Goal: Transaction & Acquisition: Purchase product/service

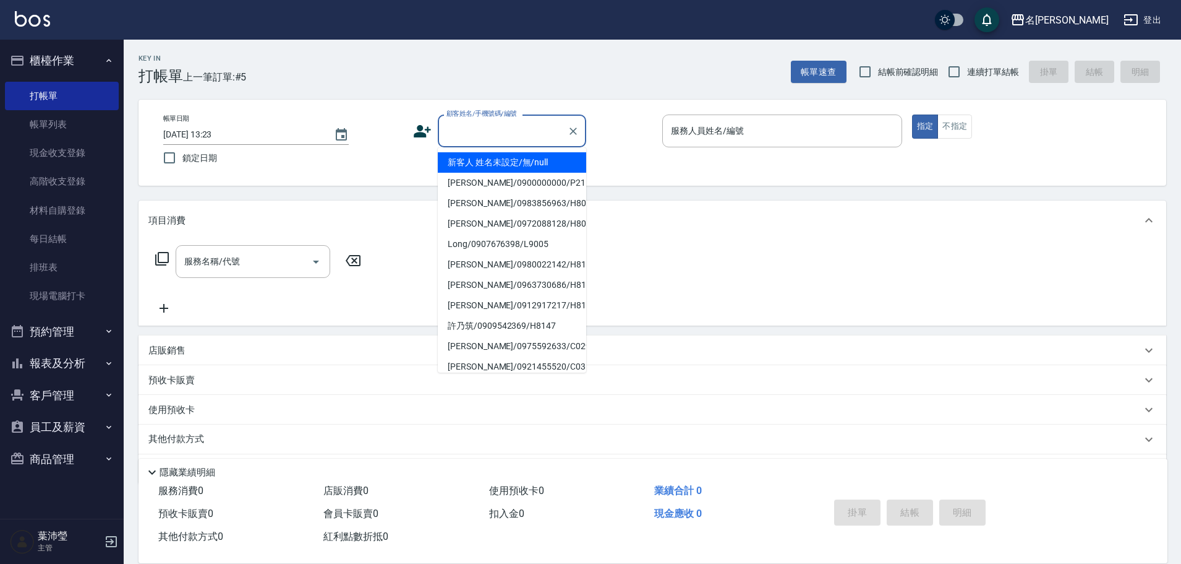
click at [474, 134] on input "顧客姓名/手機號碼/編號" at bounding box center [503, 131] width 119 height 22
drag, startPoint x: 490, startPoint y: 163, endPoint x: 500, endPoint y: 158, distance: 11.1
click at [490, 163] on li "新客人 姓名未設定/無/null" at bounding box center [512, 162] width 148 height 20
type input "新客人 姓名未設定/無/null"
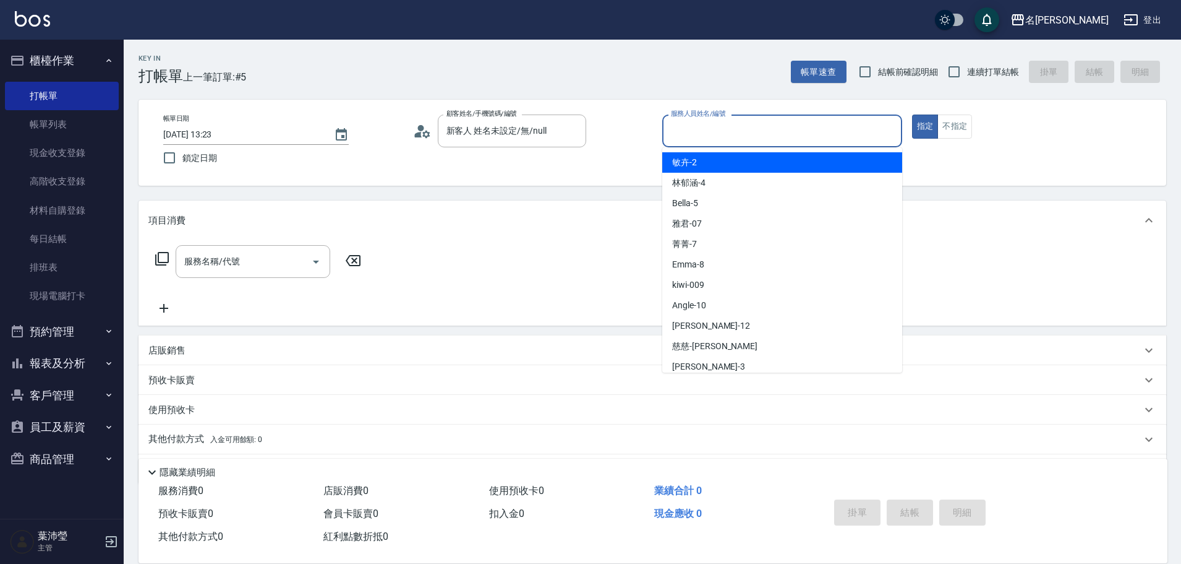
click at [734, 140] on input "服務人員姓名/編號" at bounding box center [782, 131] width 229 height 22
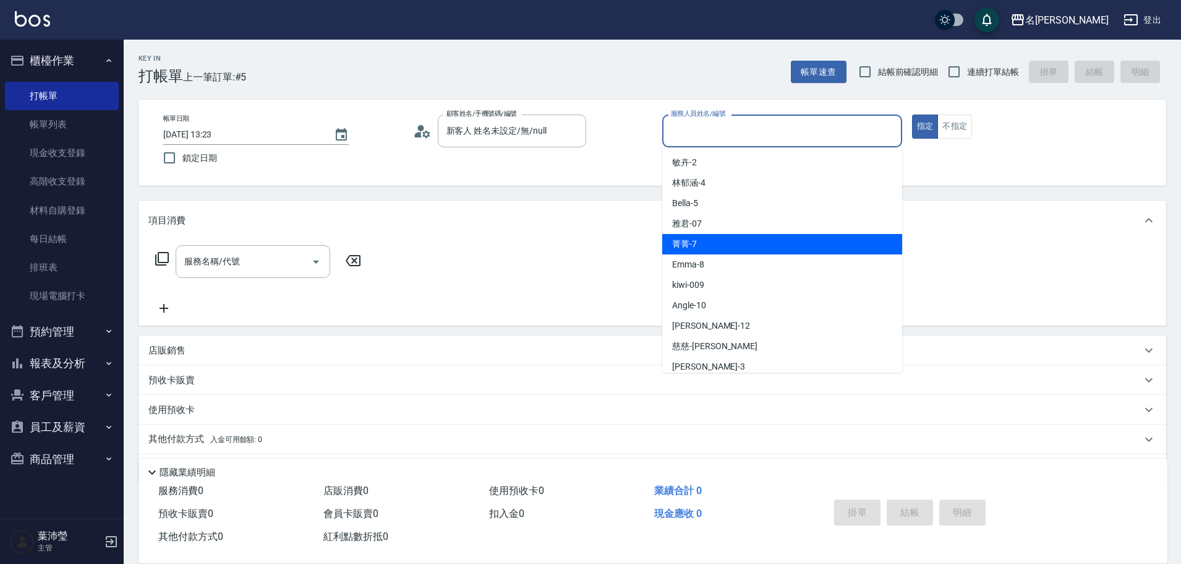
click at [726, 247] on div "菁菁 -7" at bounding box center [782, 244] width 240 height 20
type input "菁菁-7"
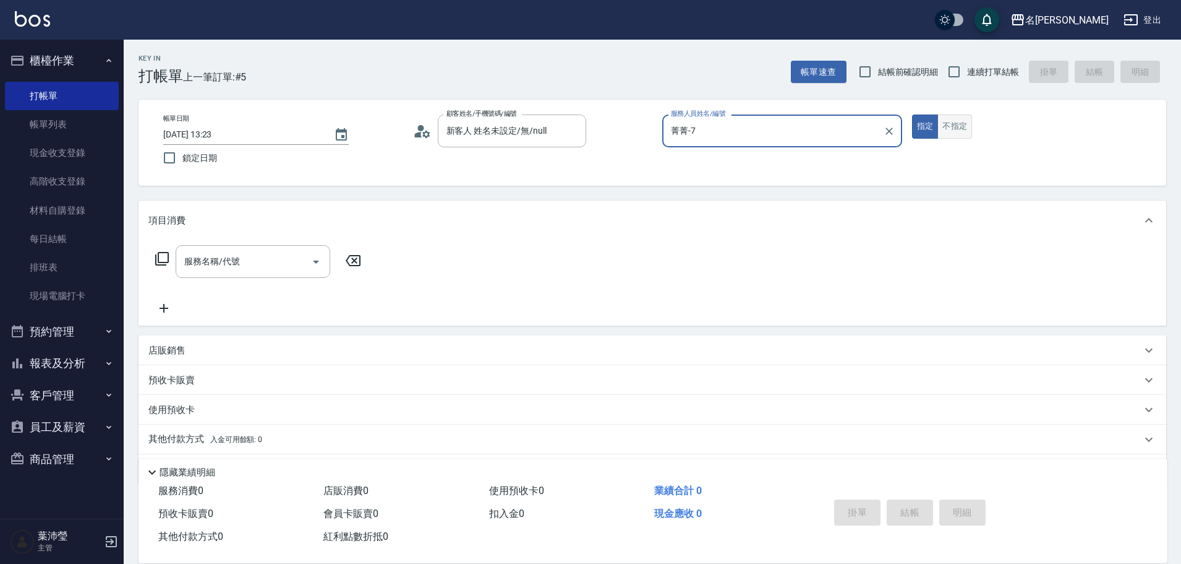
click at [963, 123] on button "不指定" at bounding box center [955, 126] width 35 height 24
click at [164, 260] on icon at bounding box center [162, 258] width 15 height 15
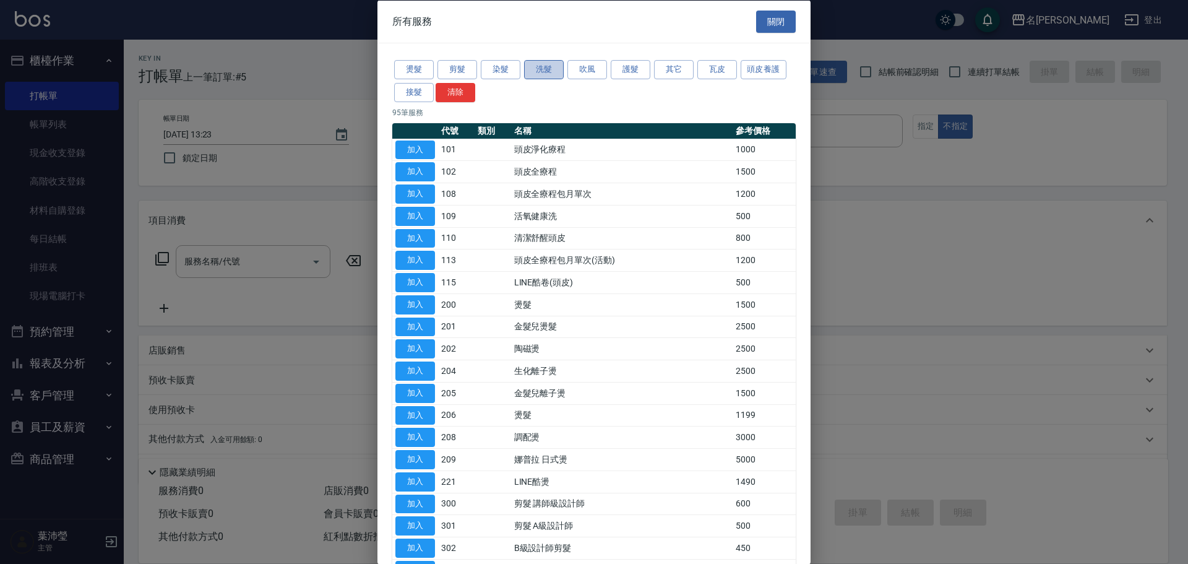
click at [543, 71] on button "洗髮" at bounding box center [544, 69] width 40 height 19
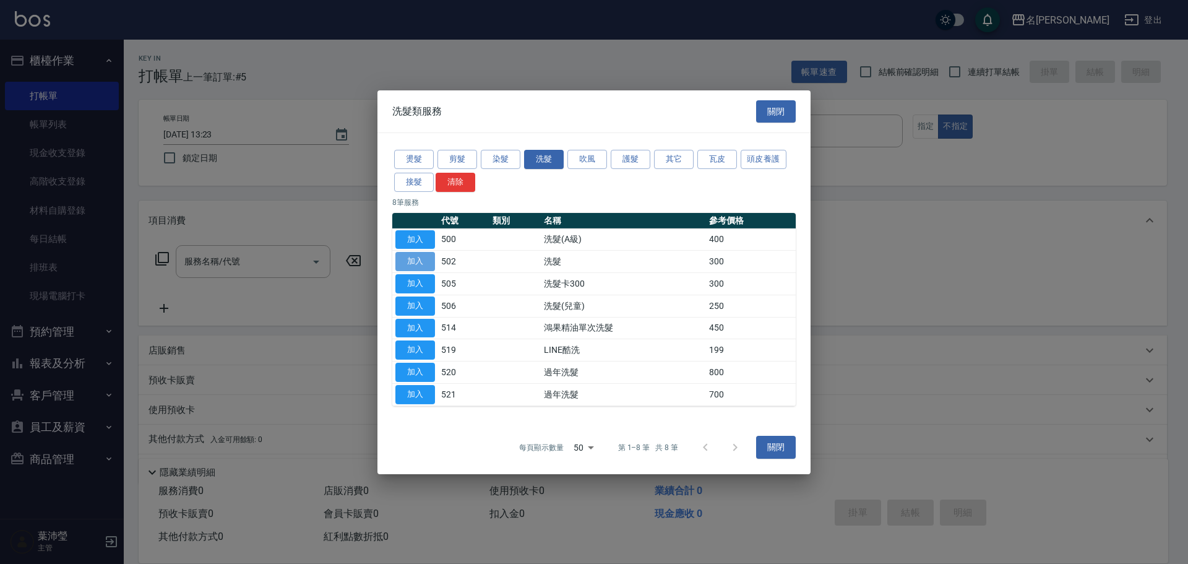
click at [432, 261] on button "加入" at bounding box center [415, 261] width 40 height 19
type input "洗髮(502)"
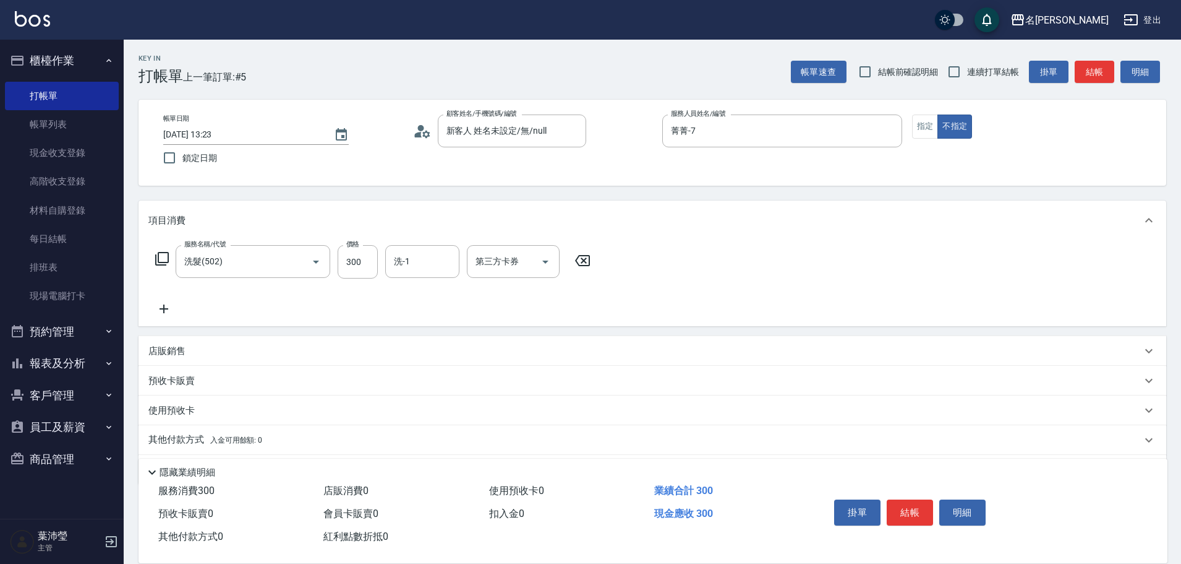
click at [161, 257] on icon at bounding box center [162, 258] width 15 height 15
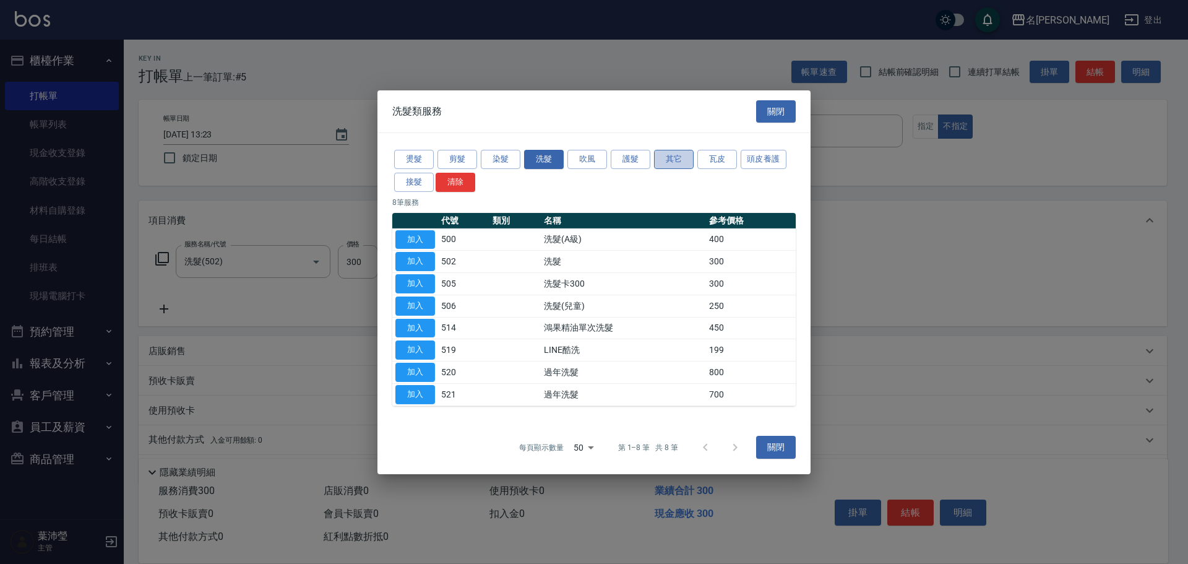
click at [659, 162] on button "其它" at bounding box center [674, 159] width 40 height 19
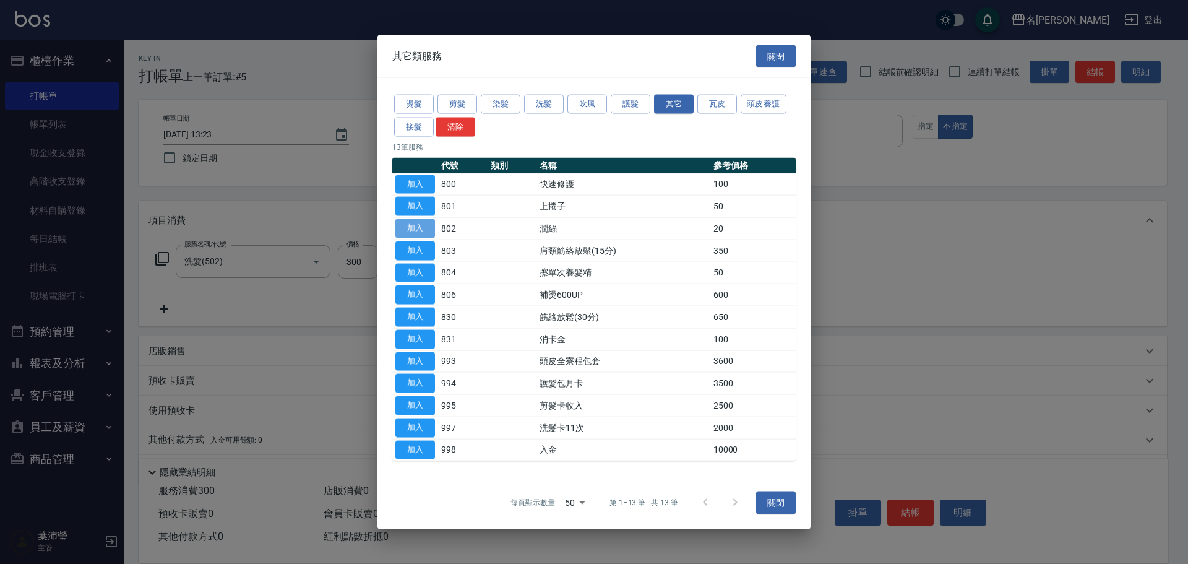
click at [422, 229] on button "加入" at bounding box center [415, 228] width 40 height 19
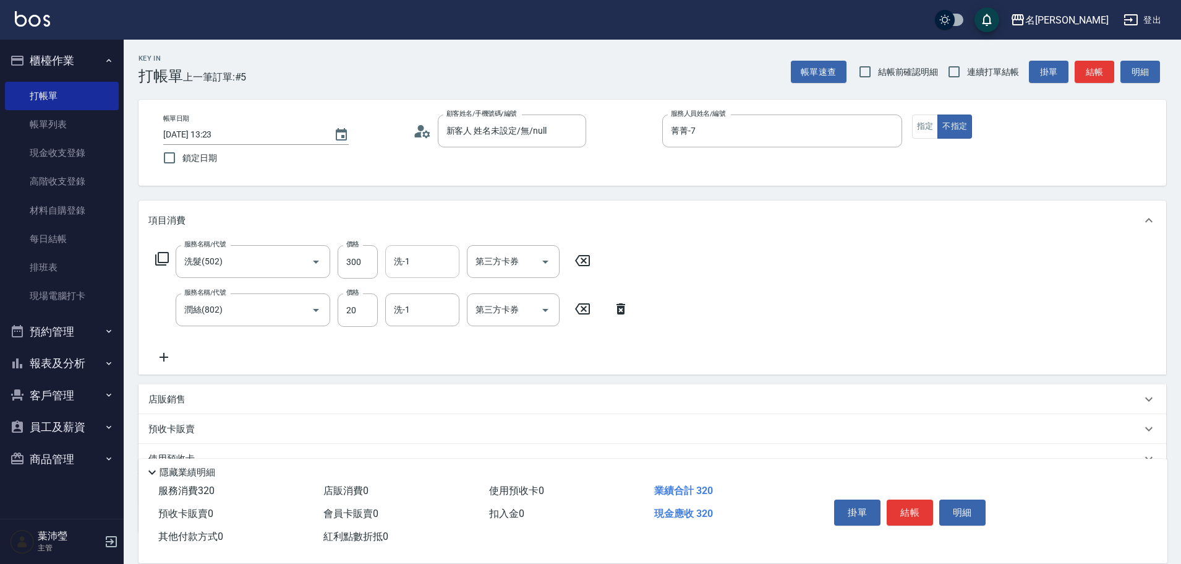
click at [412, 264] on input "洗-1" at bounding box center [422, 262] width 63 height 22
click at [418, 290] on span "敏卉 -2" at bounding box center [407, 292] width 25 height 13
type input "敏卉-2"
click at [411, 312] on input "洗-1" at bounding box center [422, 310] width 63 height 22
click at [407, 341] on span "敏卉 -2" at bounding box center [407, 341] width 25 height 13
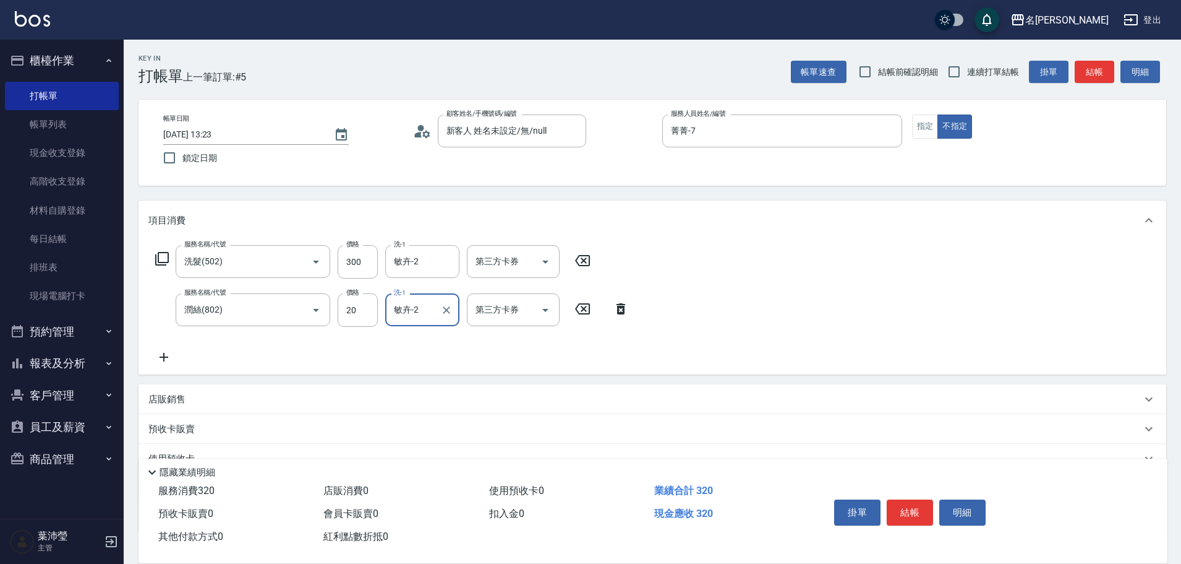
type input "敏卉-2"
click at [158, 257] on icon at bounding box center [162, 259] width 14 height 14
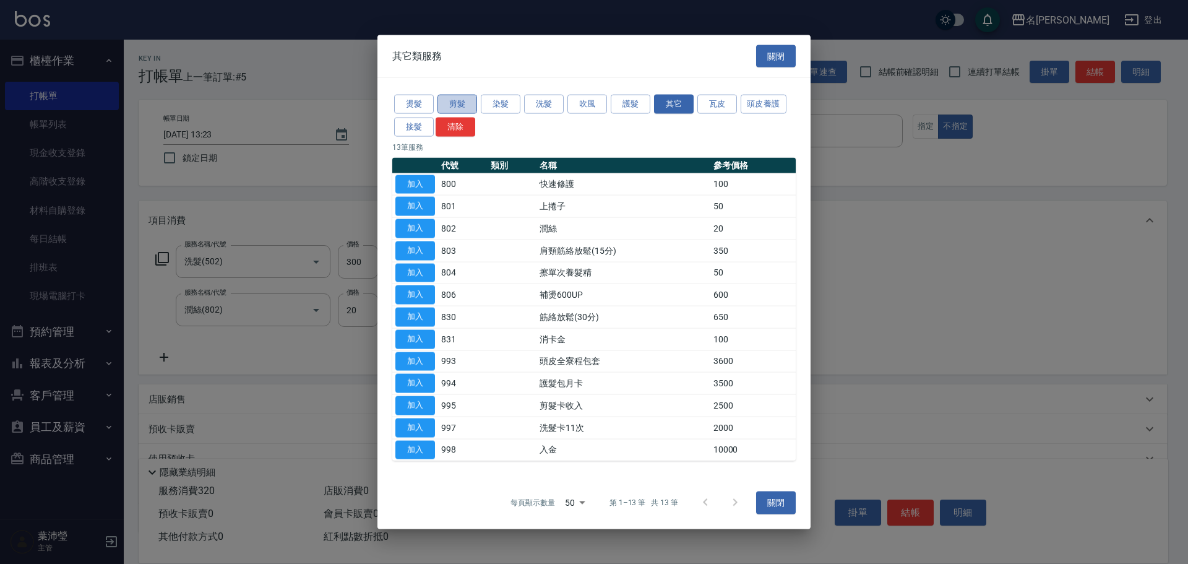
click at [459, 108] on button "剪髮" at bounding box center [457, 104] width 40 height 19
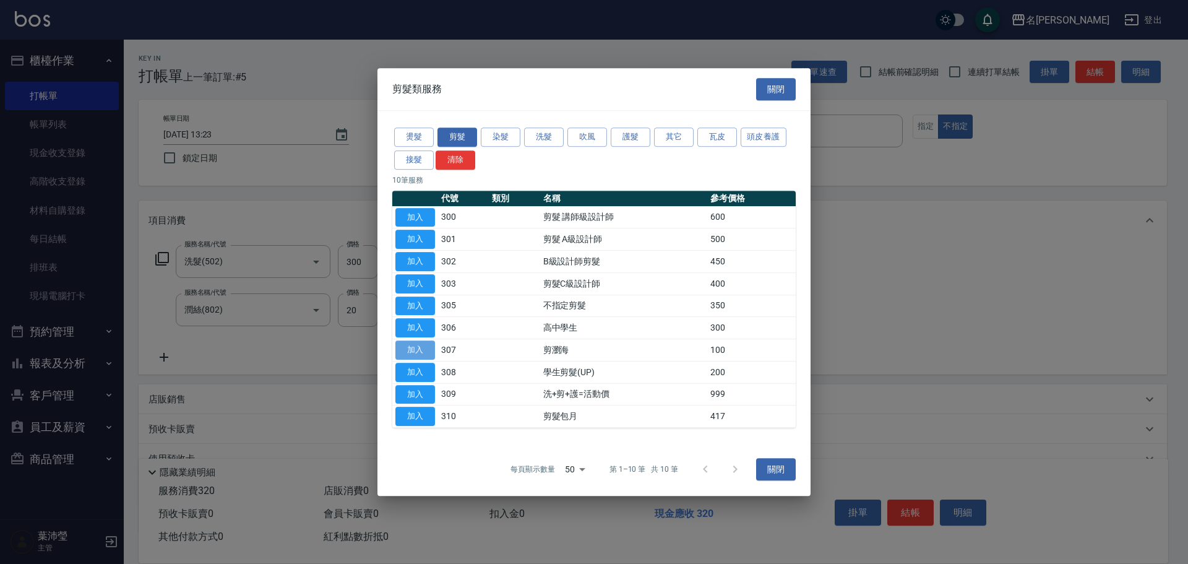
click at [419, 351] on button "加入" at bounding box center [415, 349] width 40 height 19
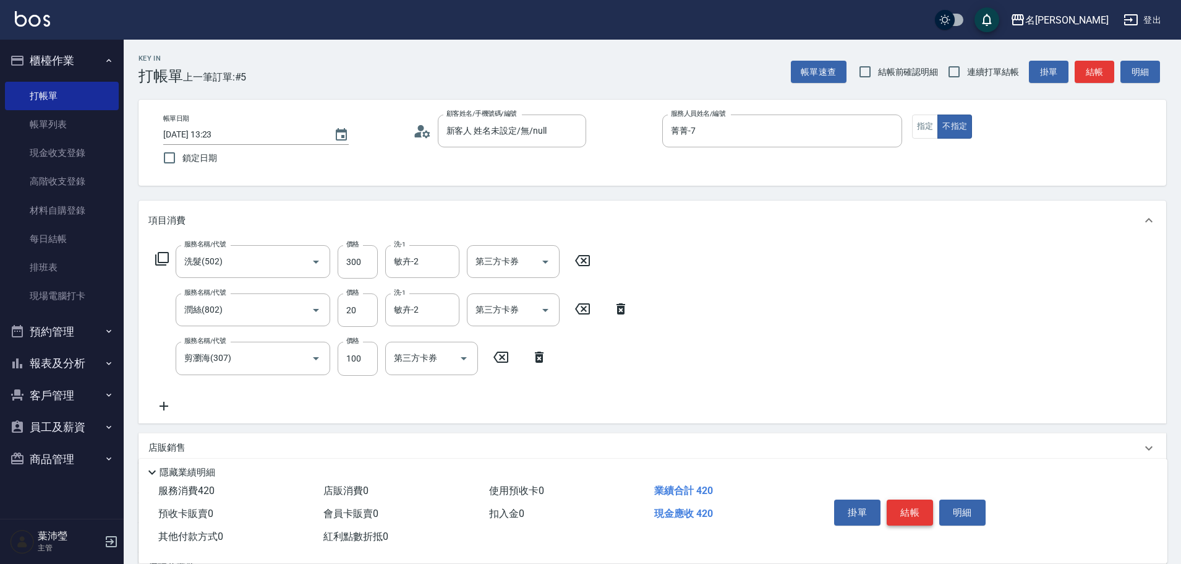
click at [908, 506] on button "結帳" at bounding box center [910, 512] width 46 height 26
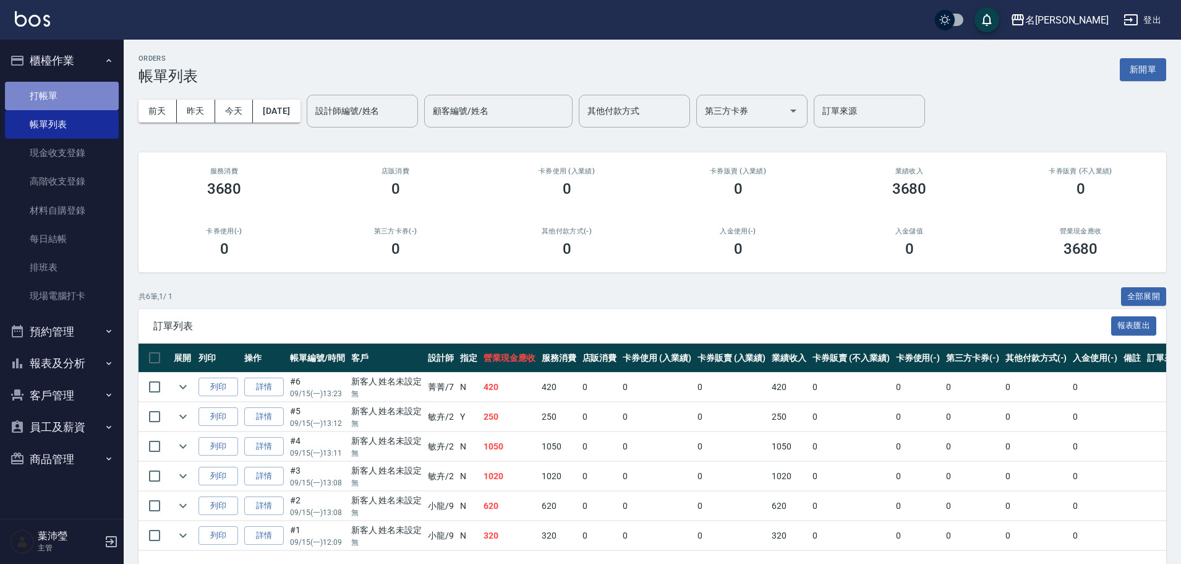
click at [105, 103] on link "打帳單" at bounding box center [62, 96] width 114 height 28
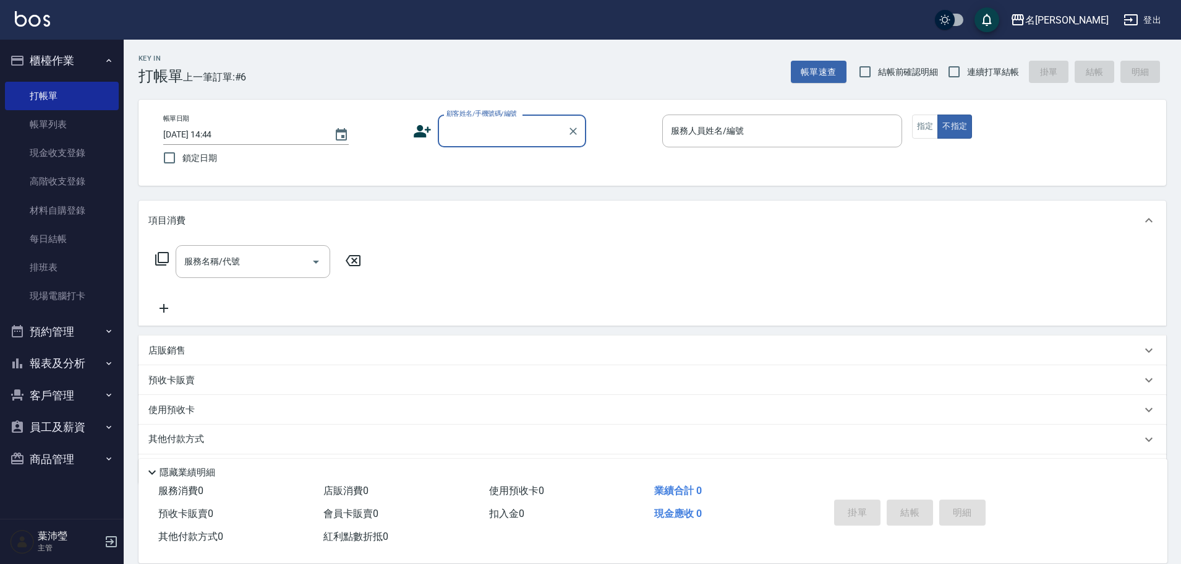
click at [491, 135] on input "顧客姓名/手機號碼/編號" at bounding box center [503, 131] width 119 height 22
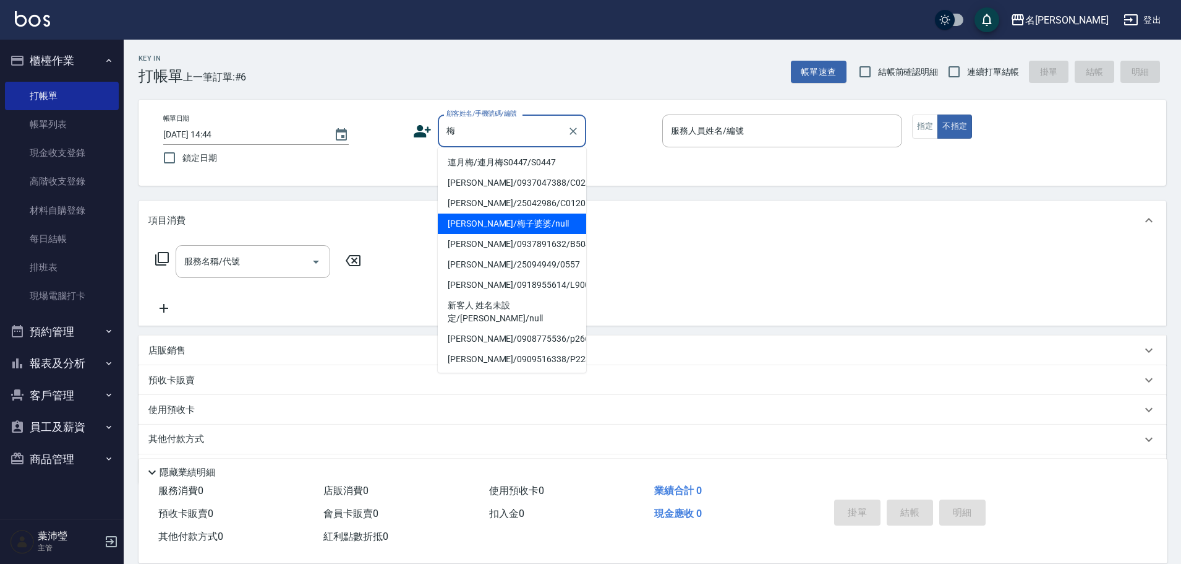
click at [495, 219] on li "[PERSON_NAME]/梅子婆婆/null" at bounding box center [512, 223] width 148 height 20
type input "[PERSON_NAME]/梅子婆婆/null"
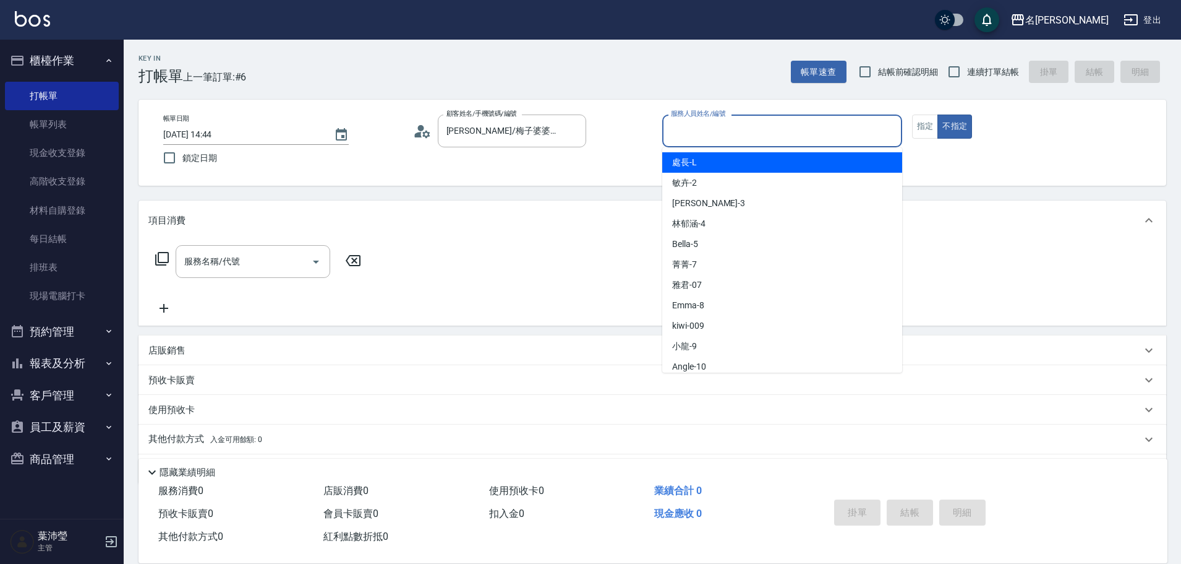
click at [685, 139] on input "服務人員姓名/編號" at bounding box center [782, 131] width 229 height 22
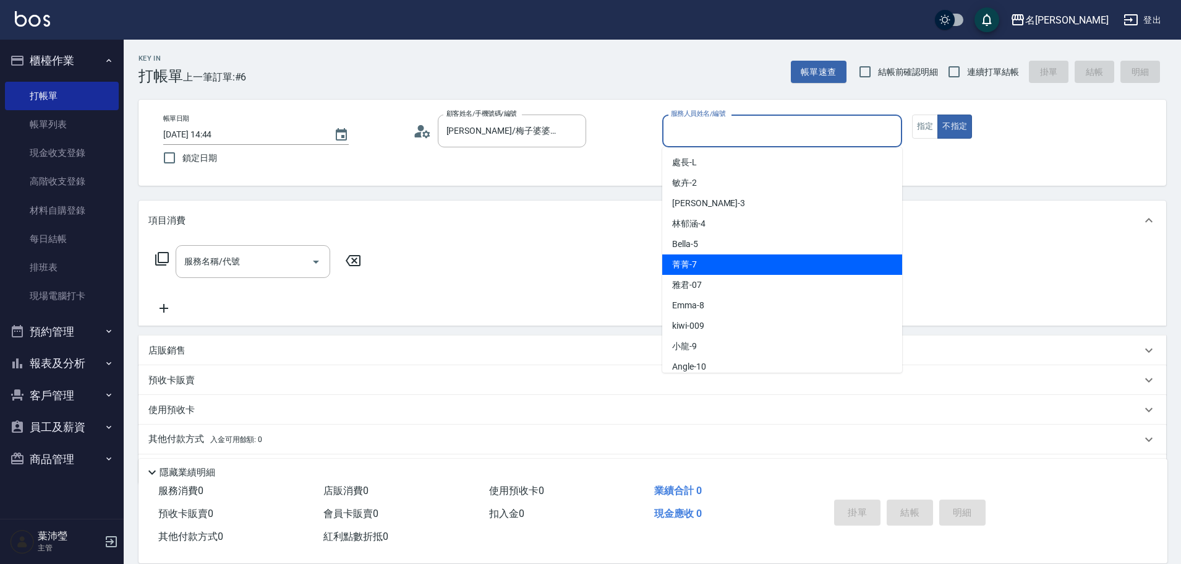
drag, startPoint x: 679, startPoint y: 264, endPoint x: 649, endPoint y: 261, distance: 29.2
click at [679, 264] on span "菁菁 -7" at bounding box center [684, 264] width 25 height 13
type input "菁菁-7"
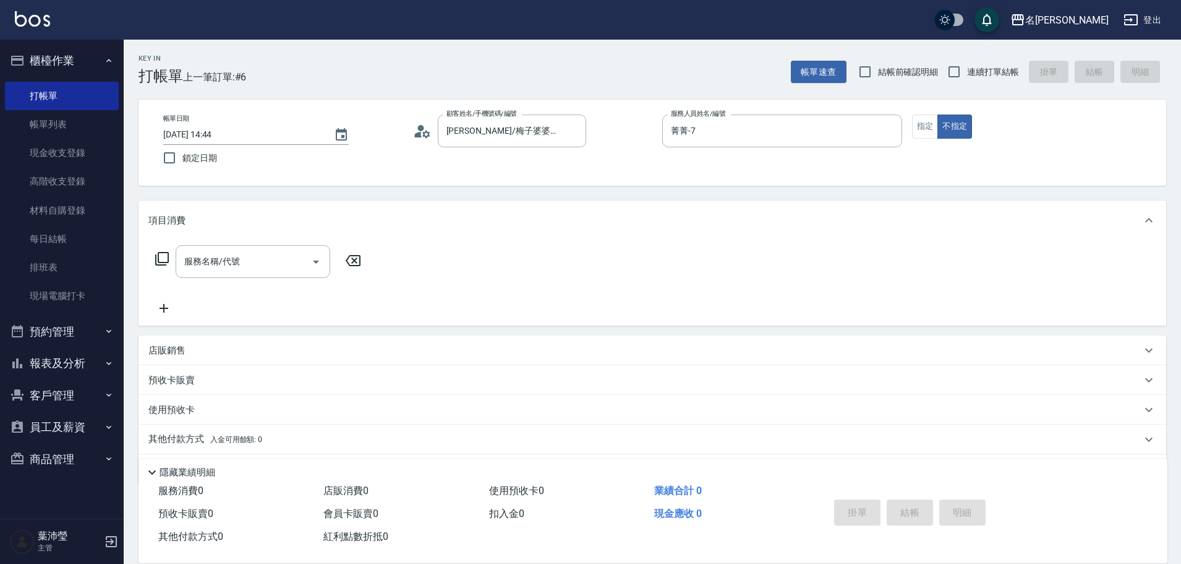
click at [165, 259] on icon at bounding box center [162, 258] width 15 height 15
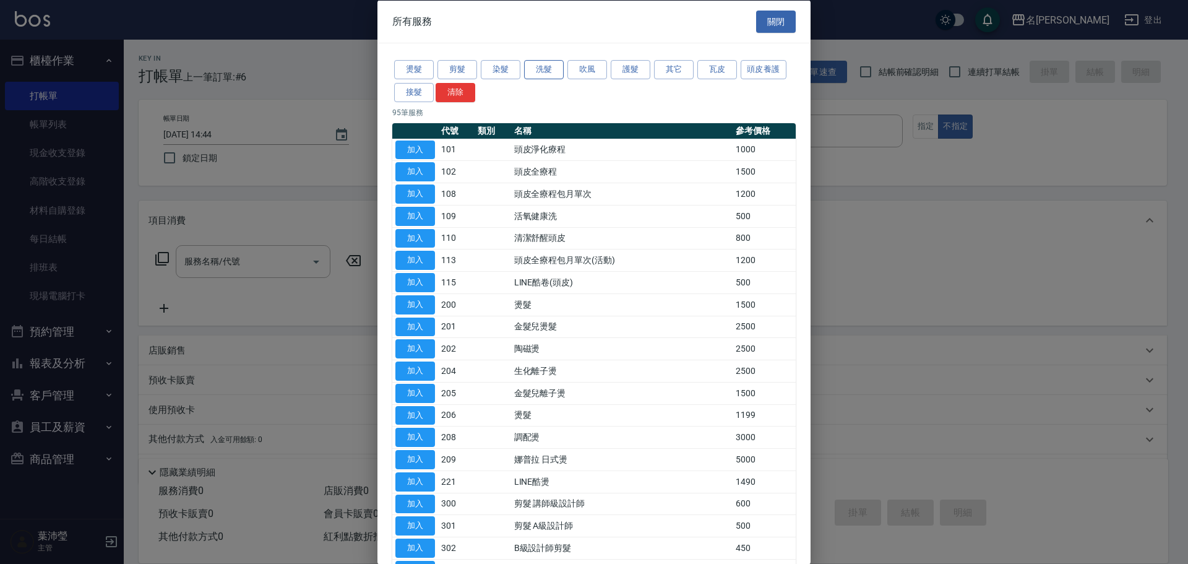
click at [544, 70] on button "洗髮" at bounding box center [544, 69] width 40 height 19
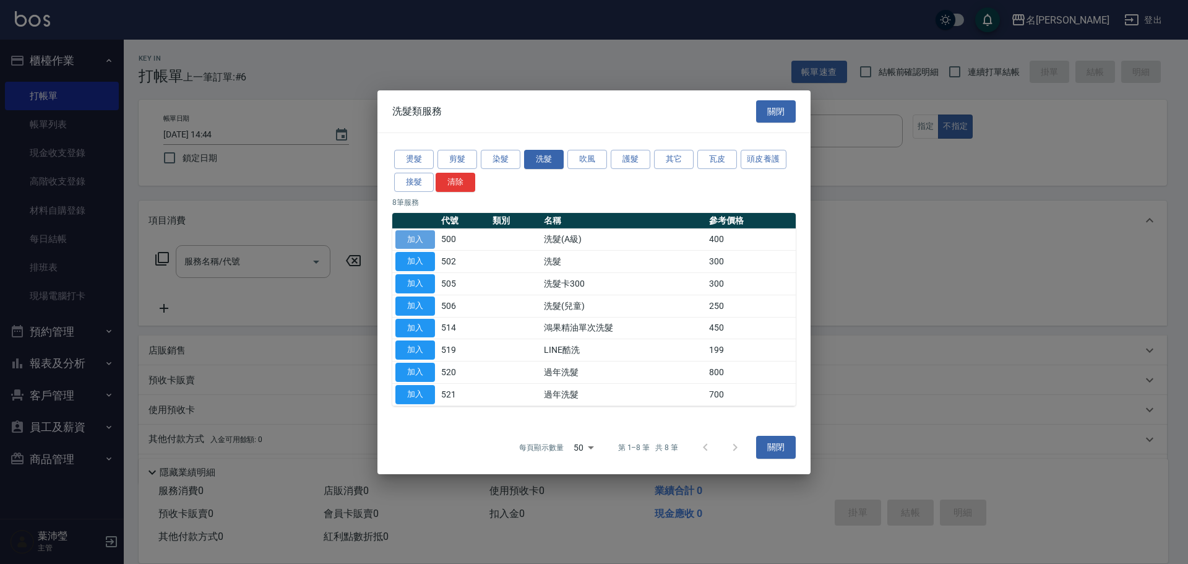
click at [419, 239] on button "加入" at bounding box center [415, 238] width 40 height 19
type input "洗髮(A級)(500)"
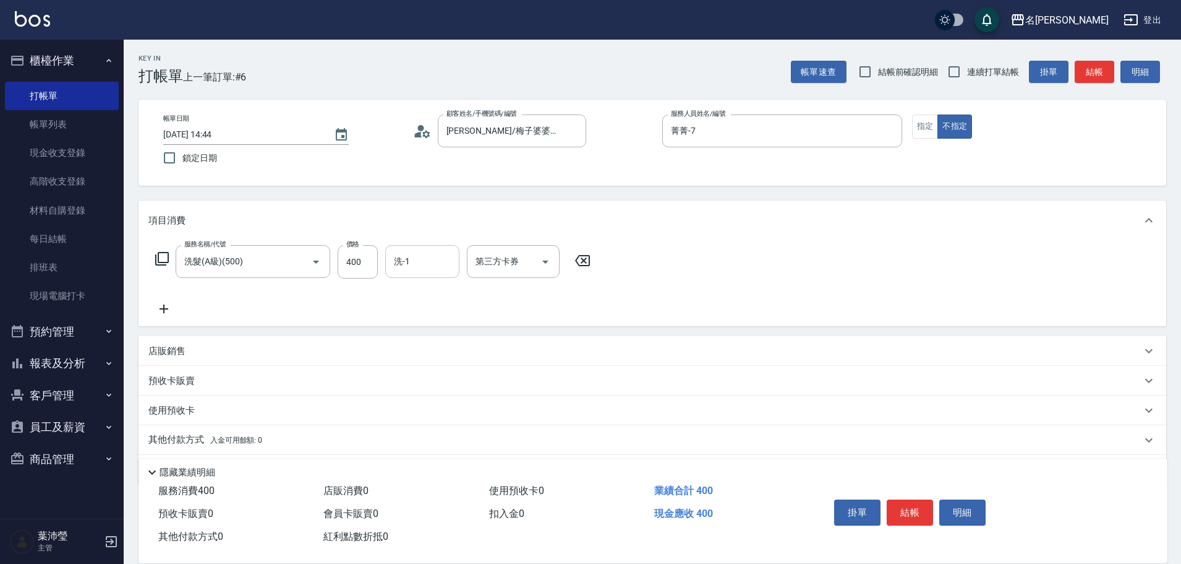
click at [407, 256] on input "洗-1" at bounding box center [422, 262] width 63 height 22
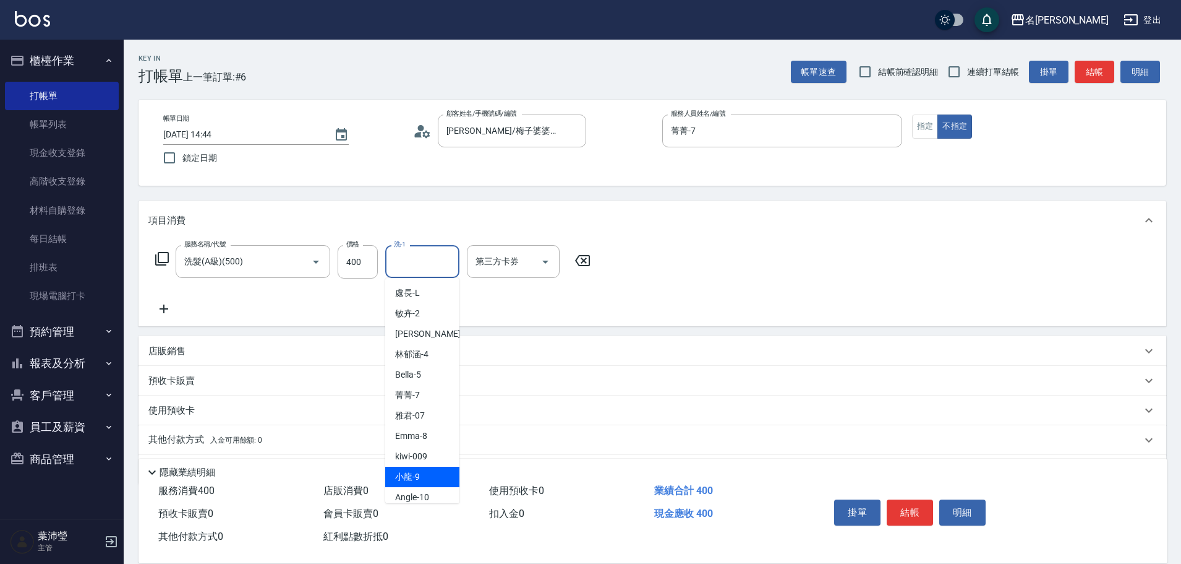
click at [414, 477] on span "小龍 -9" at bounding box center [407, 476] width 25 height 13
type input "小龍-9"
click at [901, 503] on button "結帳" at bounding box center [910, 512] width 46 height 26
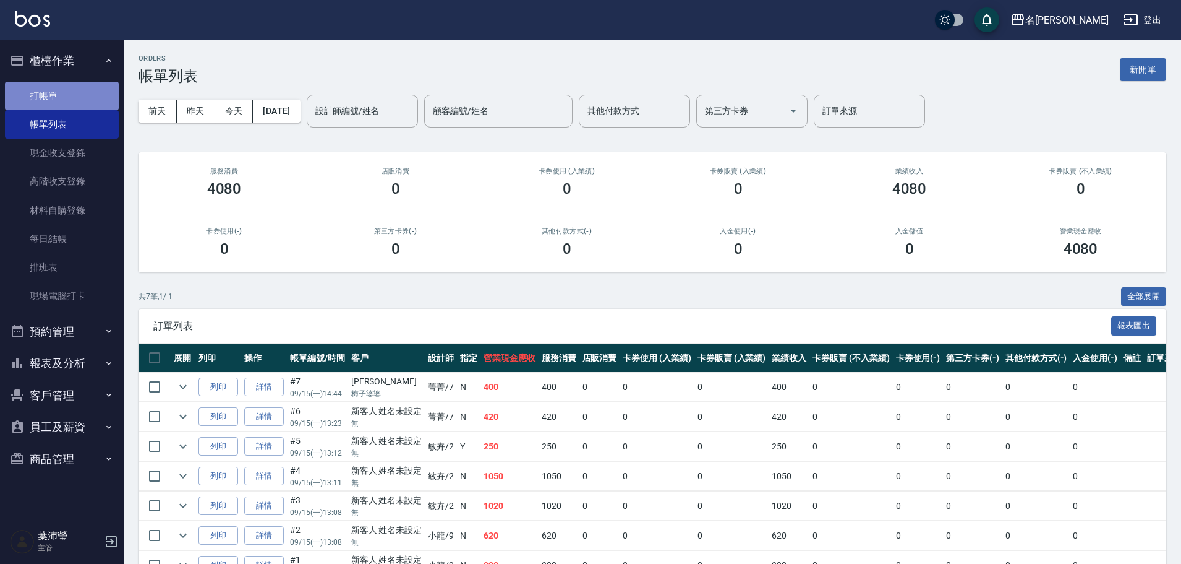
click at [86, 96] on link "打帳單" at bounding box center [62, 96] width 114 height 28
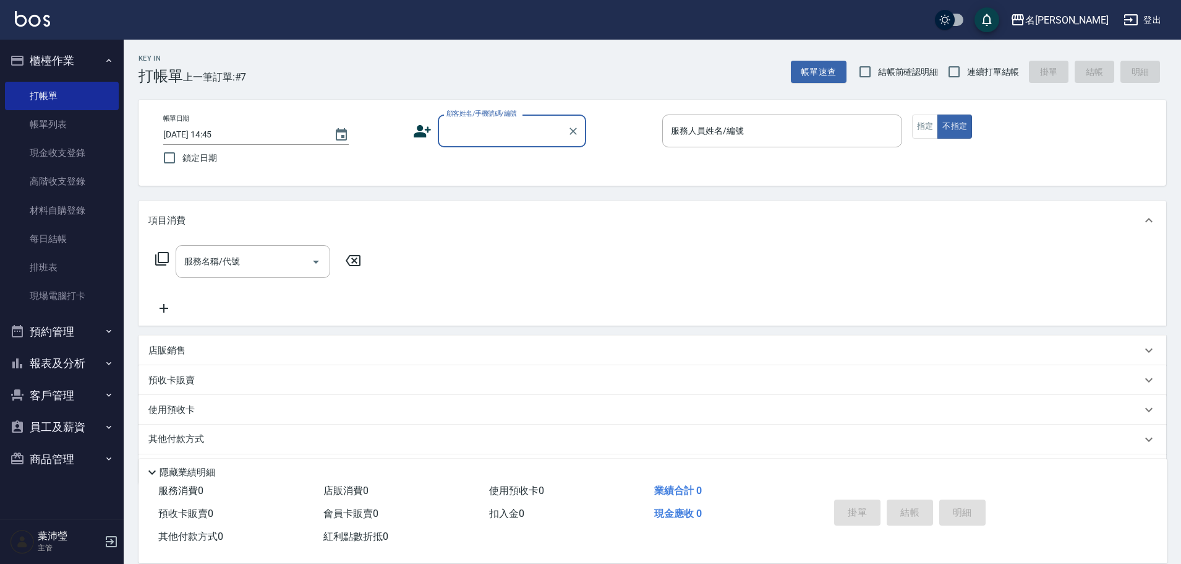
click at [487, 135] on input "顧客姓名/手機號碼/編號" at bounding box center [503, 131] width 119 height 22
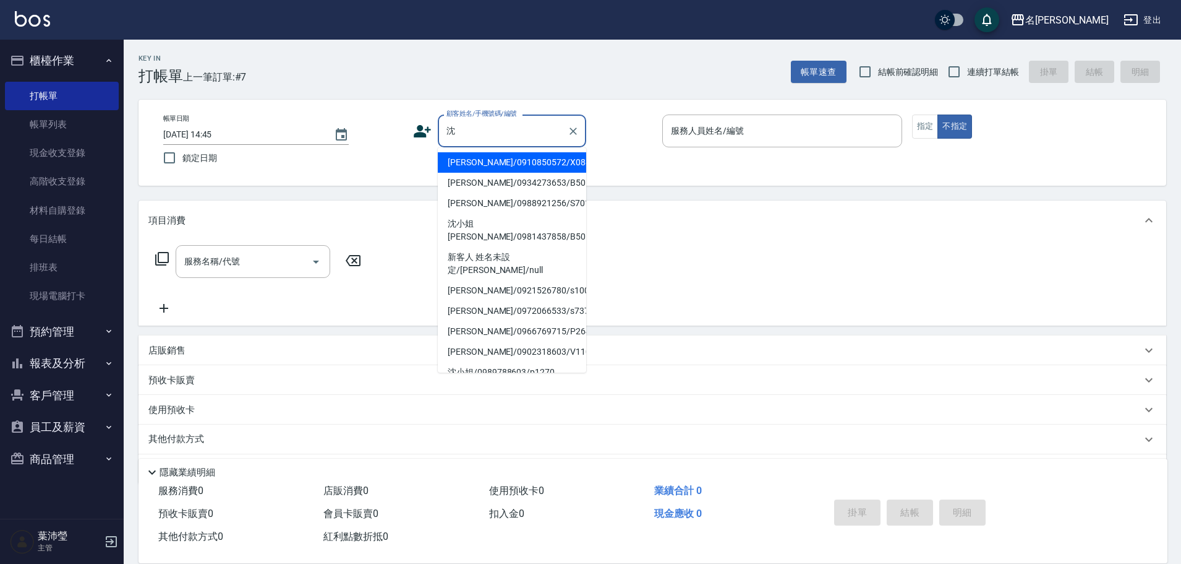
click at [503, 162] on li "[PERSON_NAME]/0910850572/X088" at bounding box center [512, 162] width 148 height 20
type input "[PERSON_NAME]/0910850572/X088"
type input "菁菁-7"
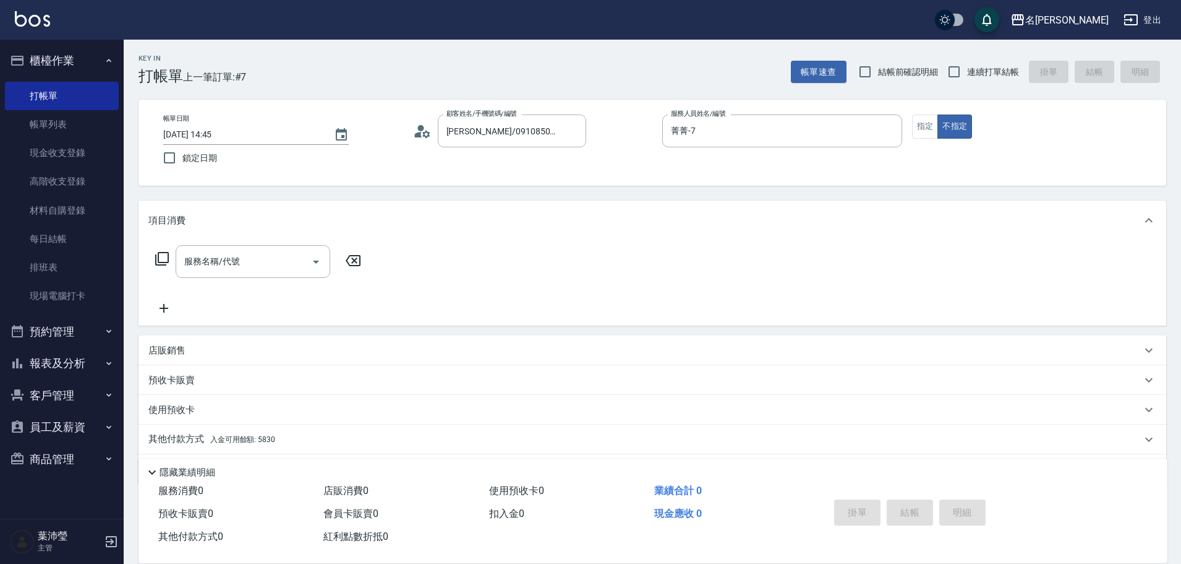
click at [161, 257] on icon at bounding box center [162, 258] width 15 height 15
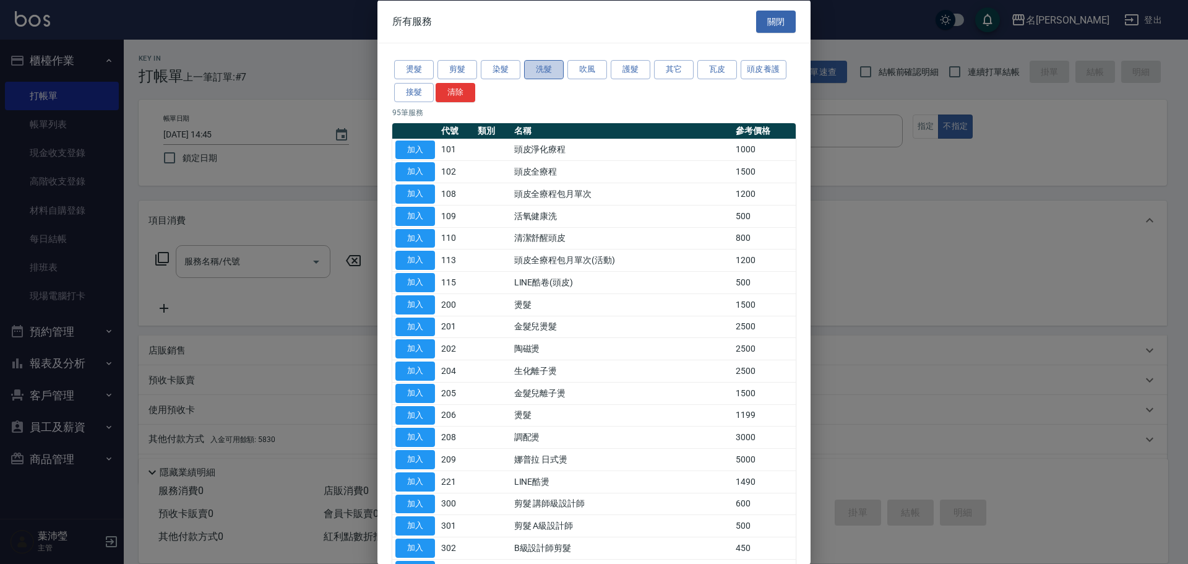
click at [536, 66] on button "洗髮" at bounding box center [544, 69] width 40 height 19
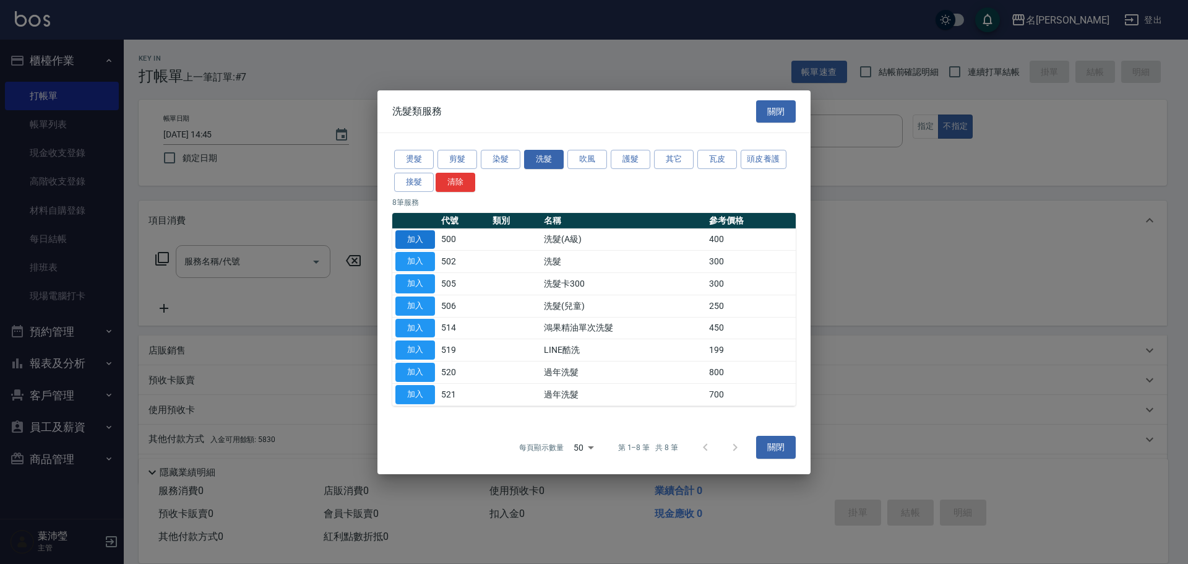
click at [414, 231] on button "加入" at bounding box center [415, 238] width 40 height 19
type input "洗髮(A級)(500)"
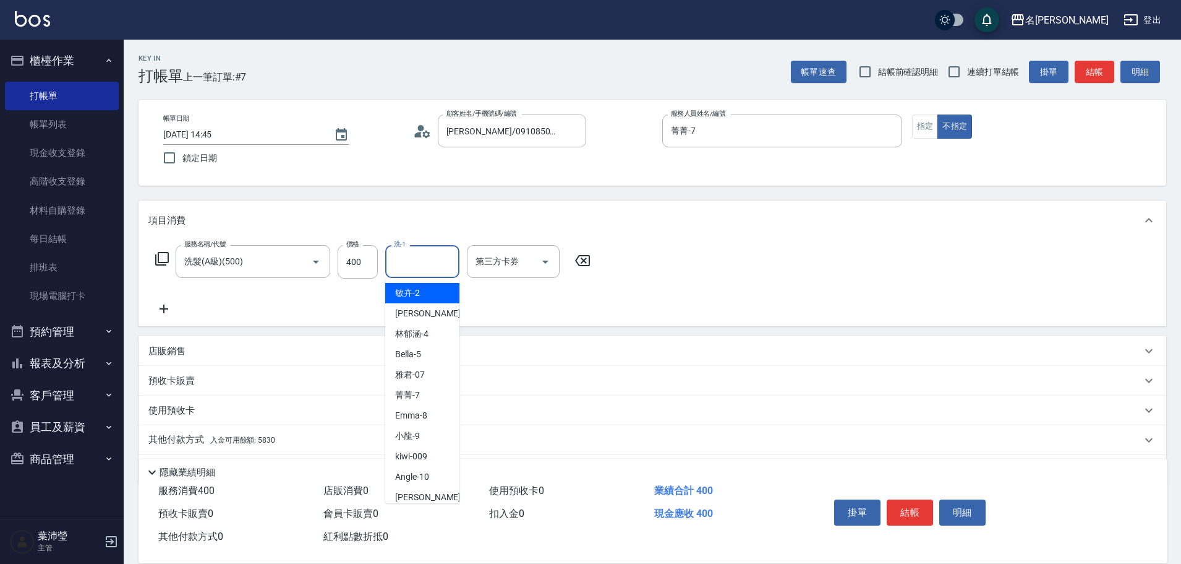
click at [434, 261] on input "洗-1" at bounding box center [422, 262] width 63 height 22
click at [422, 431] on div "小龍 -9" at bounding box center [422, 436] width 74 height 20
type input "小龍-9"
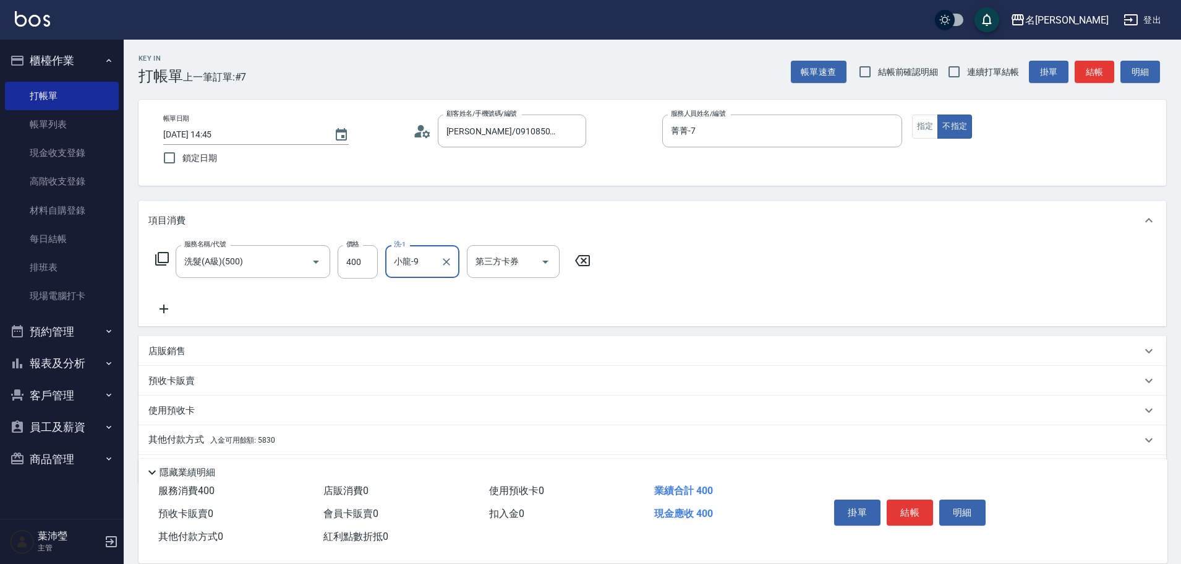
click at [166, 263] on icon at bounding box center [162, 259] width 14 height 14
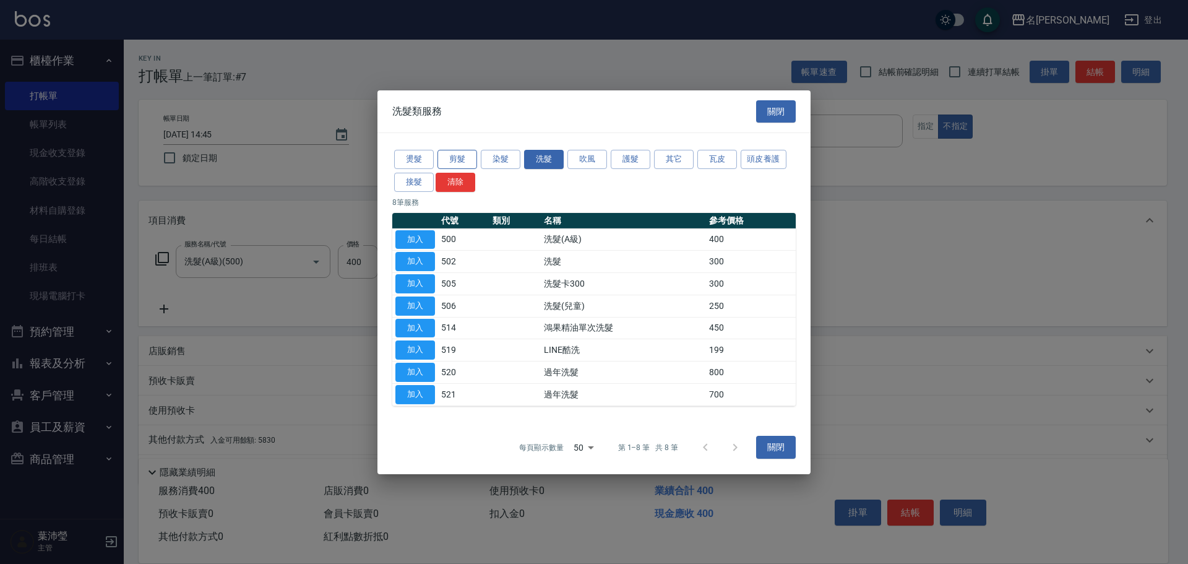
click at [456, 165] on button "剪髮" at bounding box center [457, 159] width 40 height 19
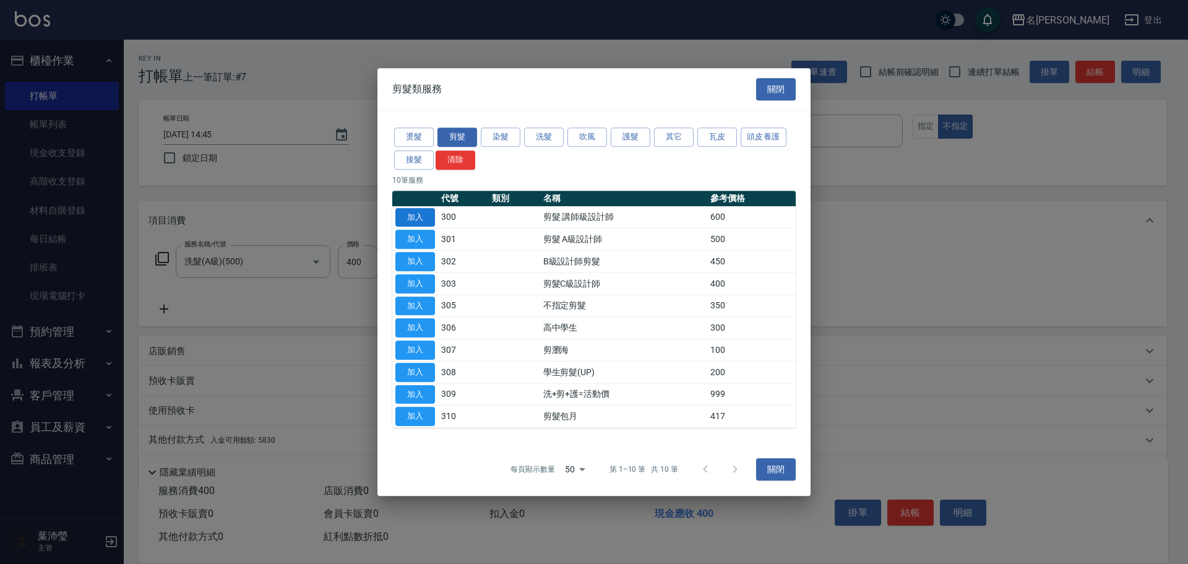
click at [427, 213] on button "加入" at bounding box center [415, 217] width 40 height 19
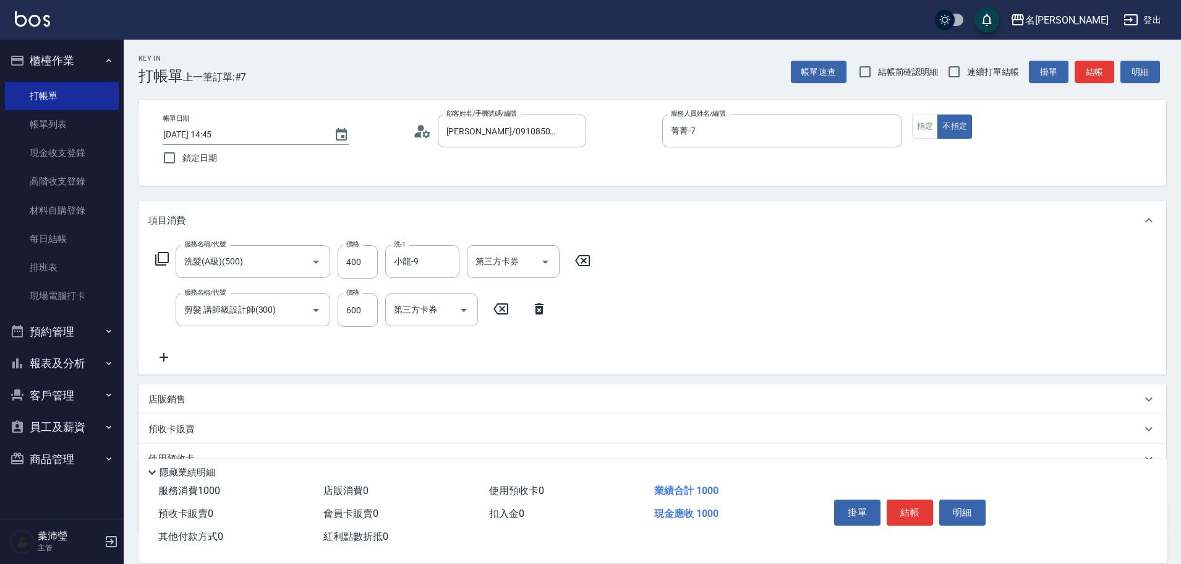
click at [163, 260] on icon at bounding box center [162, 258] width 15 height 15
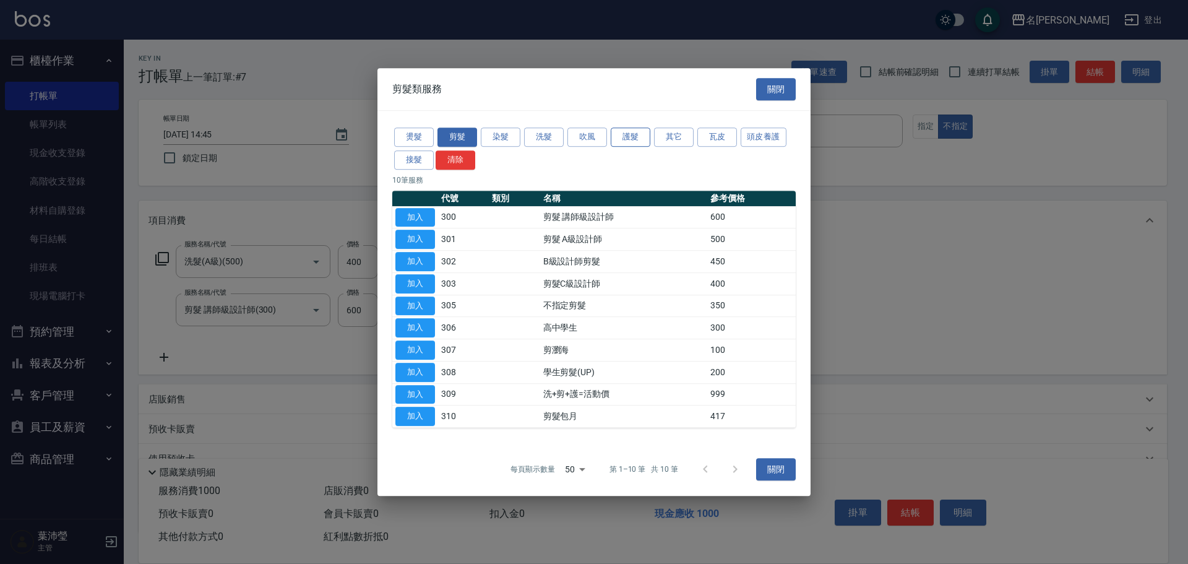
click at [630, 137] on button "護髮" at bounding box center [631, 136] width 40 height 19
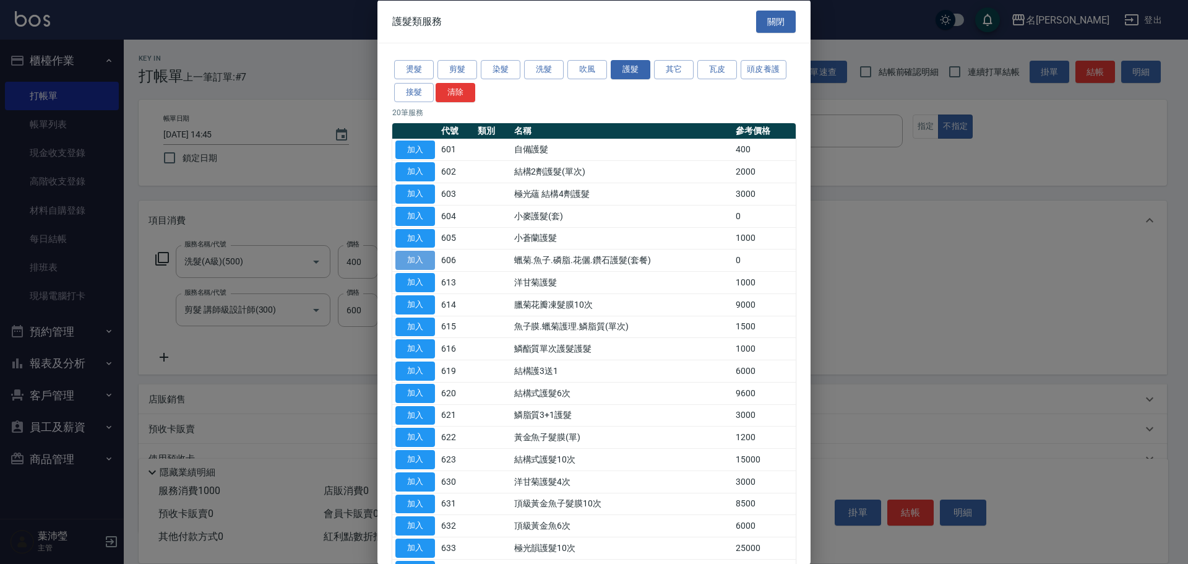
click at [422, 259] on button "加入" at bounding box center [415, 260] width 40 height 19
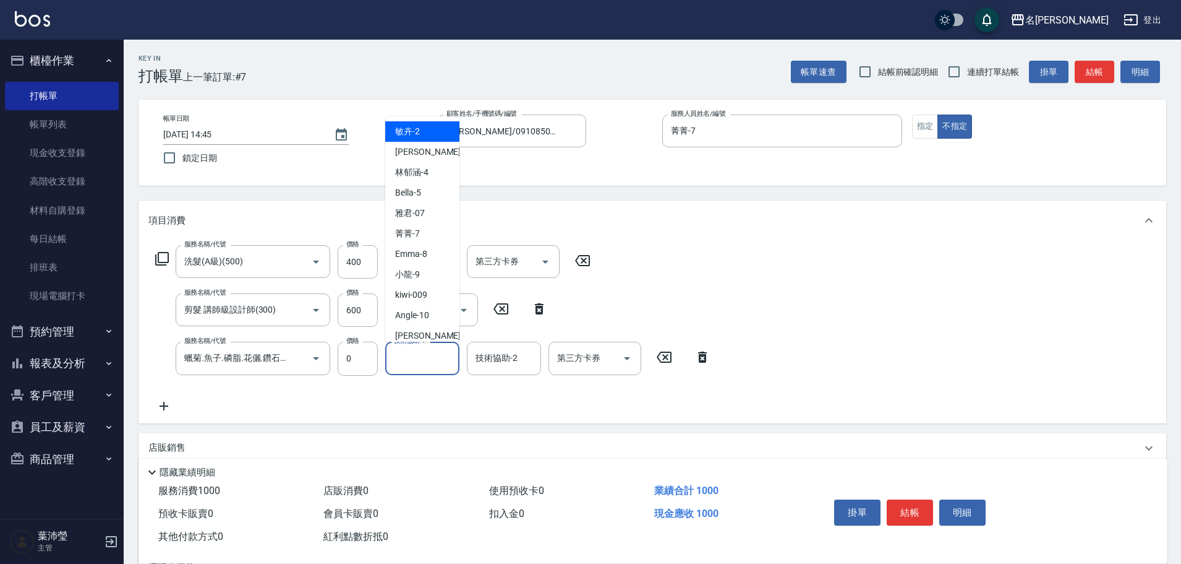
drag, startPoint x: 423, startPoint y: 363, endPoint x: 410, endPoint y: 372, distance: 16.0
click at [421, 363] on input "技術協助-1" at bounding box center [422, 358] width 63 height 22
click at [413, 276] on span "小龍 -9" at bounding box center [407, 274] width 25 height 13
type input "小龍-9"
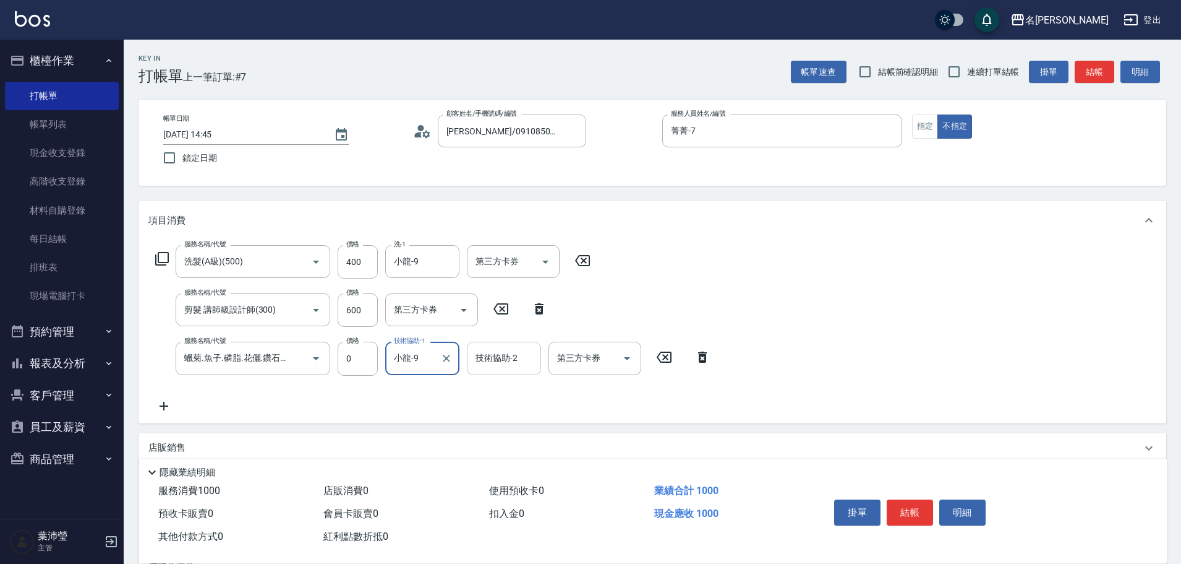
click at [482, 365] on input "技術協助-2" at bounding box center [504, 358] width 63 height 22
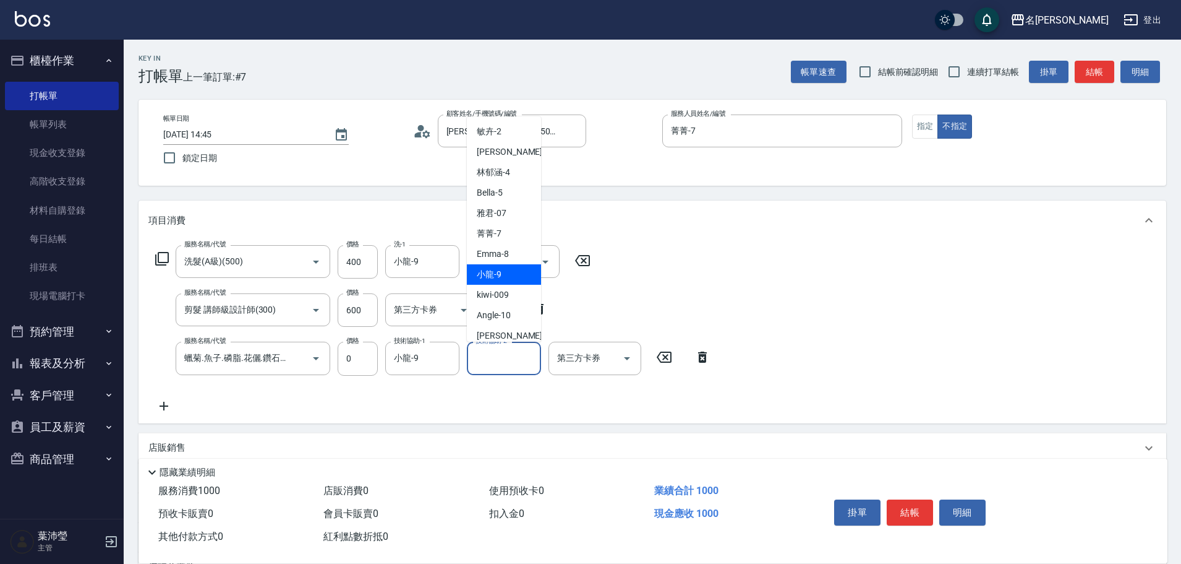
click at [502, 275] on div "小龍 -9" at bounding box center [504, 274] width 74 height 20
type input "小龍-9"
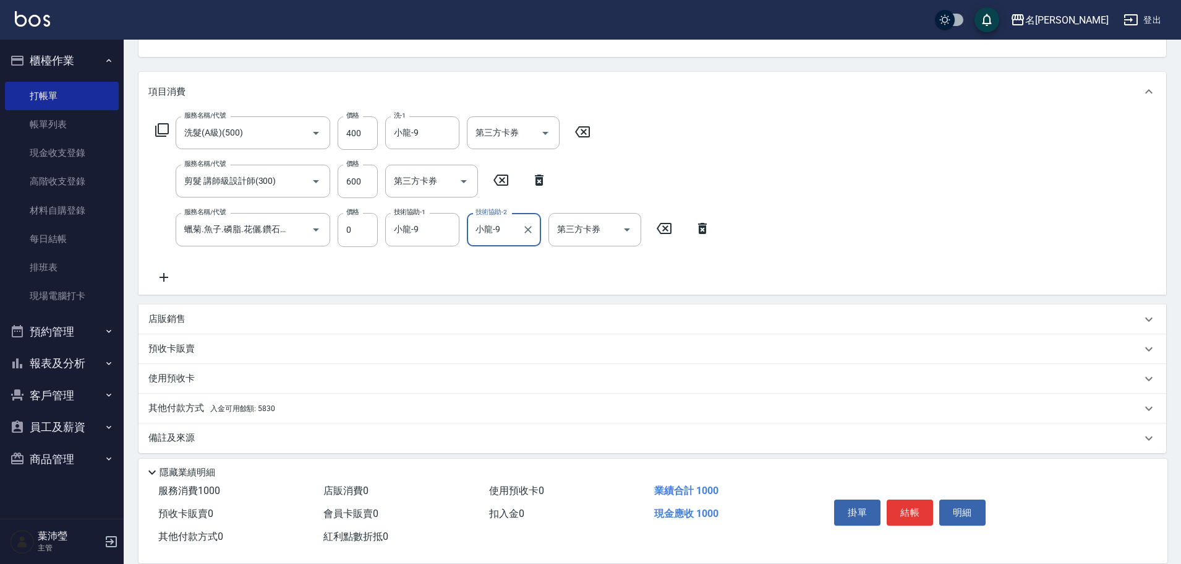
scroll to position [137, 0]
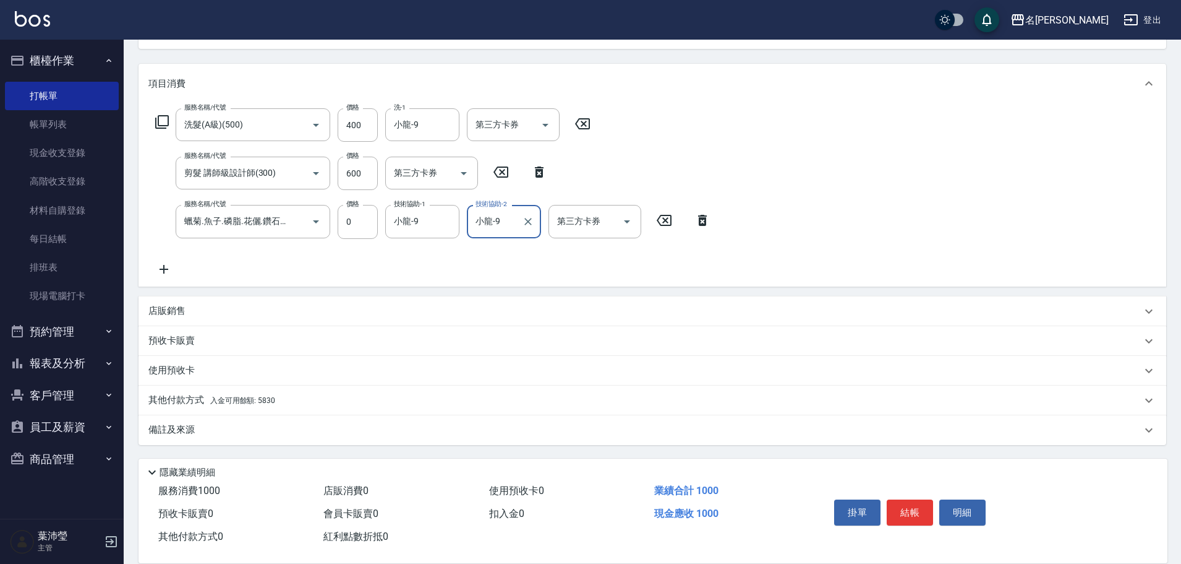
click at [276, 403] on div "其他付款方式 入金可用餘額: 5830" at bounding box center [644, 400] width 993 height 14
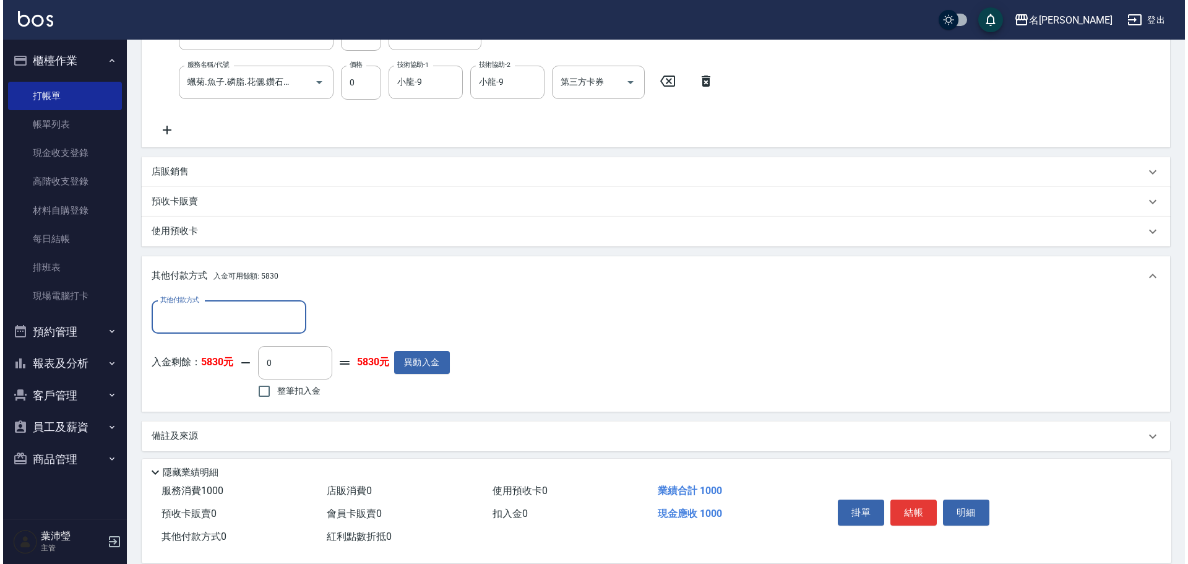
scroll to position [282, 0]
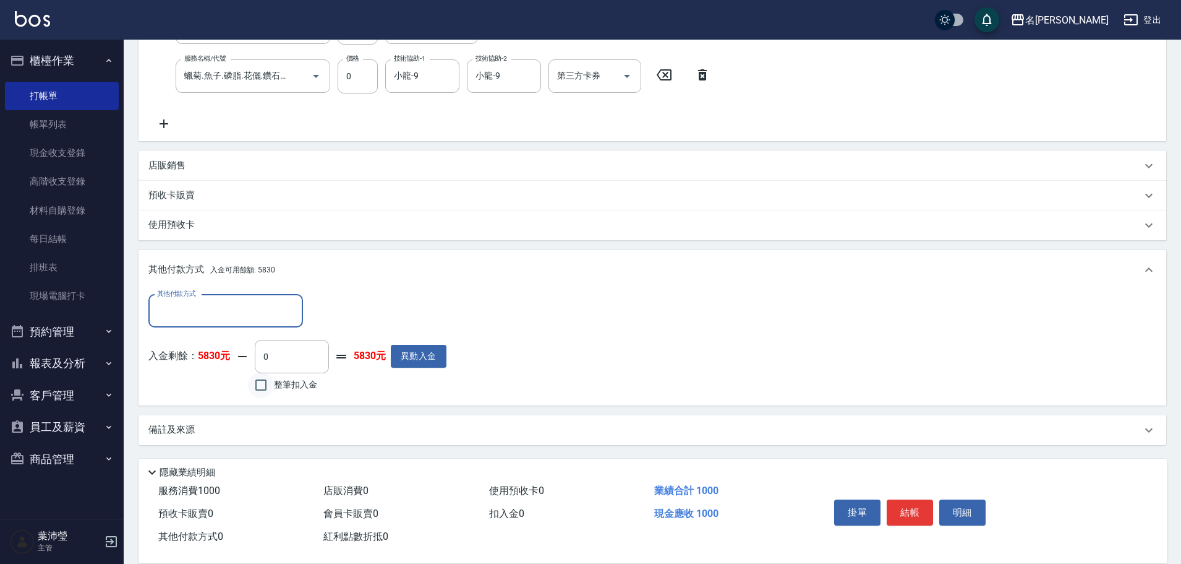
click at [264, 387] on input "整筆扣入金" at bounding box center [261, 385] width 26 height 26
checkbox input "true"
type input "1000"
click at [956, 504] on button "明細" at bounding box center [963, 512] width 46 height 26
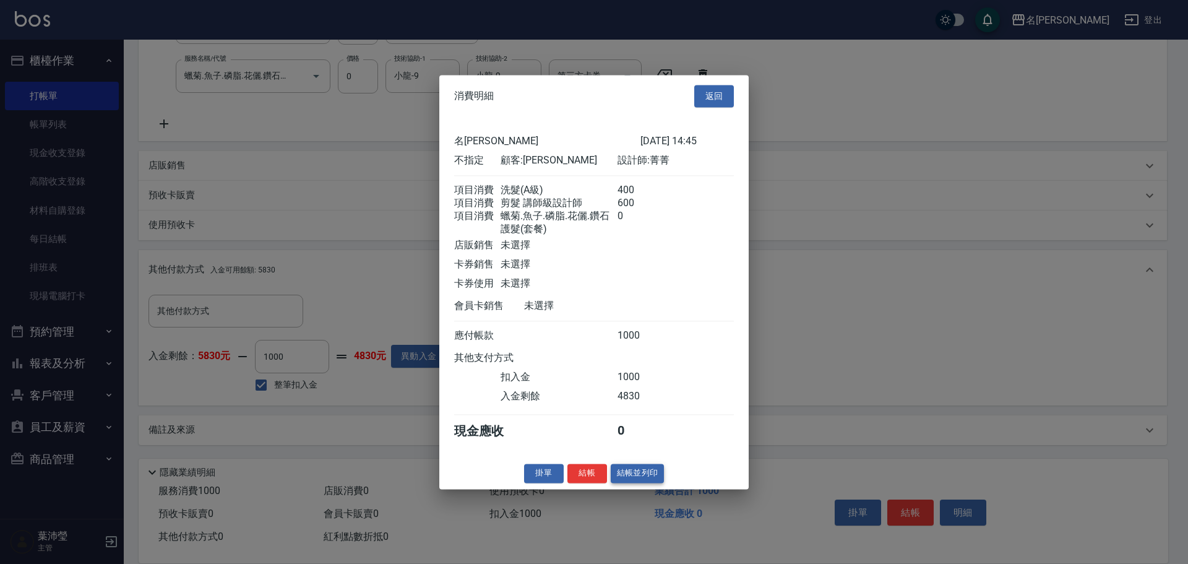
click at [634, 482] on button "結帳並列印" at bounding box center [638, 472] width 54 height 19
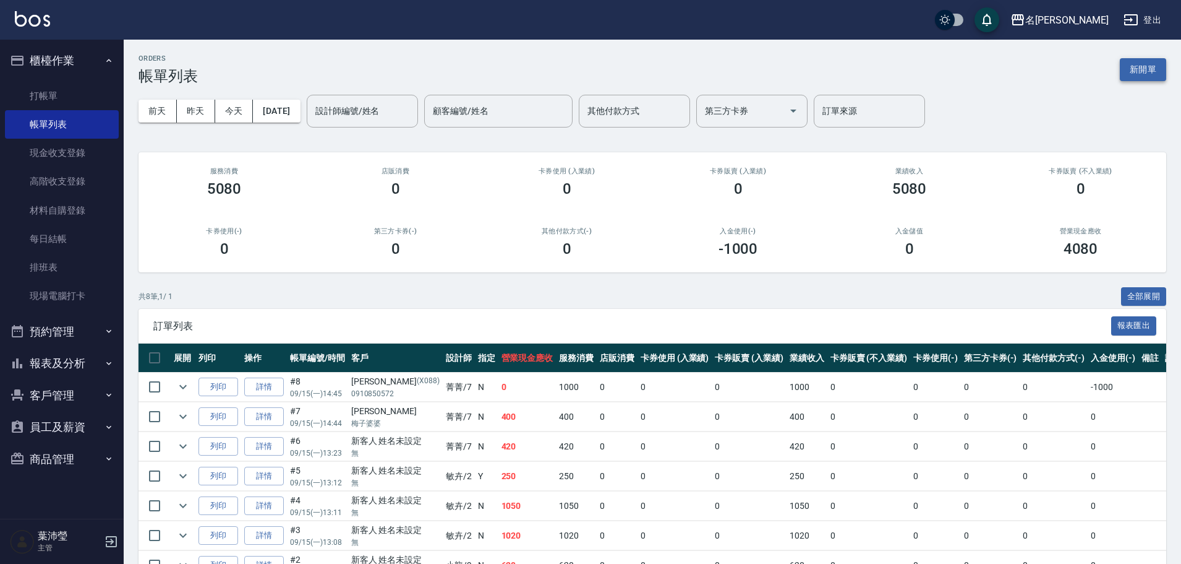
click at [1133, 66] on button "新開單" at bounding box center [1143, 69] width 46 height 23
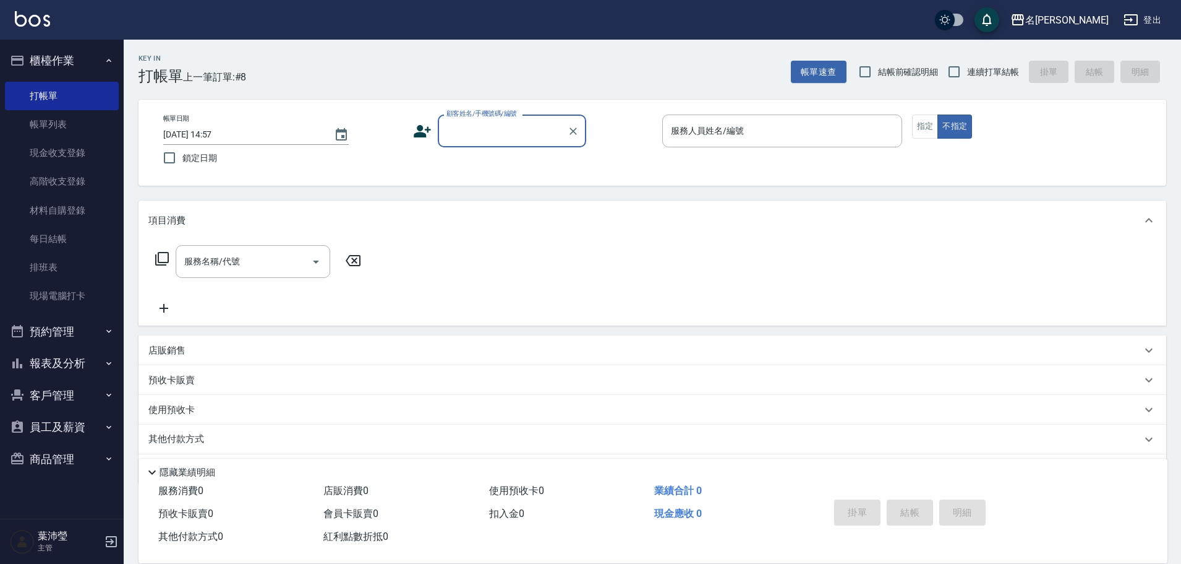
click at [521, 122] on input "顧客姓名/手機號碼/編號" at bounding box center [503, 131] width 119 height 22
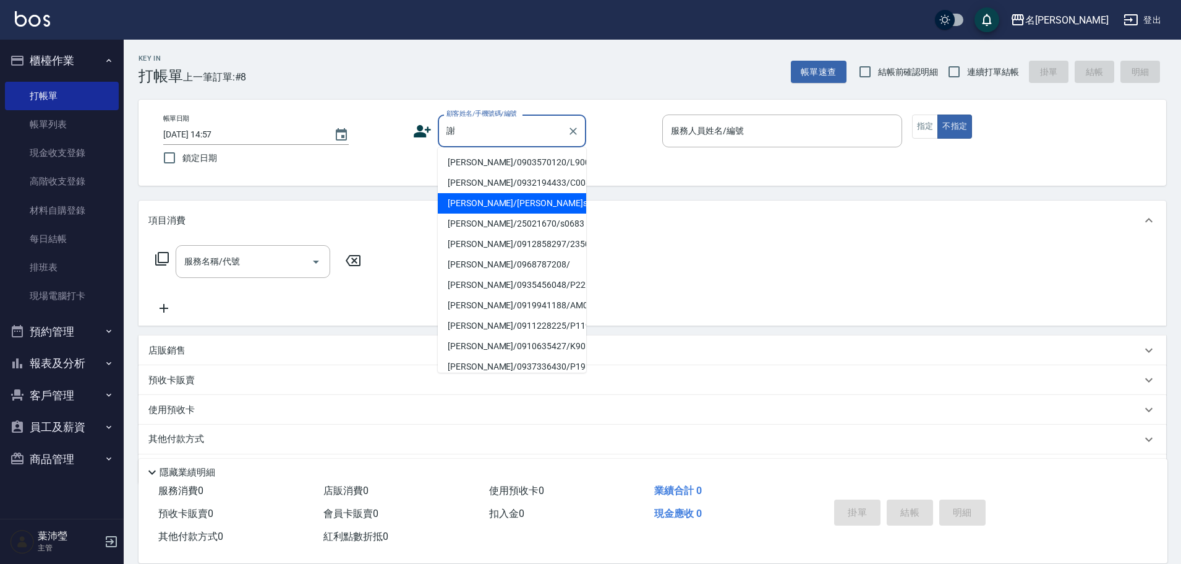
click at [488, 202] on li "[PERSON_NAME]/[PERSON_NAME]s0683/s0683" at bounding box center [512, 203] width 148 height 20
type input "[PERSON_NAME]/[PERSON_NAME]s0683/s0683"
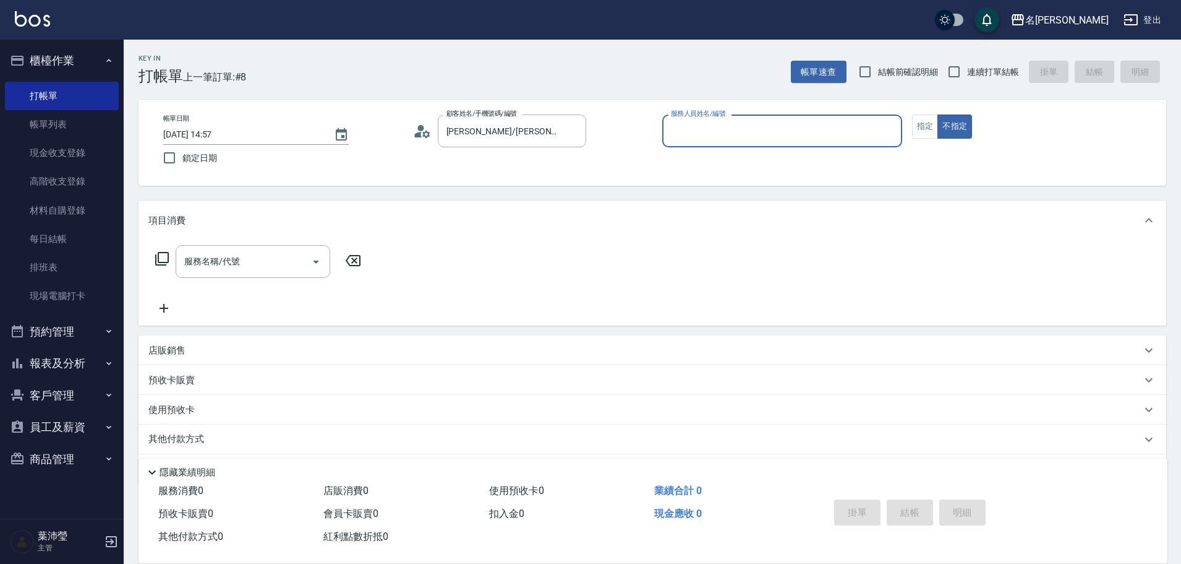
type input "Angle-10"
drag, startPoint x: 929, startPoint y: 129, endPoint x: 881, endPoint y: 158, distance: 56.7
click at [928, 129] on button "指定" at bounding box center [925, 126] width 27 height 24
click at [168, 260] on icon at bounding box center [162, 259] width 14 height 14
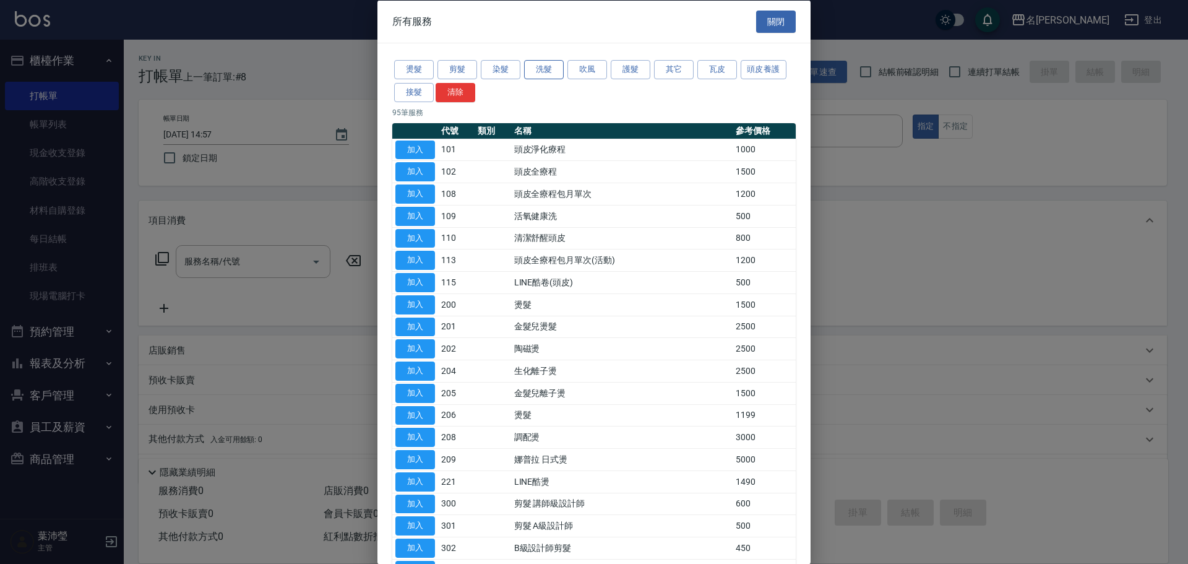
click at [557, 77] on button "洗髮" at bounding box center [544, 69] width 40 height 19
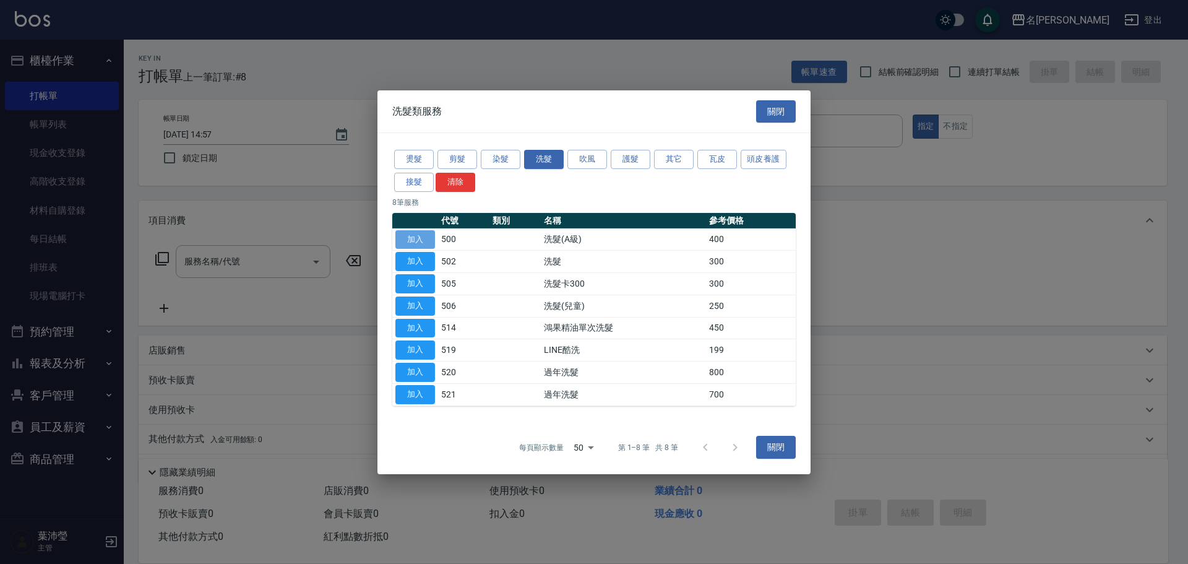
click at [422, 238] on button "加入" at bounding box center [415, 238] width 40 height 19
type input "洗髮(A級)(500)"
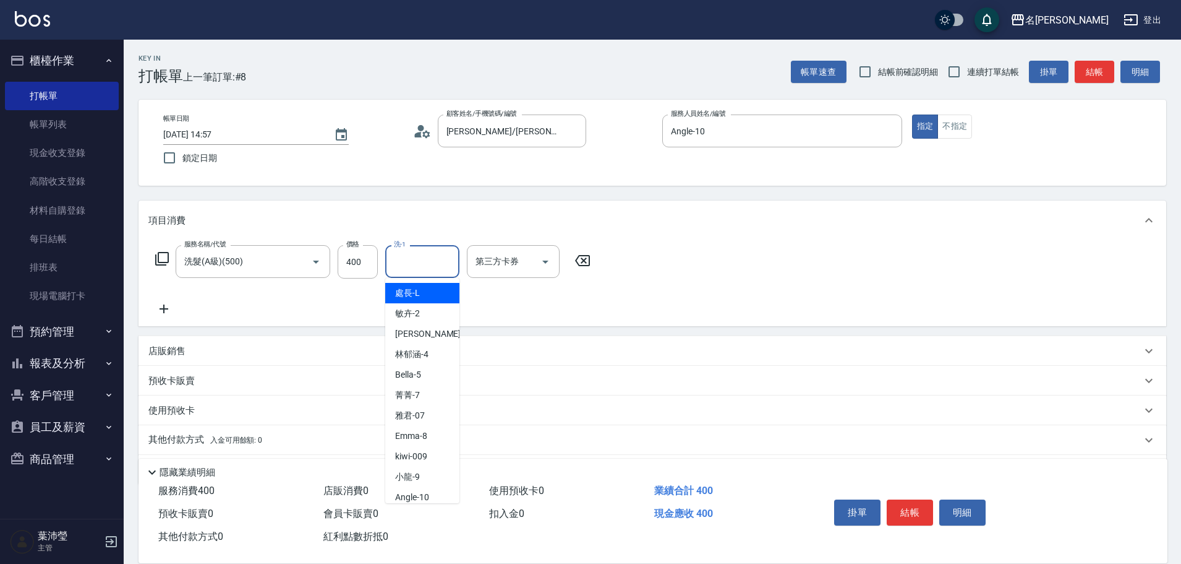
click at [439, 255] on input "洗-1" at bounding box center [422, 262] width 63 height 22
type input "語爭-20"
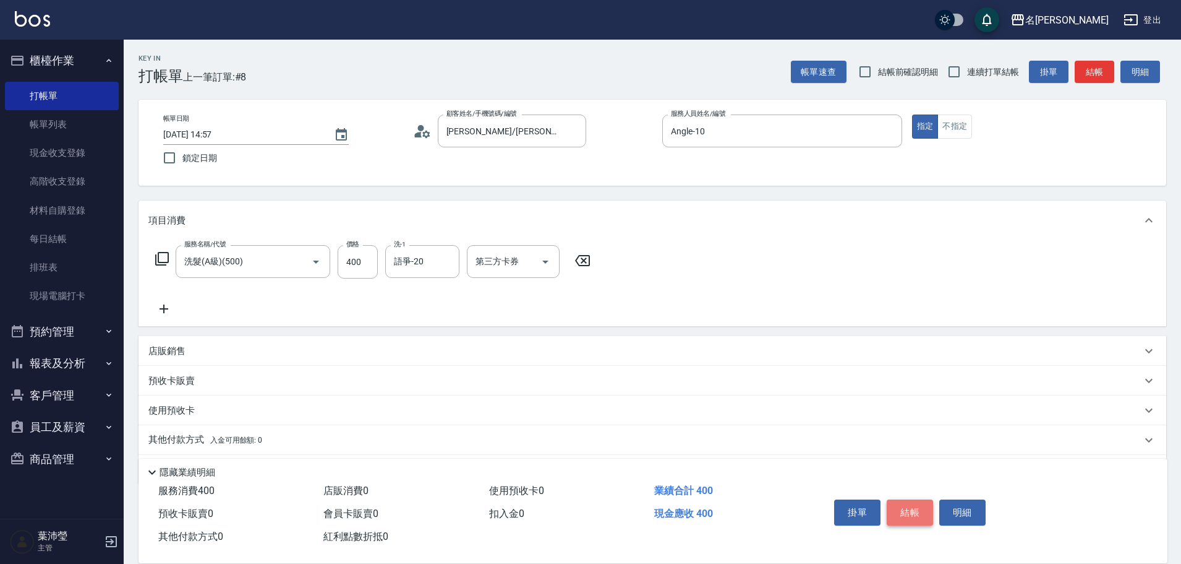
click at [915, 508] on button "結帳" at bounding box center [910, 512] width 46 height 26
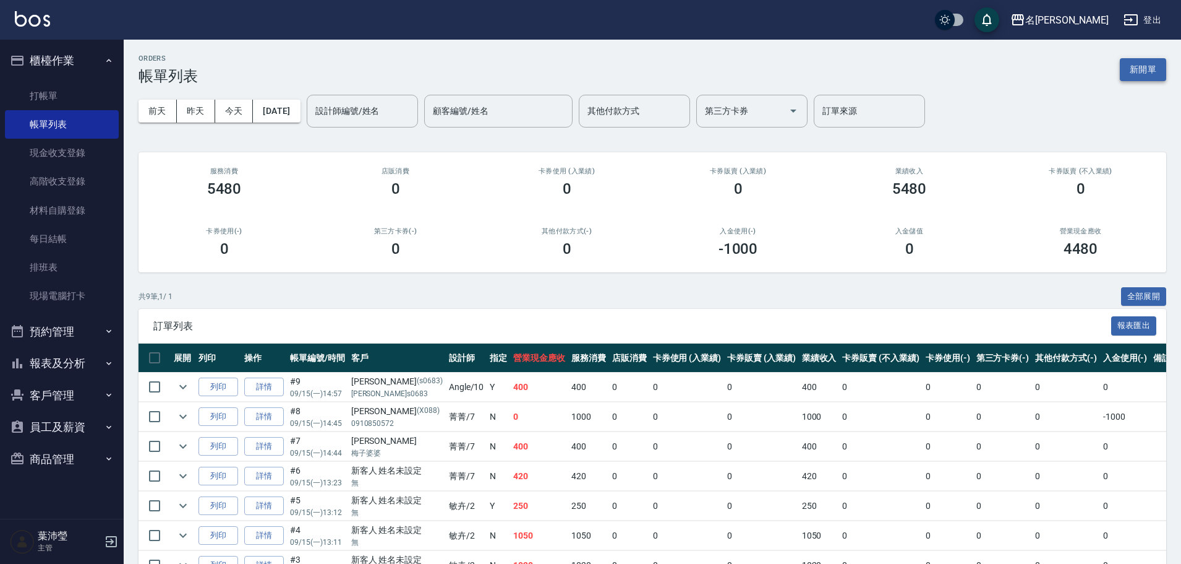
click at [1150, 73] on button "新開單" at bounding box center [1143, 69] width 46 height 23
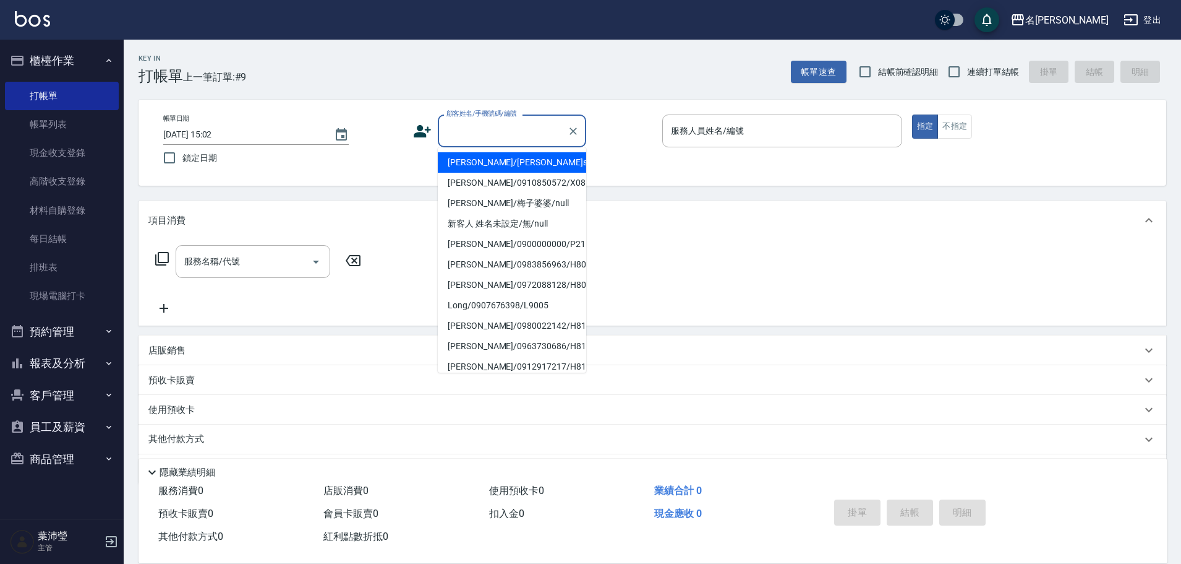
click at [477, 139] on input "顧客姓名/手機號碼/編號" at bounding box center [503, 131] width 119 height 22
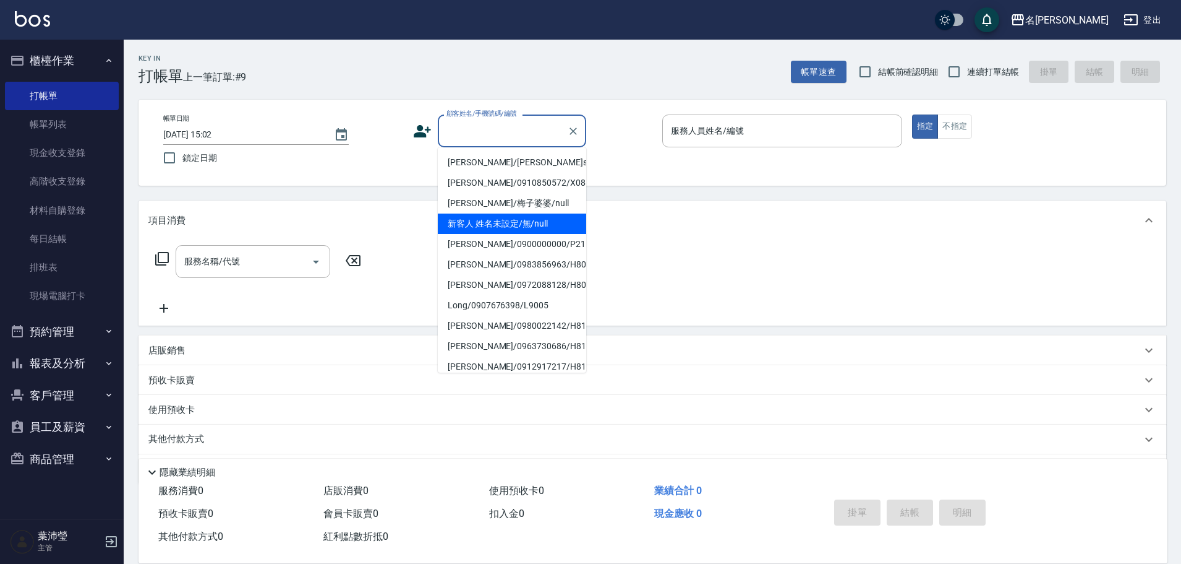
click at [498, 221] on li "新客人 姓名未設定/無/null" at bounding box center [512, 223] width 148 height 20
type input "新客人 姓名未設定/無/null"
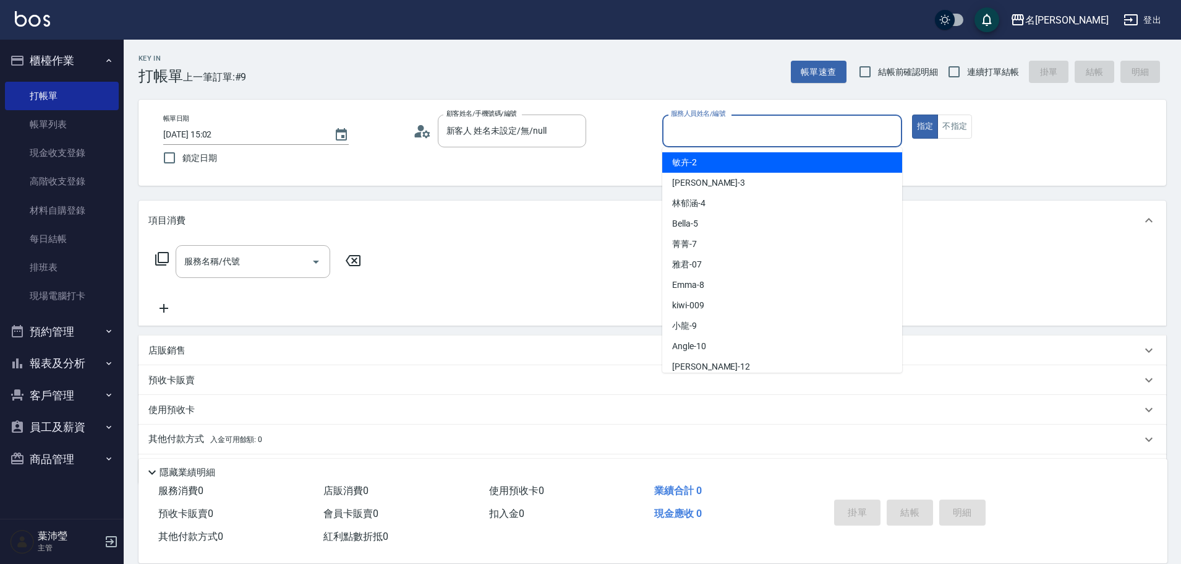
click at [758, 124] on input "服務人員姓名/編號" at bounding box center [782, 131] width 229 height 22
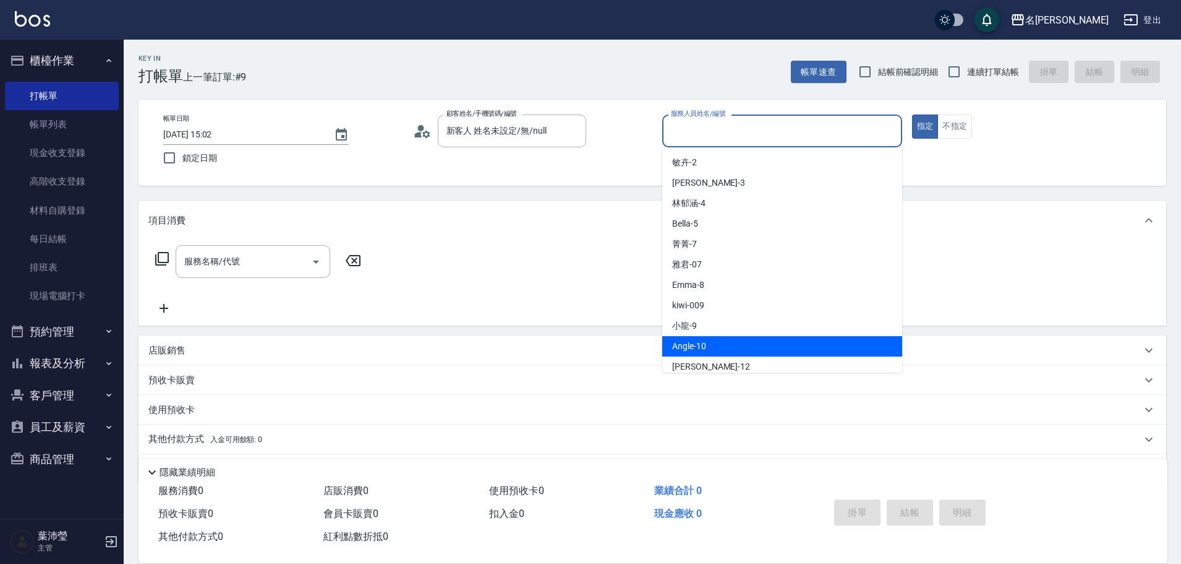
click at [737, 345] on div "Angle -10" at bounding box center [782, 346] width 240 height 20
type input "Angle-10"
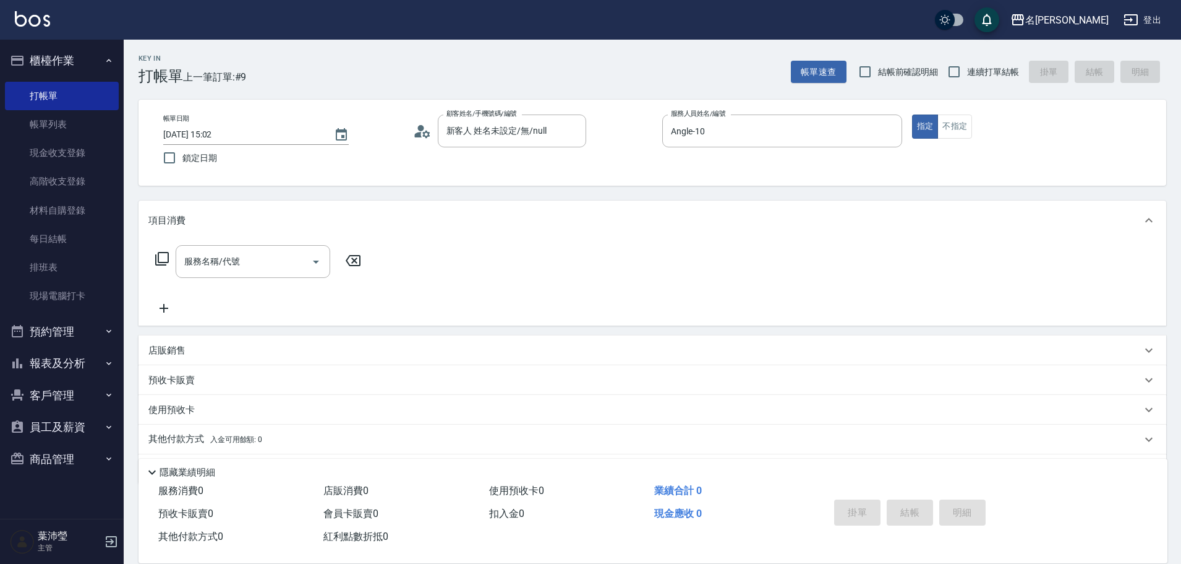
click at [161, 257] on icon at bounding box center [162, 258] width 15 height 15
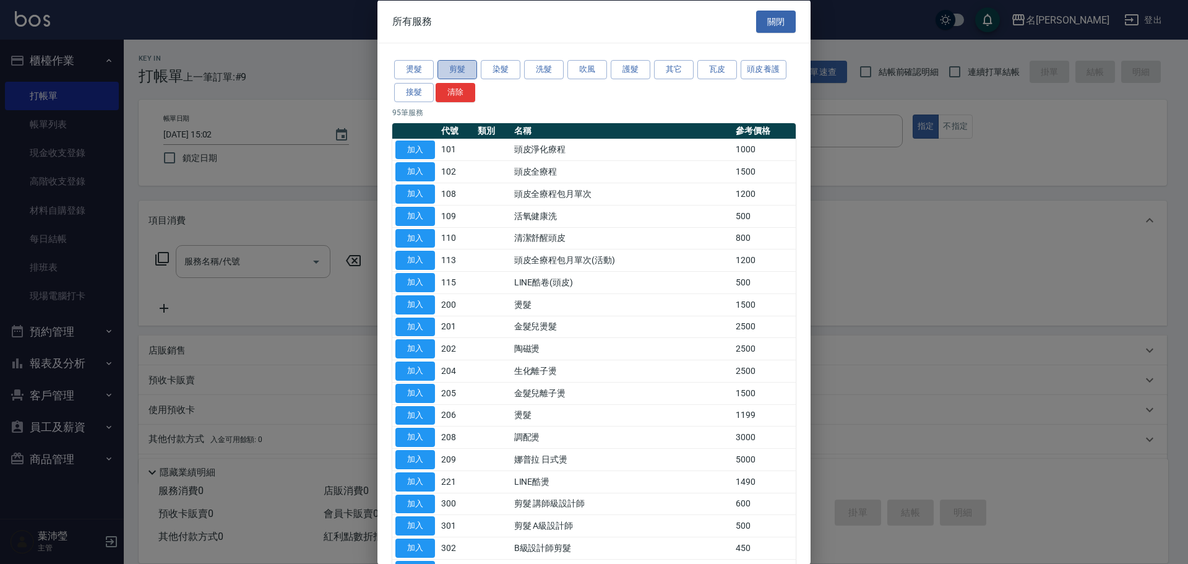
click at [442, 74] on button "剪髮" at bounding box center [457, 69] width 40 height 19
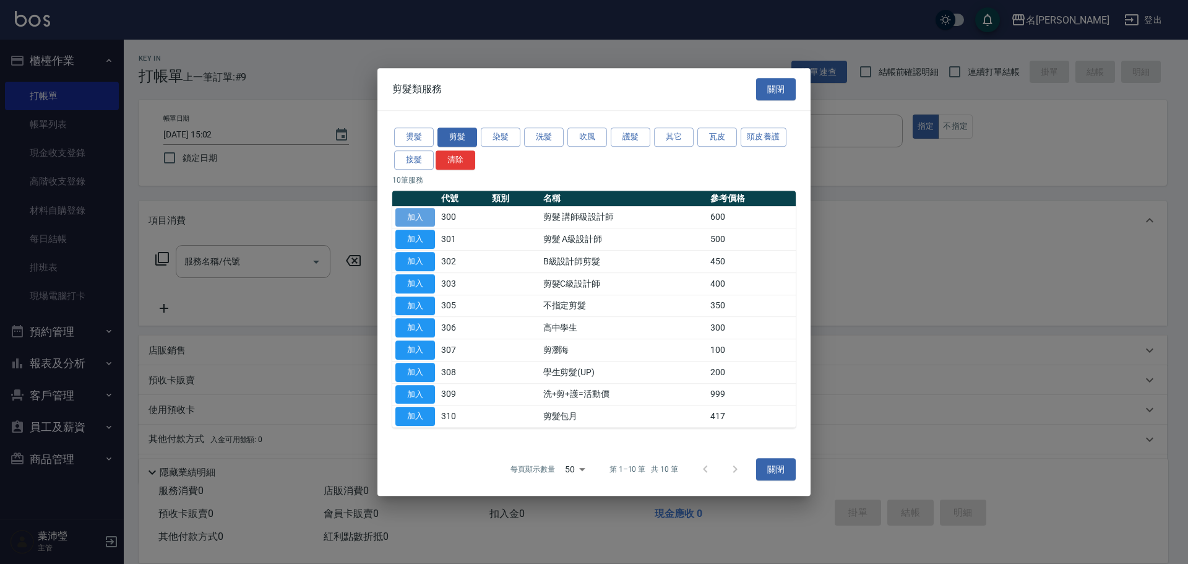
click at [422, 222] on button "加入" at bounding box center [415, 217] width 40 height 19
type input "剪髮 講師級設計師(300)"
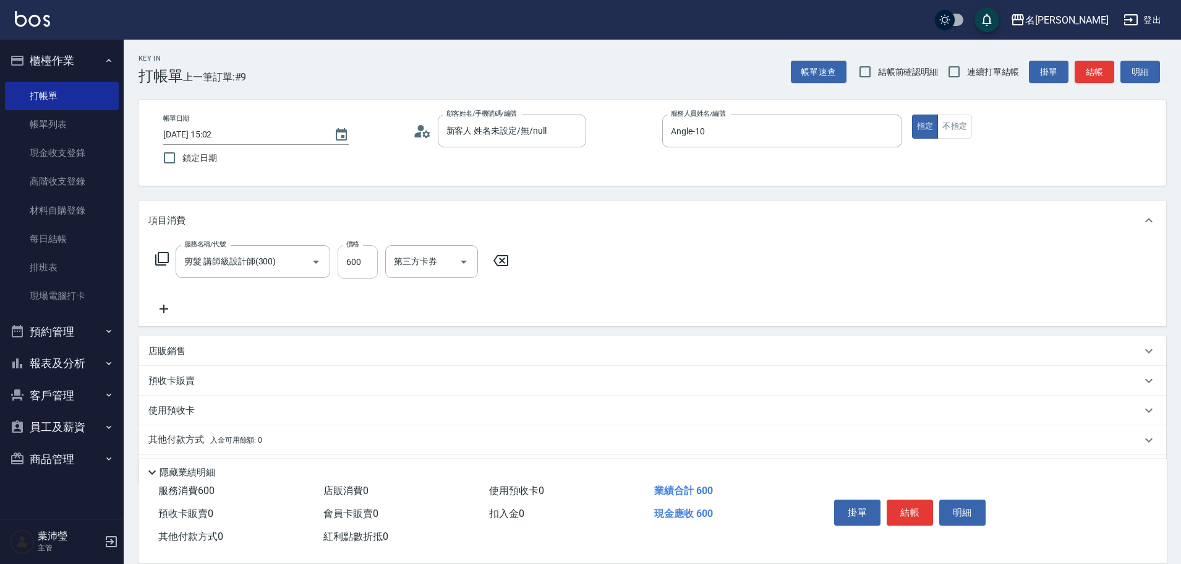
click at [361, 254] on input "600" at bounding box center [358, 261] width 40 height 33
type input "1000"
click at [904, 510] on button "結帳" at bounding box center [910, 512] width 46 height 26
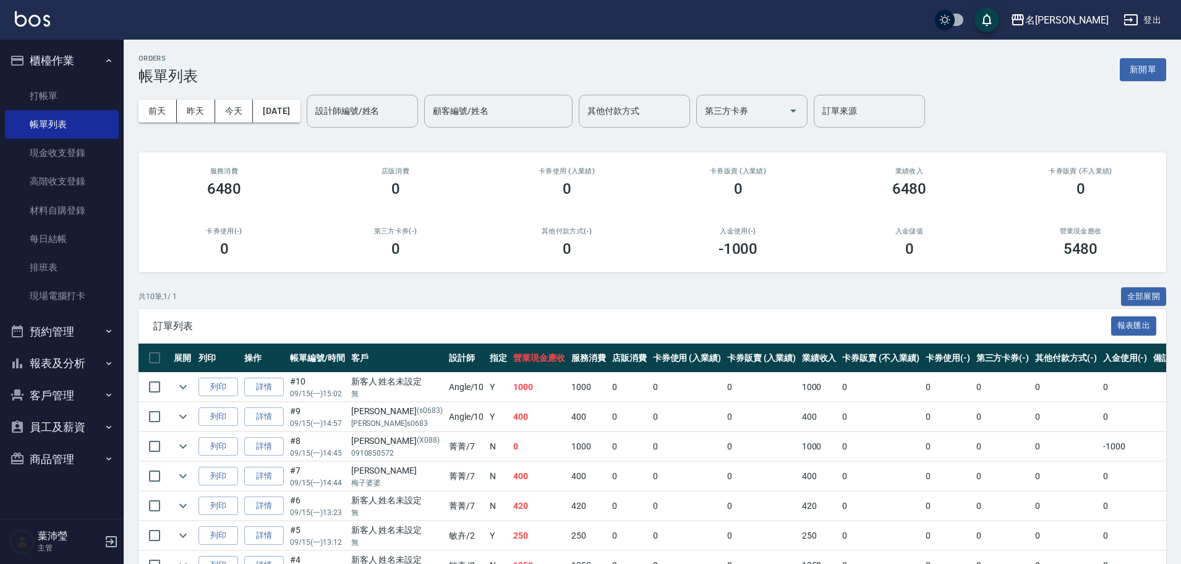
click at [675, 304] on div "共 10 筆, 1 / 1 全部展開" at bounding box center [653, 296] width 1028 height 19
click at [1147, 70] on button "新開單" at bounding box center [1143, 69] width 46 height 23
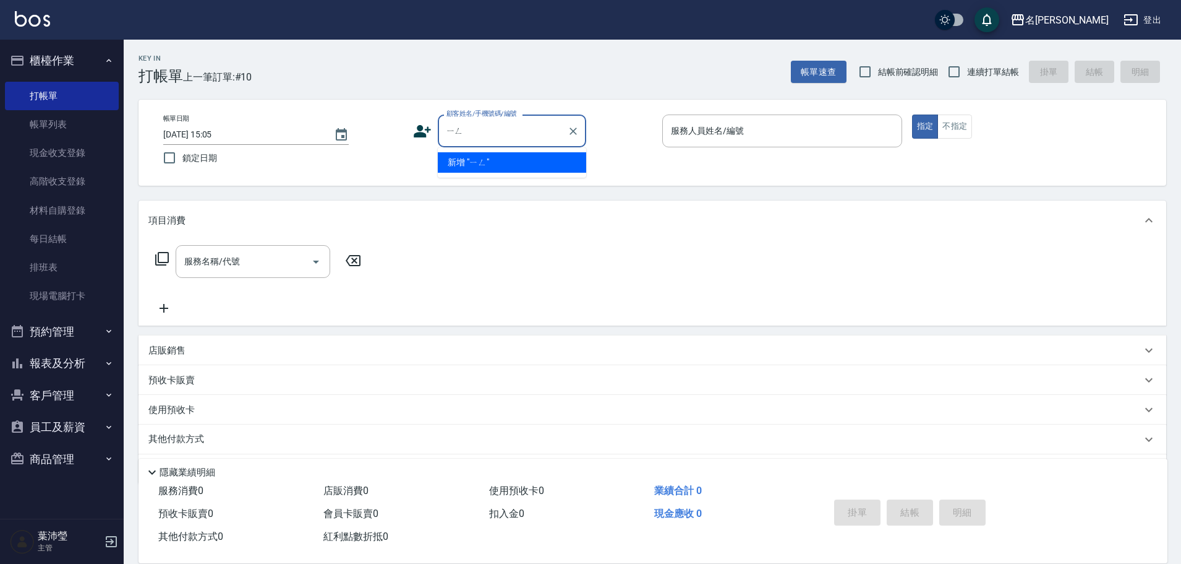
type input "應"
drag, startPoint x: 488, startPoint y: 132, endPoint x: 373, endPoint y: 129, distance: 115.1
click at [373, 129] on div "帳單日期 [DATE] 15:05 鎖定日期 顧客姓名/手機號碼/編號 y/ 顧客姓名/手機號碼/編號 服務人員姓名/編號 服務人員姓名/編號 指定 不指定" at bounding box center [652, 142] width 998 height 56
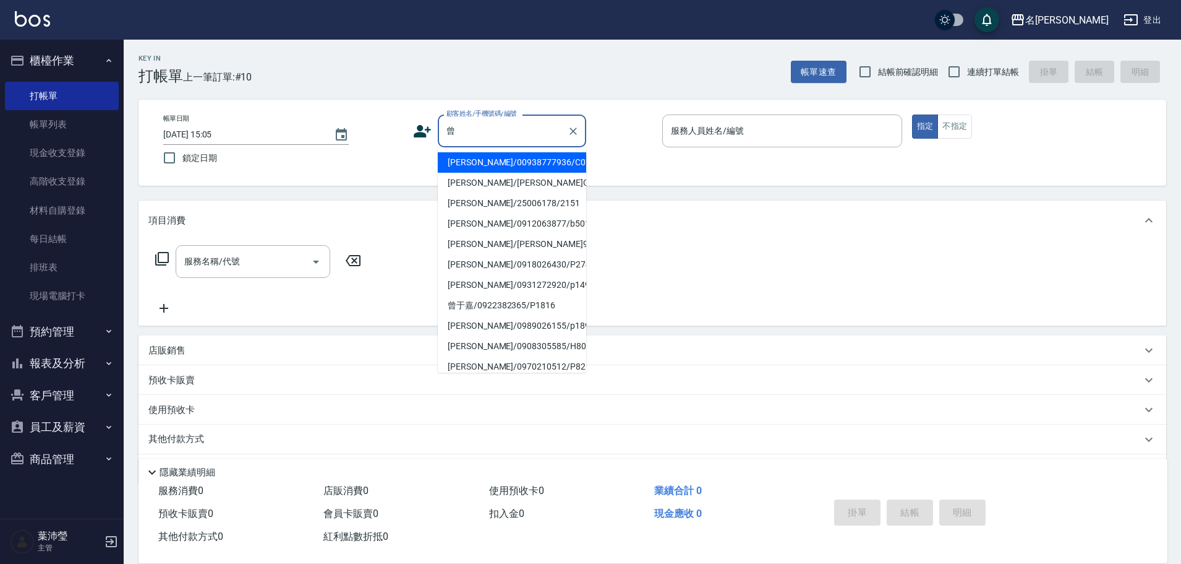
click at [532, 166] on li "[PERSON_NAME]/00938777936/C0134" at bounding box center [512, 162] width 148 height 20
type input "[PERSON_NAME]/00938777936/C0134"
type input "Angle-10"
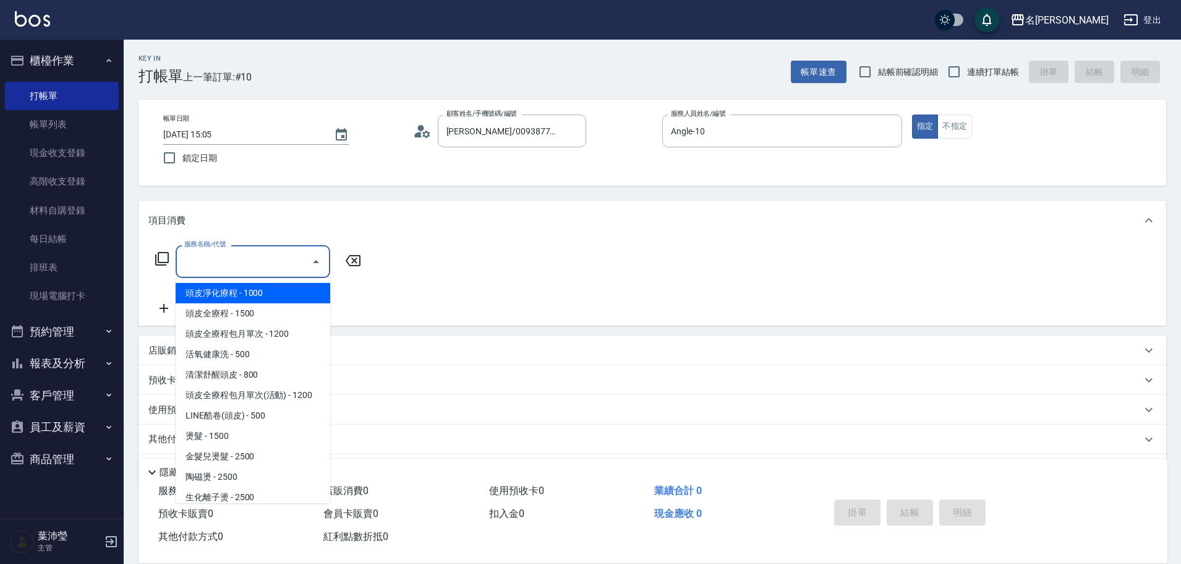
click at [249, 270] on input "服務名稱/代號" at bounding box center [243, 262] width 125 height 22
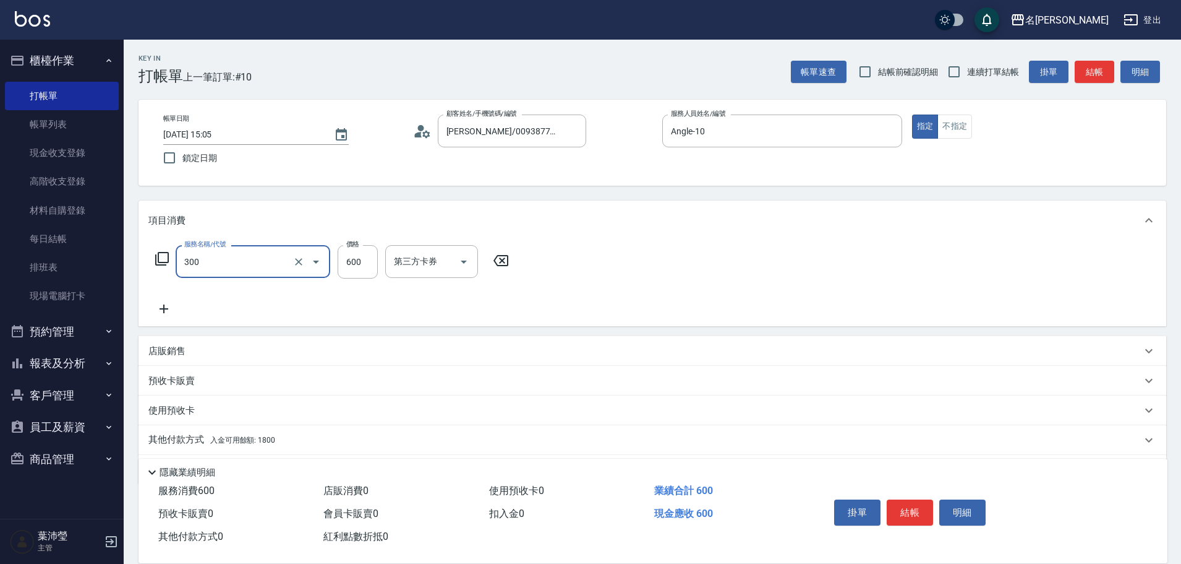
type input "剪髮 講師級設計師(300)"
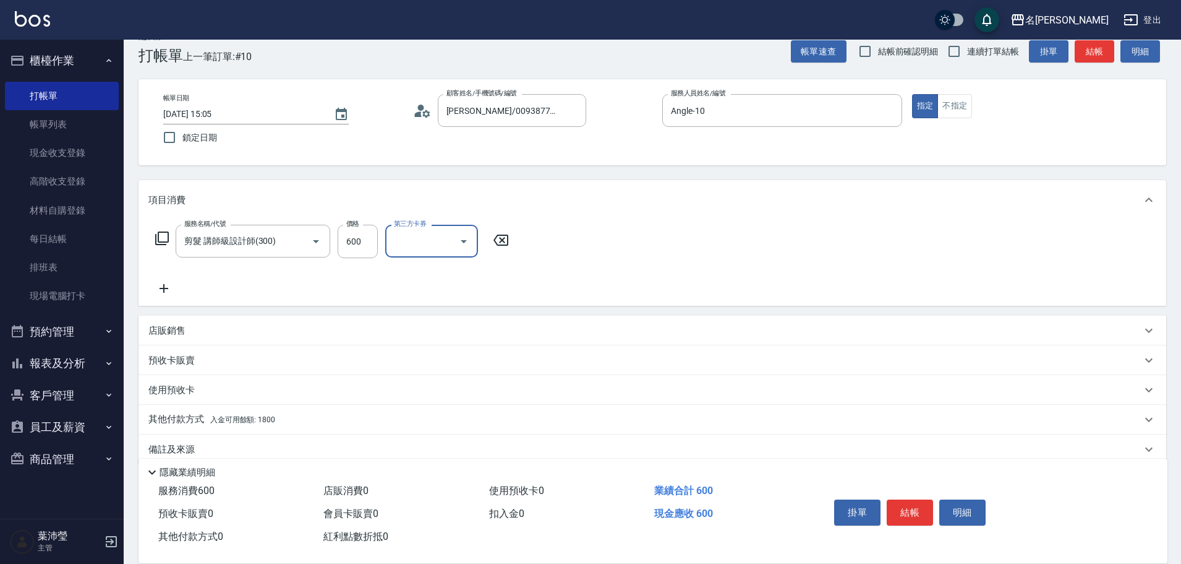
scroll to position [40, 0]
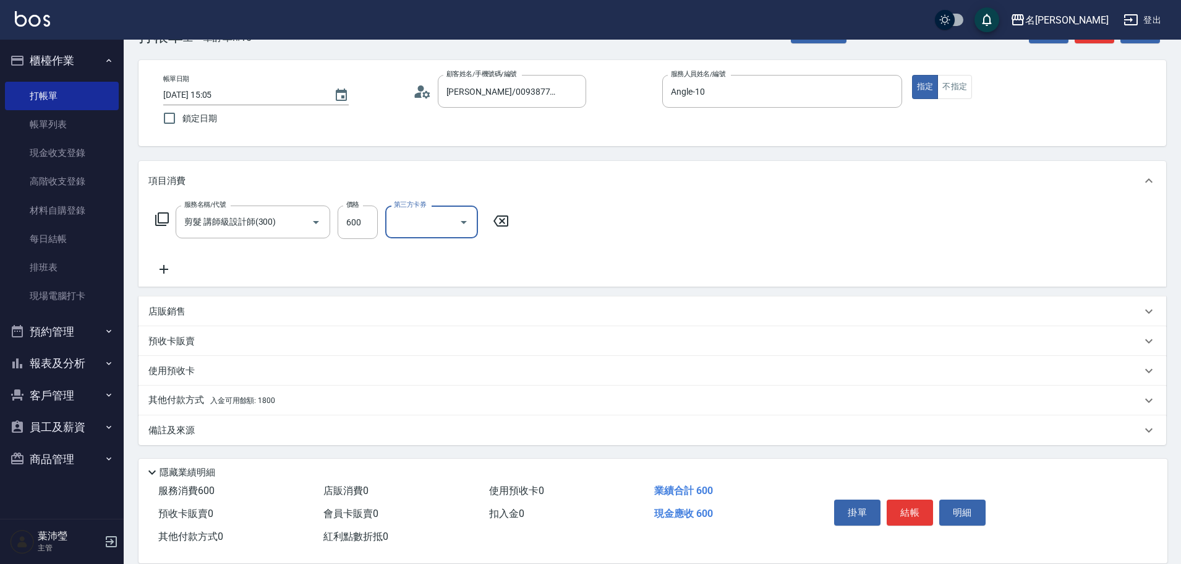
click at [325, 404] on div "其他付款方式 入金可用餘額: 1800" at bounding box center [644, 400] width 993 height 14
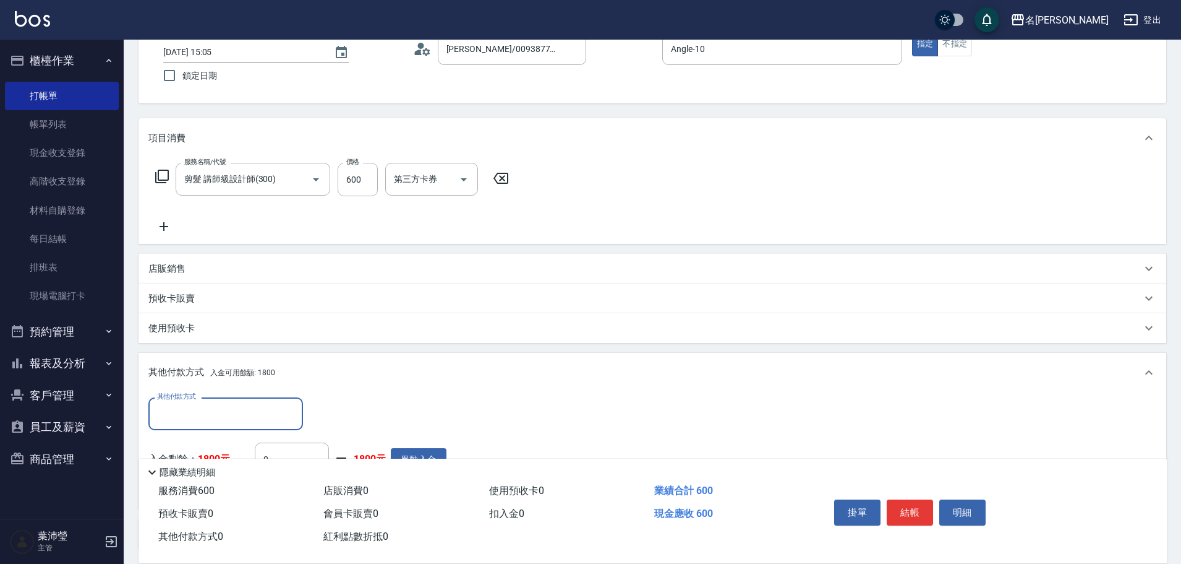
scroll to position [0, 0]
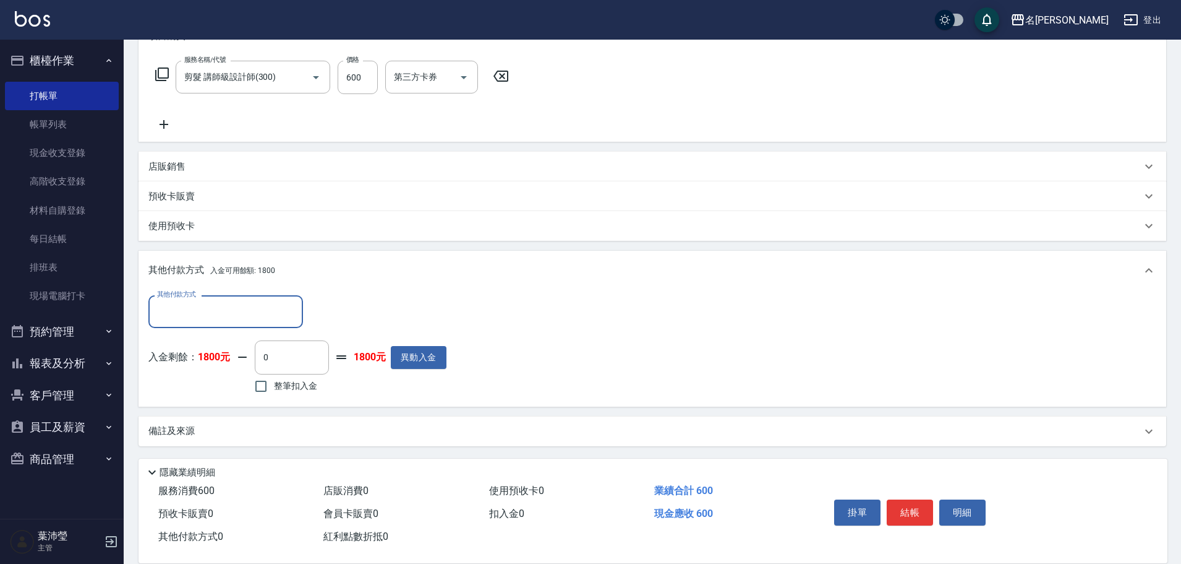
click at [308, 386] on span "整筆扣入金" at bounding box center [295, 385] width 43 height 13
click at [274, 386] on input "整筆扣入金" at bounding box center [261, 386] width 26 height 26
checkbox input "true"
type input "600"
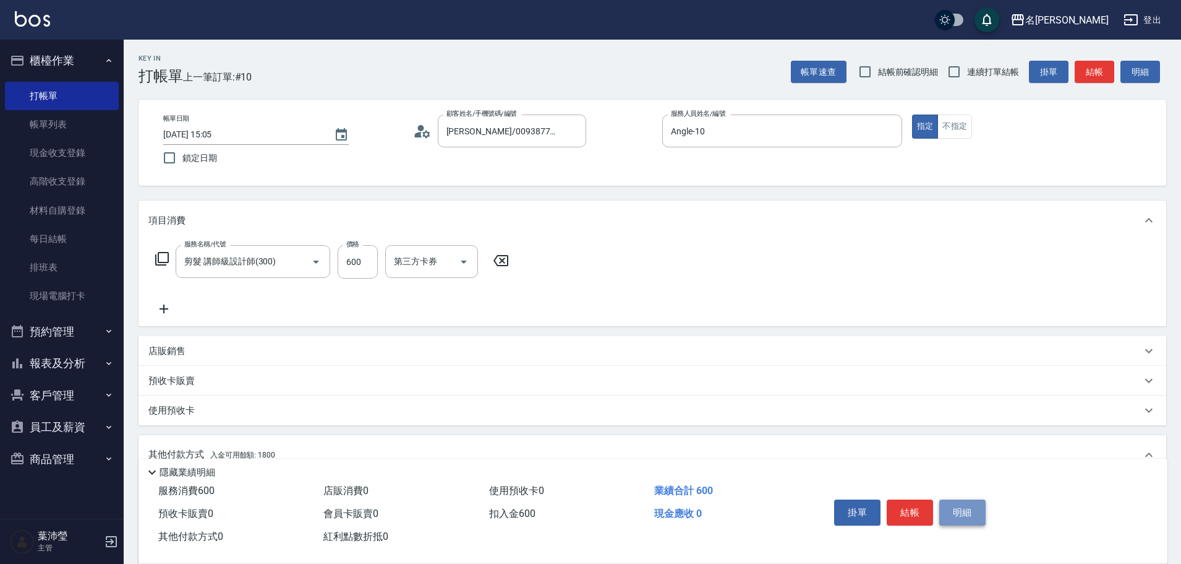
click at [958, 510] on button "明細" at bounding box center [963, 512] width 46 height 26
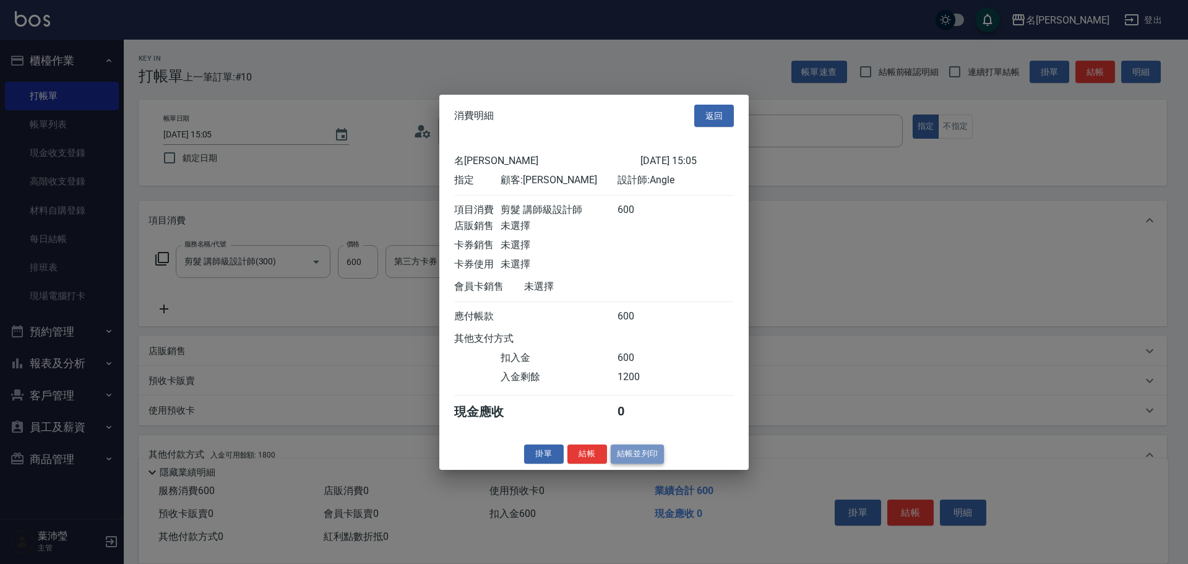
click at [649, 463] on button "結帳並列印" at bounding box center [638, 453] width 54 height 19
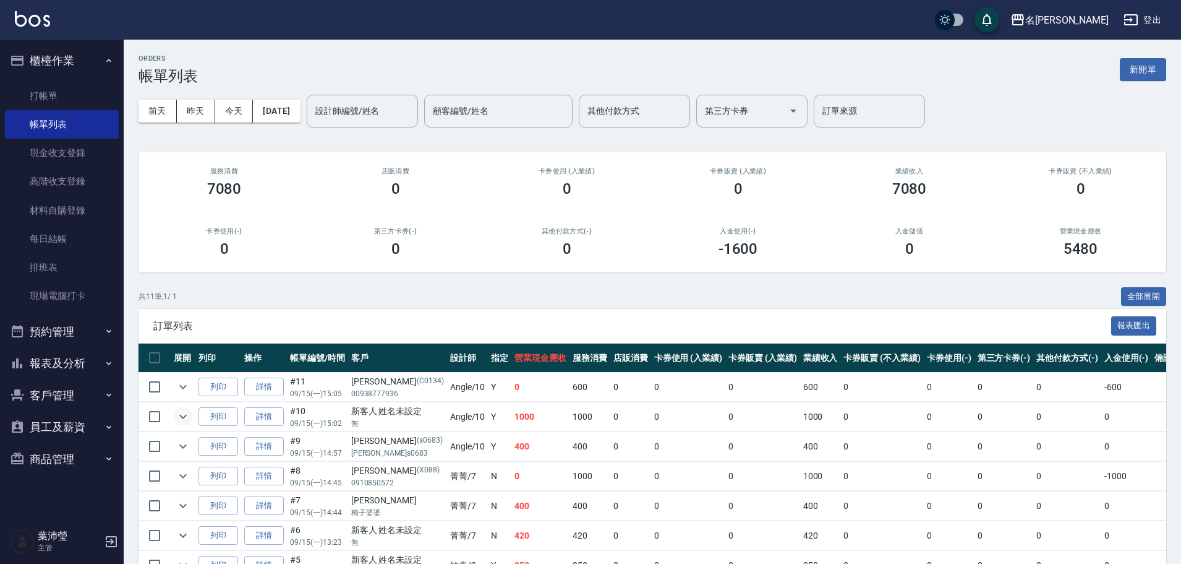
click at [181, 416] on icon "expand row" at bounding box center [182, 416] width 7 height 4
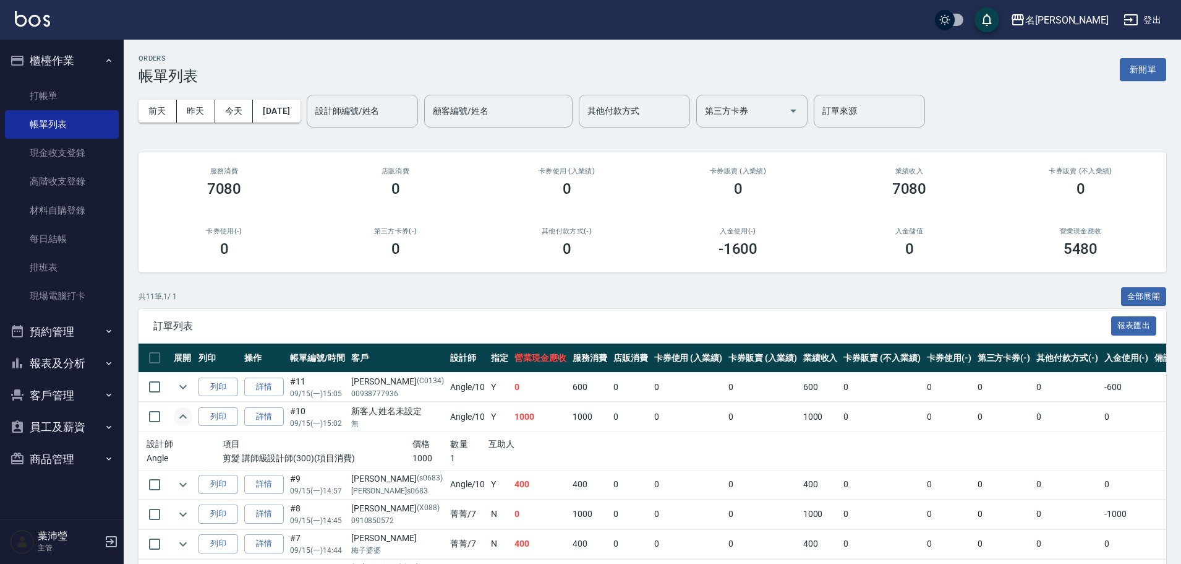
click at [1149, 54] on div "ORDERS 帳單列表 新開單" at bounding box center [653, 69] width 1028 height 30
click at [1149, 65] on button "新開單" at bounding box center [1143, 69] width 46 height 23
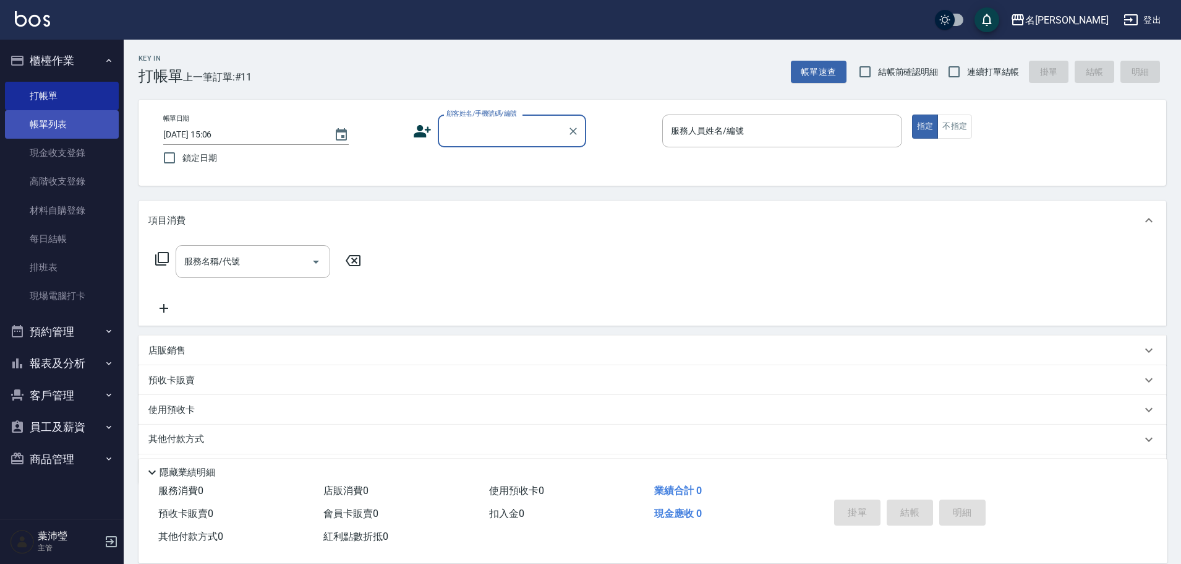
click at [71, 126] on link "帳單列表" at bounding box center [62, 124] width 114 height 28
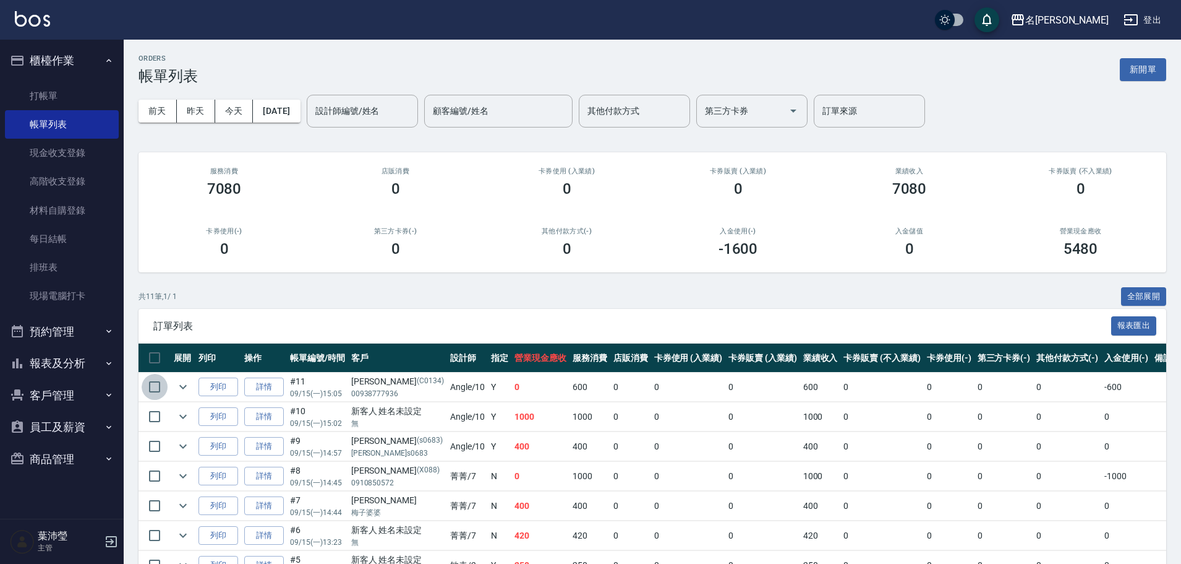
click at [158, 389] on input "checkbox" at bounding box center [155, 387] width 26 height 26
checkbox input "true"
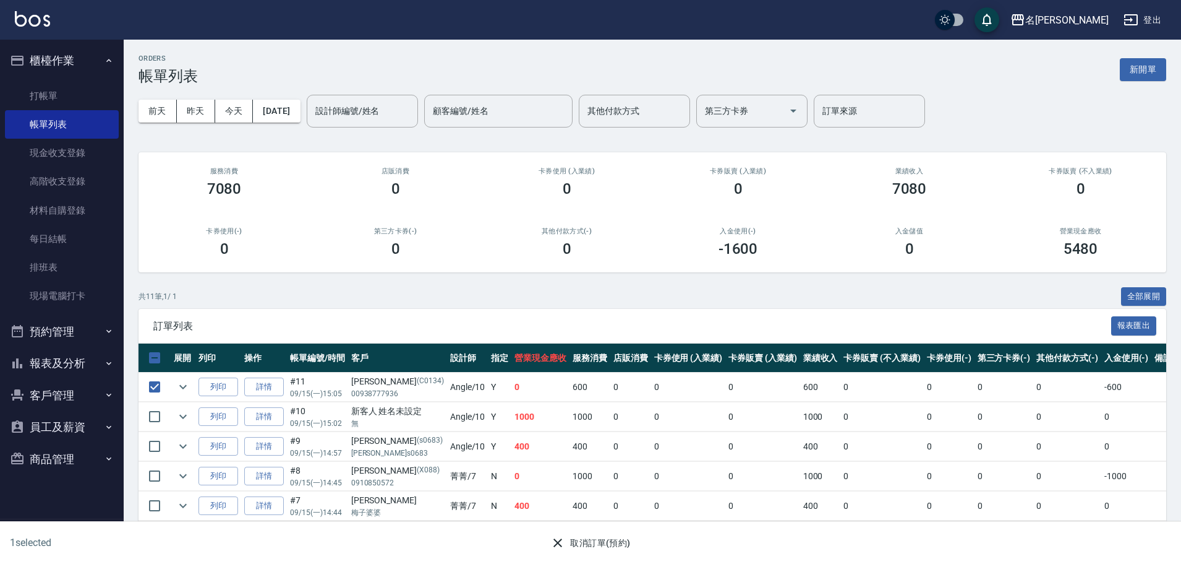
click at [607, 560] on div "1 selected 取消訂單(預約)" at bounding box center [590, 542] width 1181 height 43
click at [601, 538] on button "取消訂單(預約)" at bounding box center [591, 542] width 90 height 23
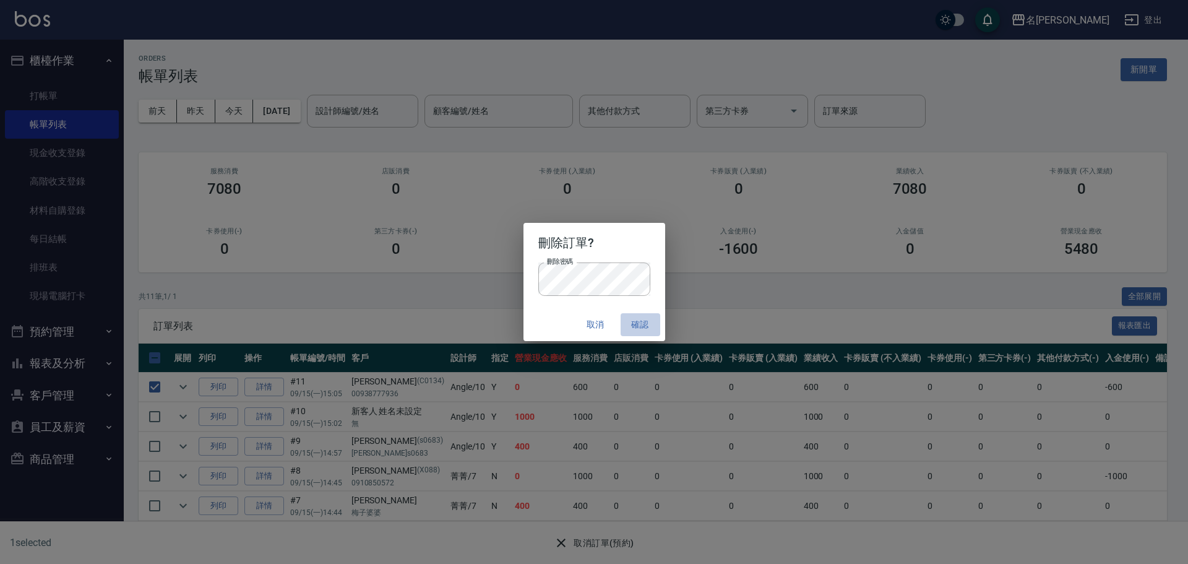
click at [645, 315] on button "確認" at bounding box center [640, 324] width 40 height 23
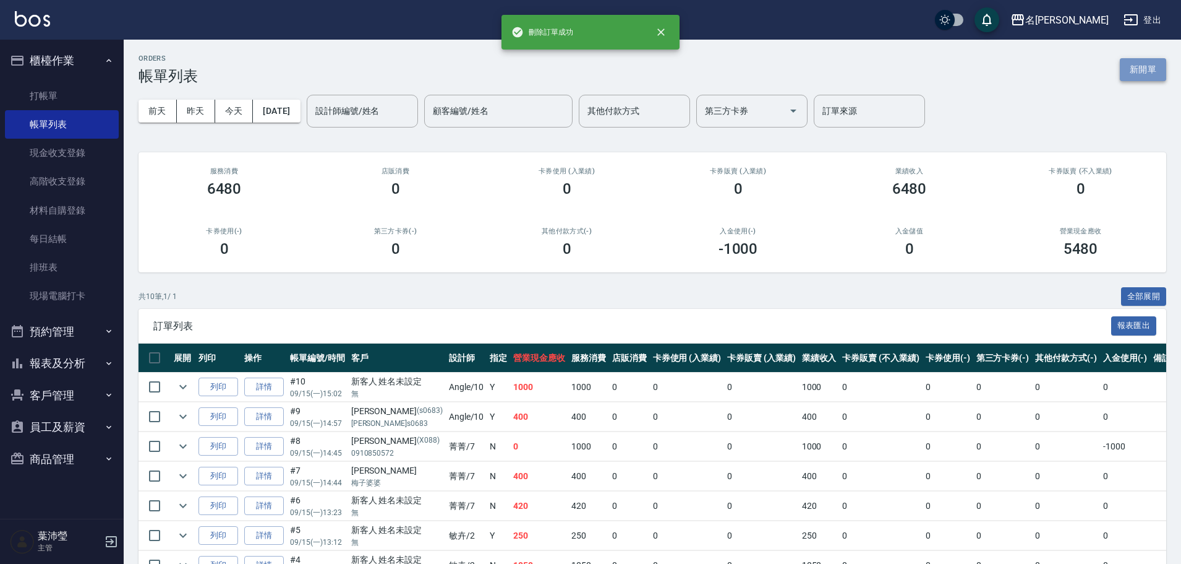
click at [1150, 73] on button "新開單" at bounding box center [1143, 69] width 46 height 23
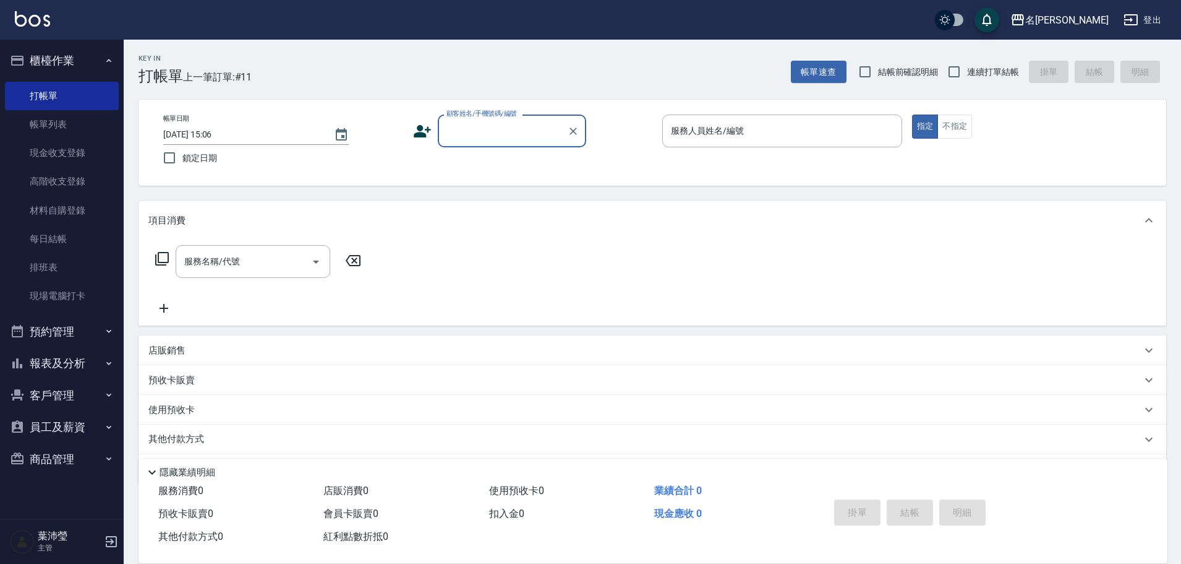
click at [522, 134] on input "顧客姓名/手機號碼/編號" at bounding box center [503, 131] width 119 height 22
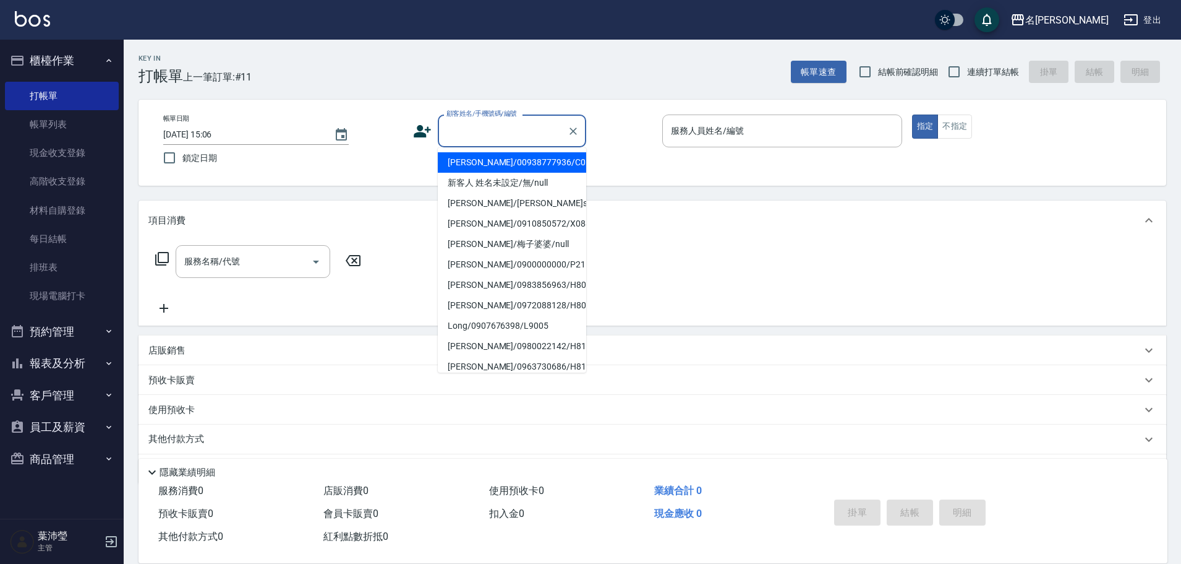
click at [512, 158] on li "[PERSON_NAME]/00938777936/C0134" at bounding box center [512, 162] width 148 height 20
type input "[PERSON_NAME]/00938777936/C0134"
type input "Angle-10"
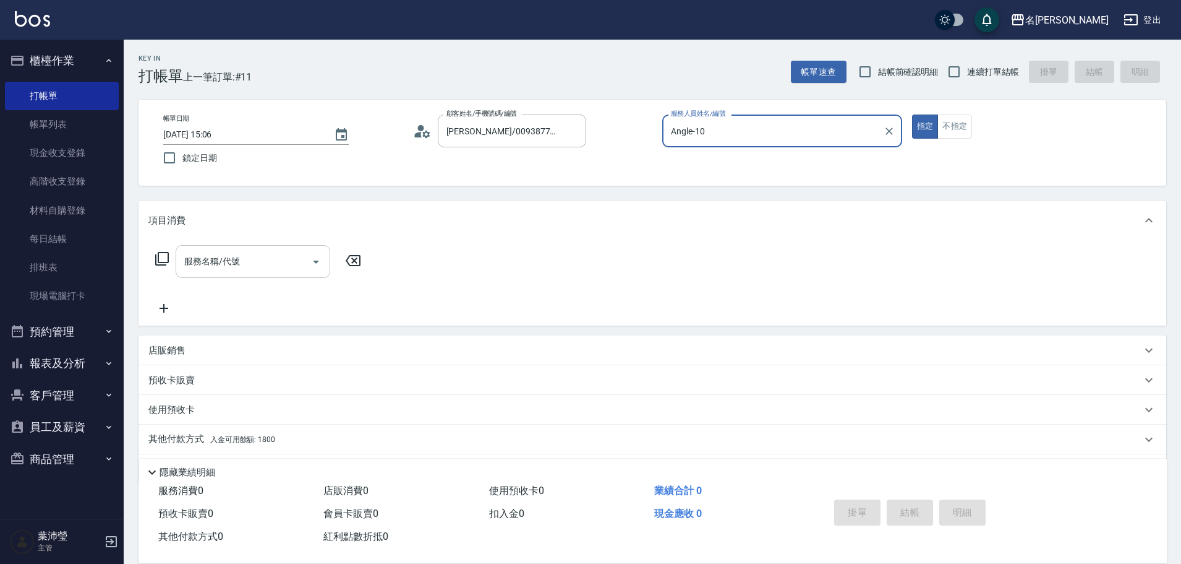
click at [268, 257] on input "服務名稱/代號" at bounding box center [243, 262] width 125 height 22
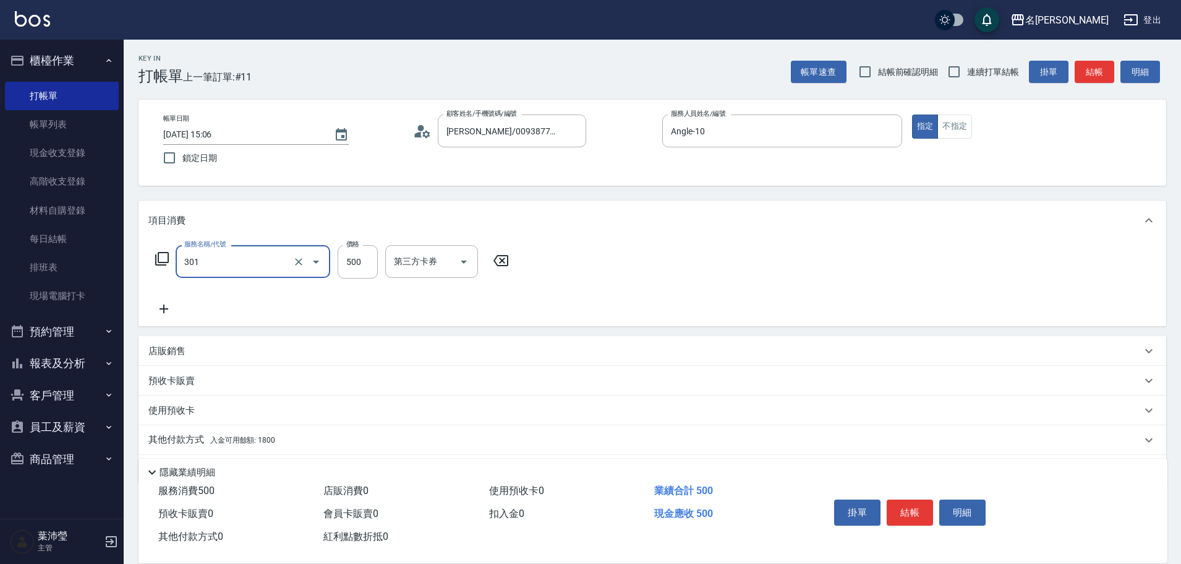
type input "剪髮 A級設計師(301)"
type input "600"
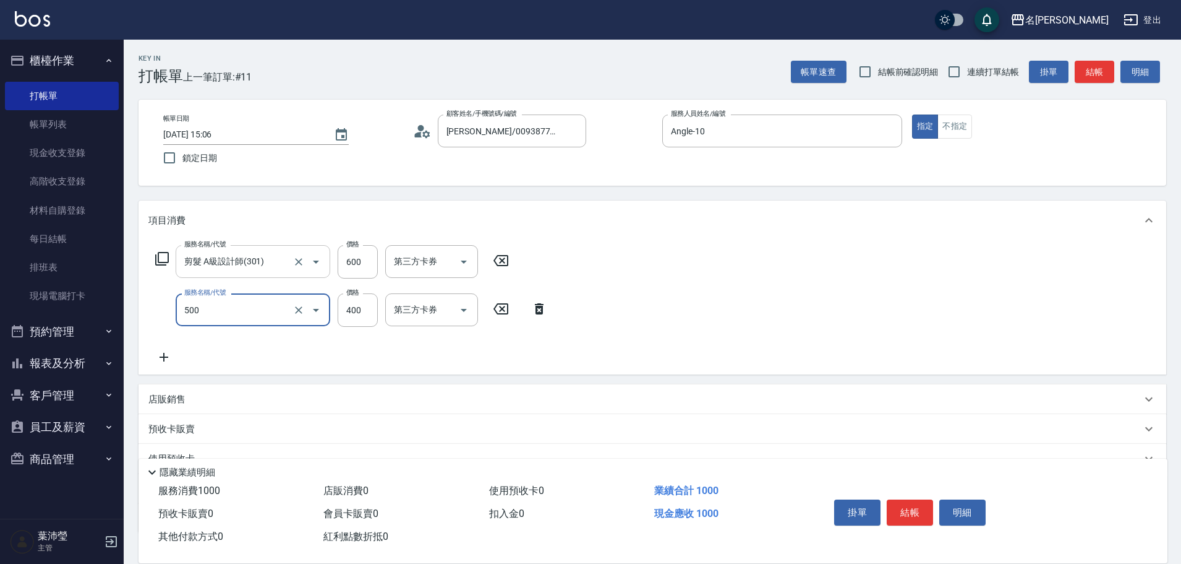
type input "洗髮(A級)(500)"
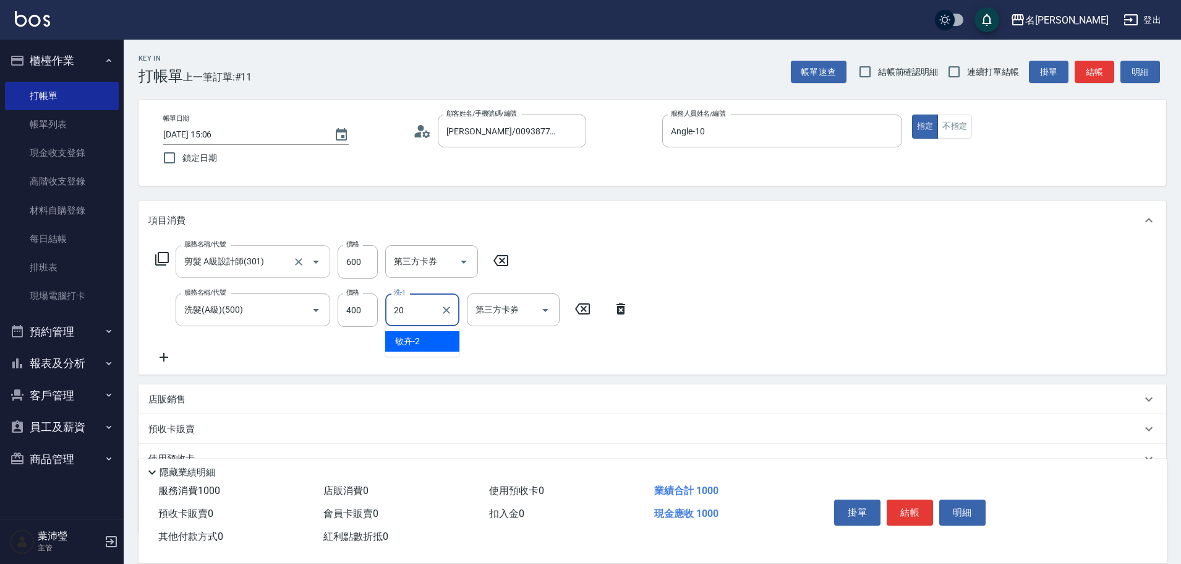
type input "語爭-20"
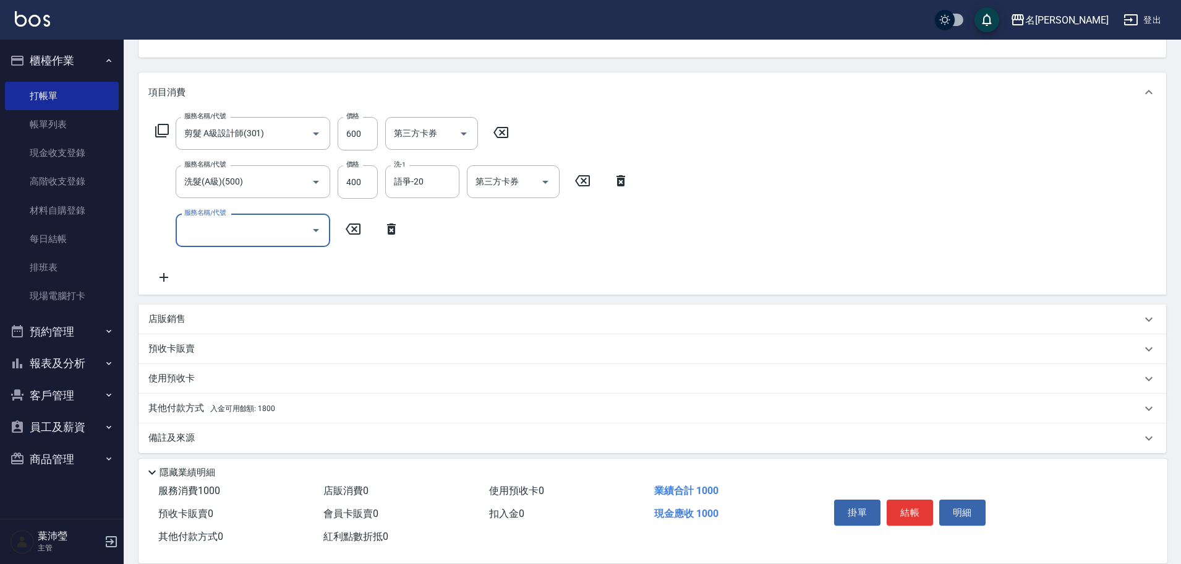
scroll to position [136, 0]
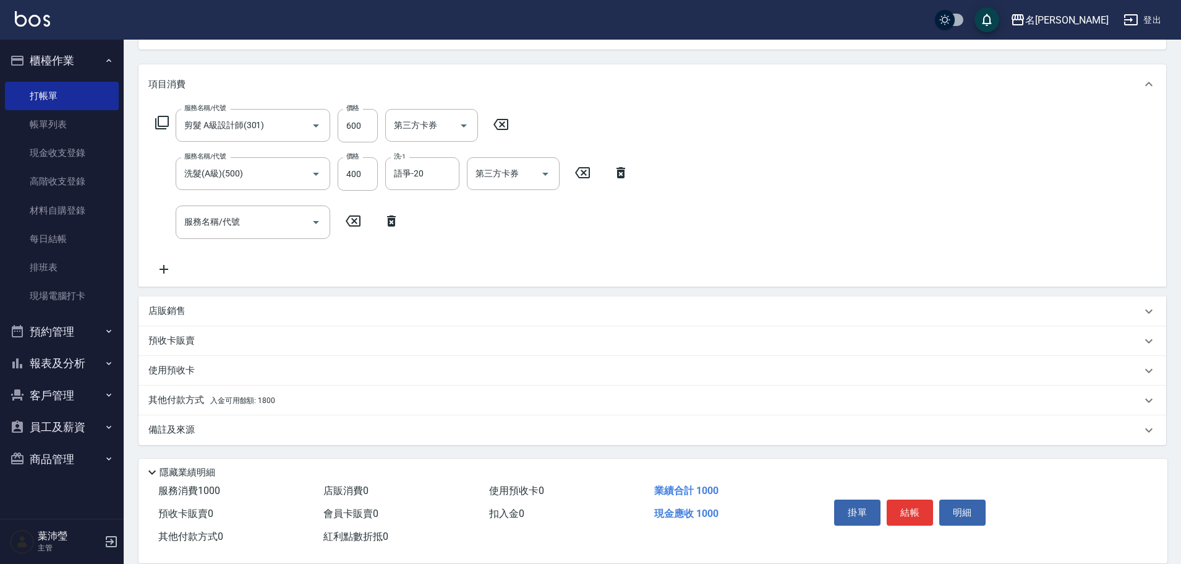
click at [288, 394] on div "其他付款方式 入金可用餘額: 1800" at bounding box center [644, 400] width 993 height 14
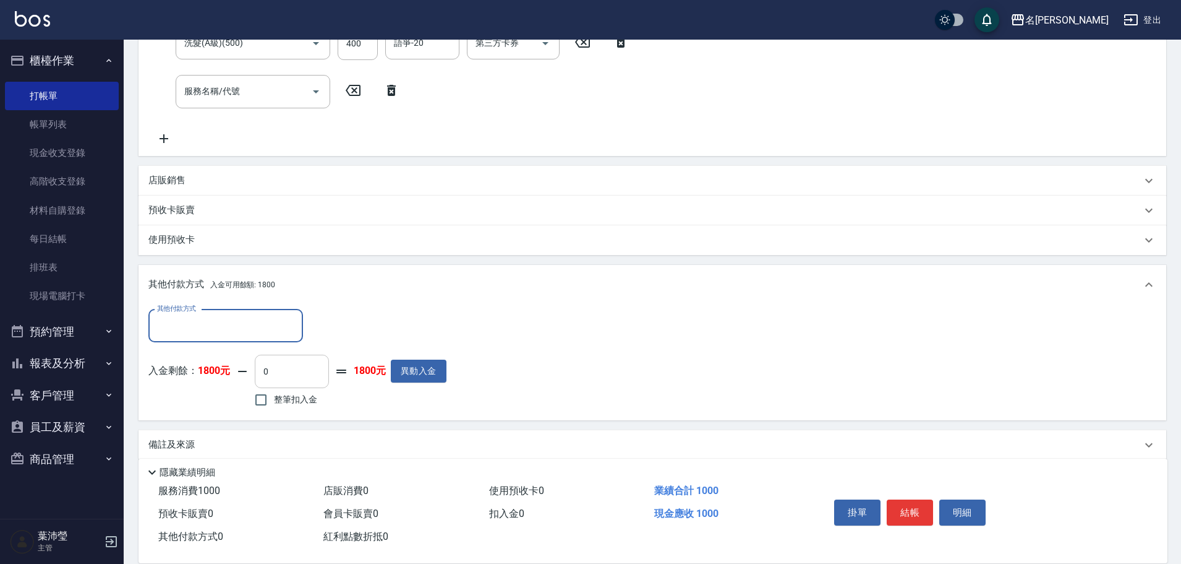
scroll to position [275, 0]
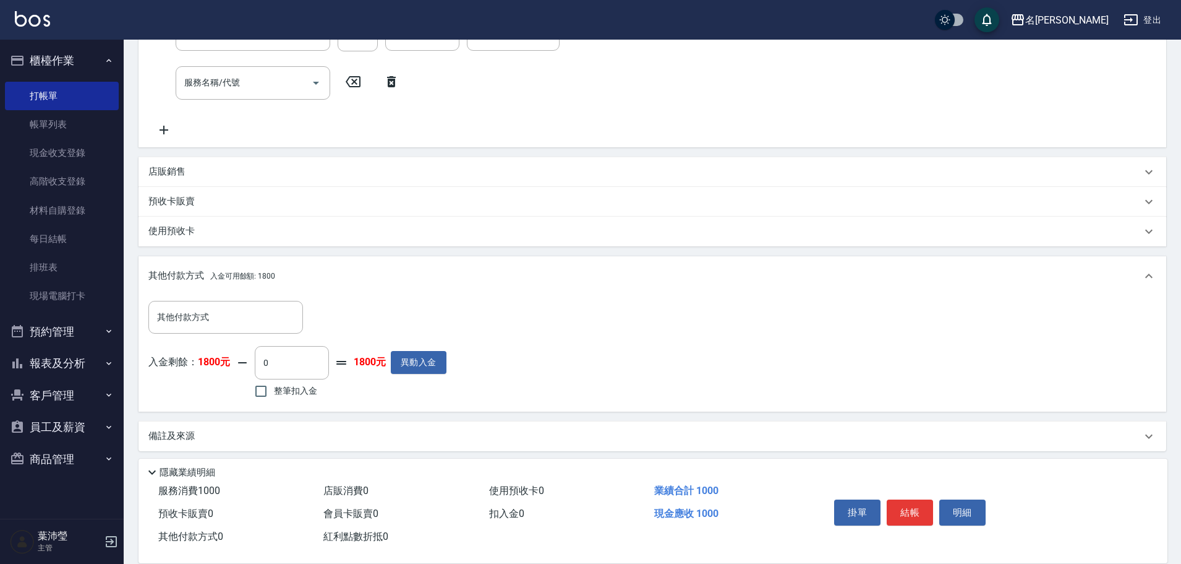
click at [298, 396] on span "整筆扣入金" at bounding box center [295, 390] width 43 height 13
click at [274, 396] on input "整筆扣入金" at bounding box center [261, 391] width 26 height 26
checkbox input "true"
type input "1000"
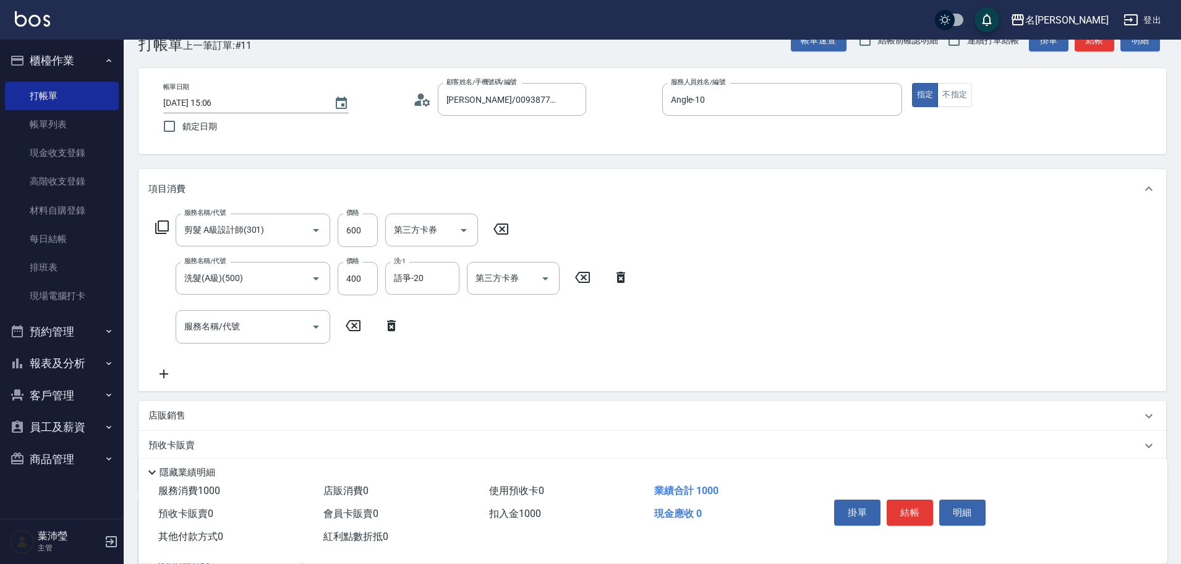
scroll to position [0, 0]
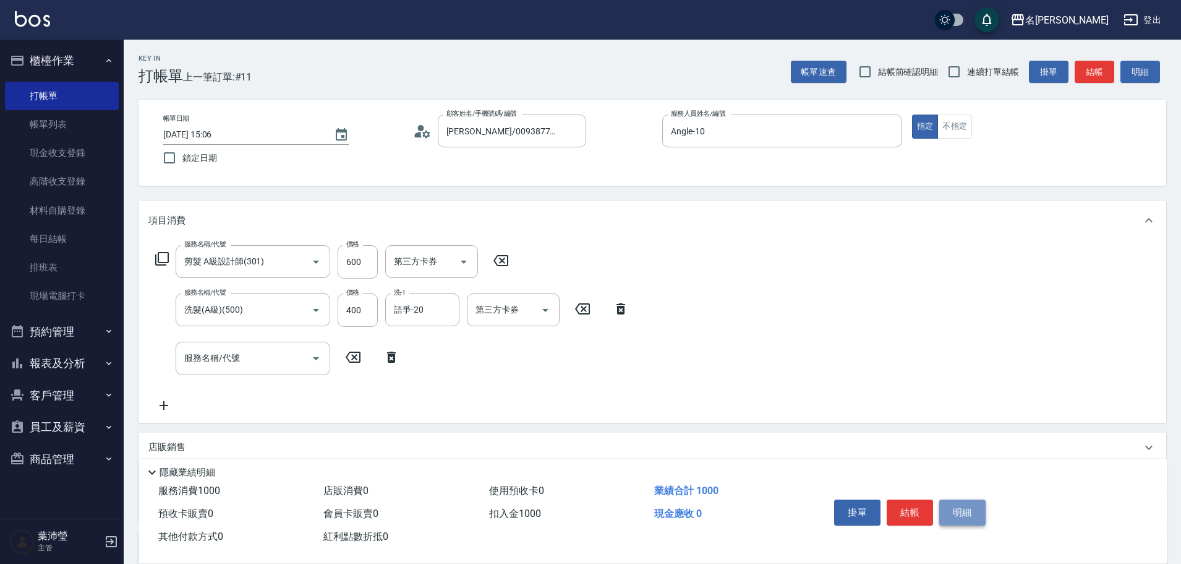
click at [980, 503] on button "明細" at bounding box center [963, 512] width 46 height 26
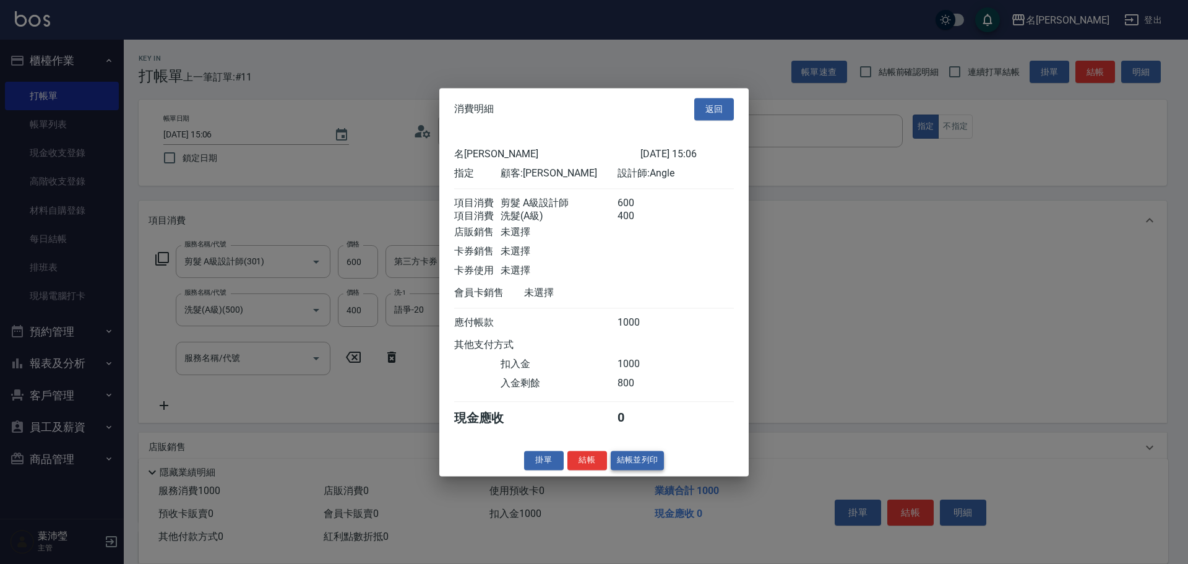
click at [641, 469] on button "結帳並列印" at bounding box center [638, 459] width 54 height 19
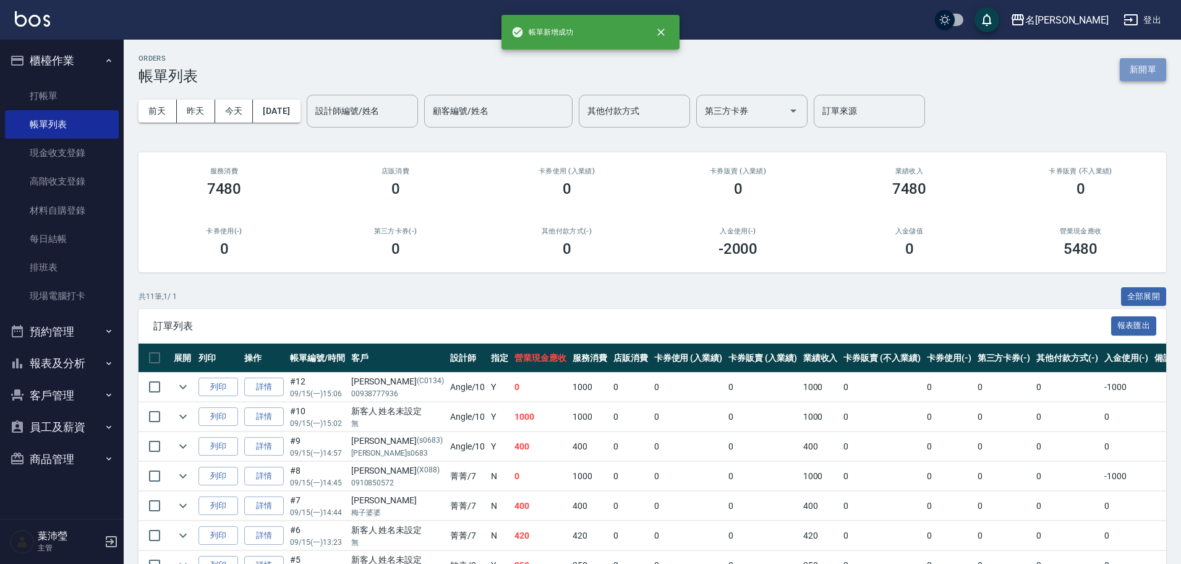
click at [1126, 72] on button "新開單" at bounding box center [1143, 69] width 46 height 23
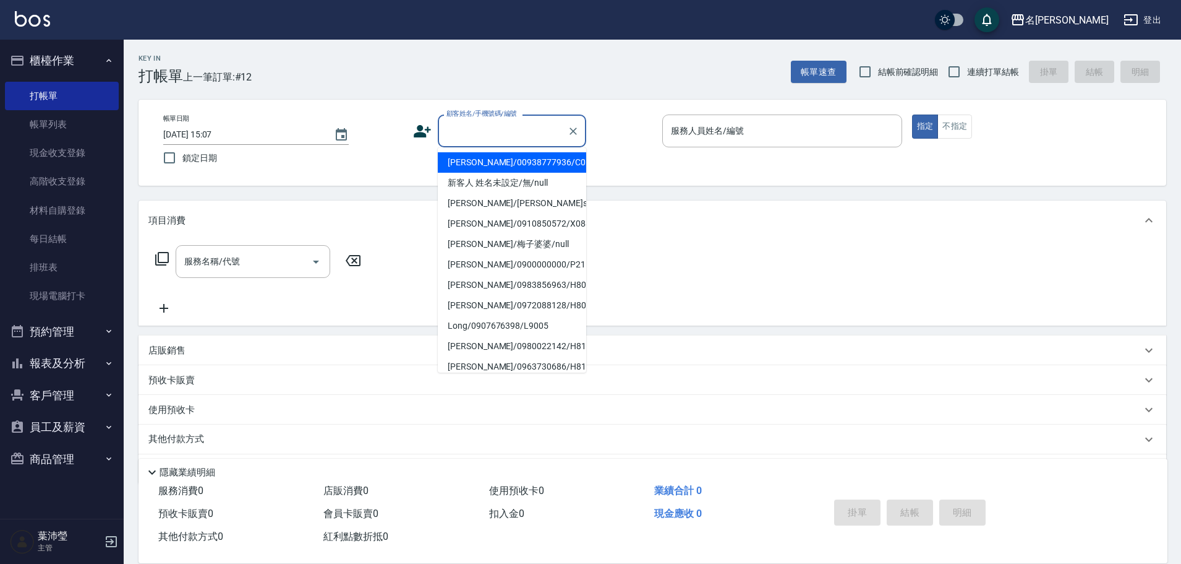
click at [512, 138] on input "顧客姓名/手機號碼/編號" at bounding box center [503, 131] width 119 height 22
click at [504, 165] on li "[PERSON_NAME]/00938777936/C0134" at bounding box center [512, 162] width 148 height 20
type input "[PERSON_NAME]/00938777936/C0134"
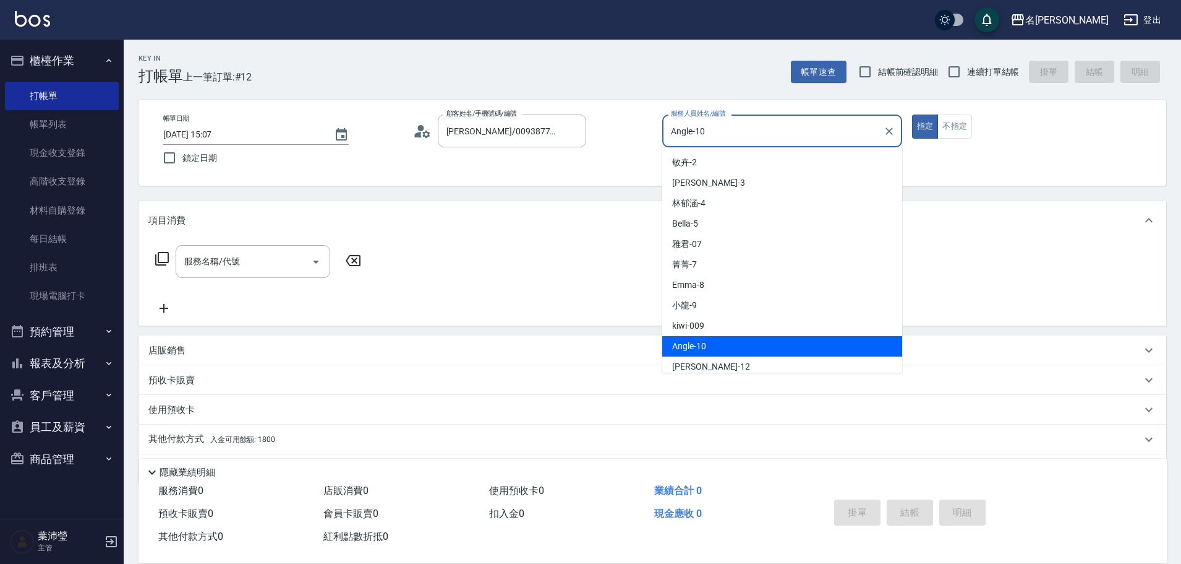
click at [721, 130] on input "Angle-10" at bounding box center [773, 131] width 210 height 22
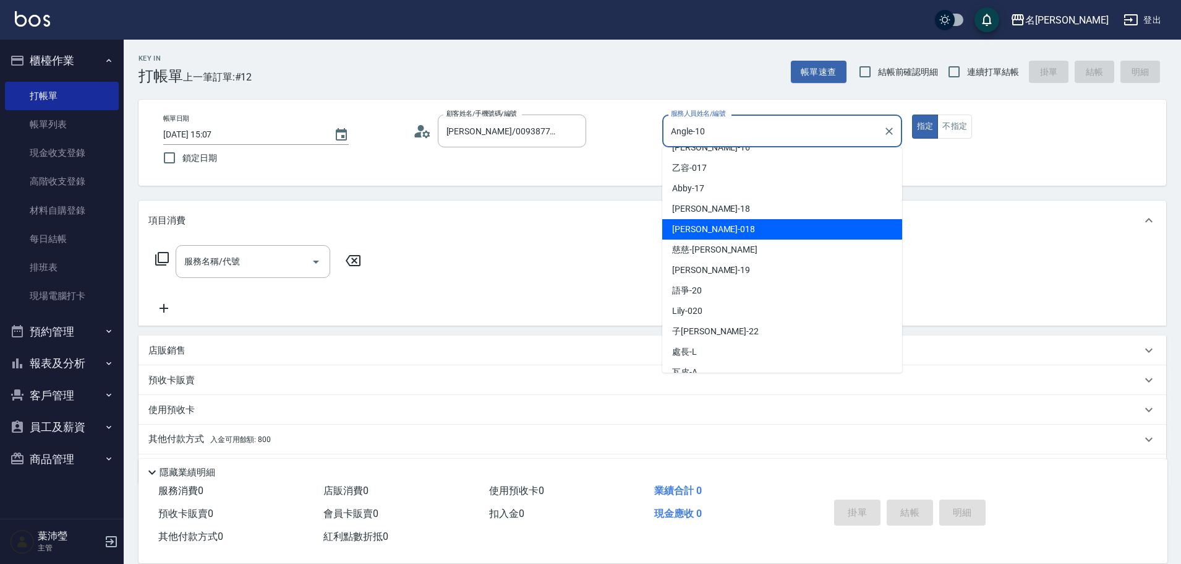
scroll to position [295, 0]
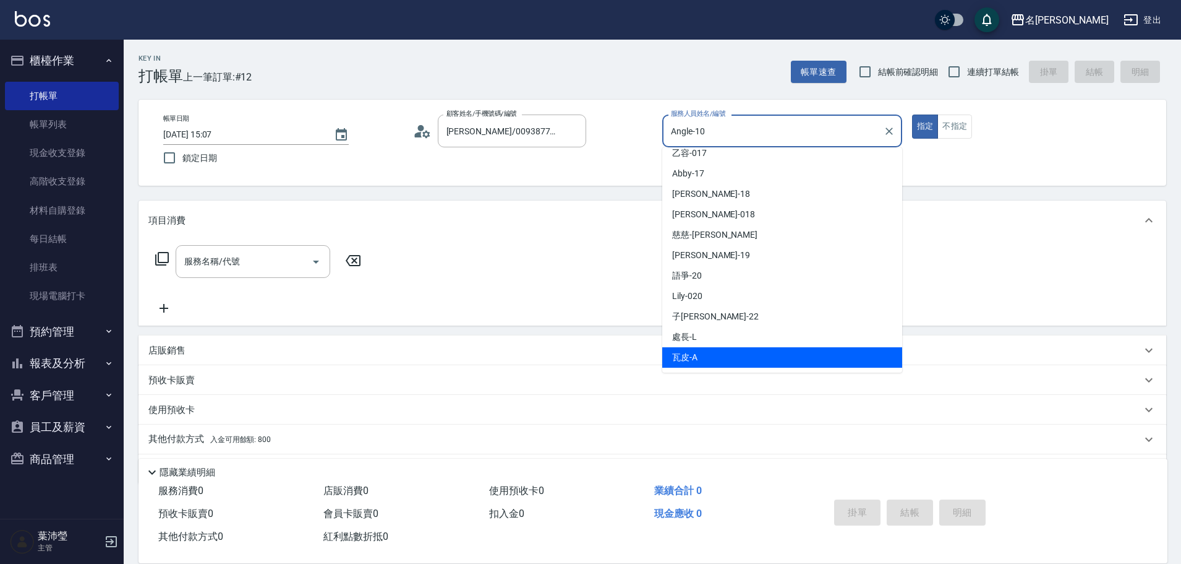
click at [719, 351] on div "瓦皮 -A" at bounding box center [782, 357] width 240 height 20
type input "瓦皮-A"
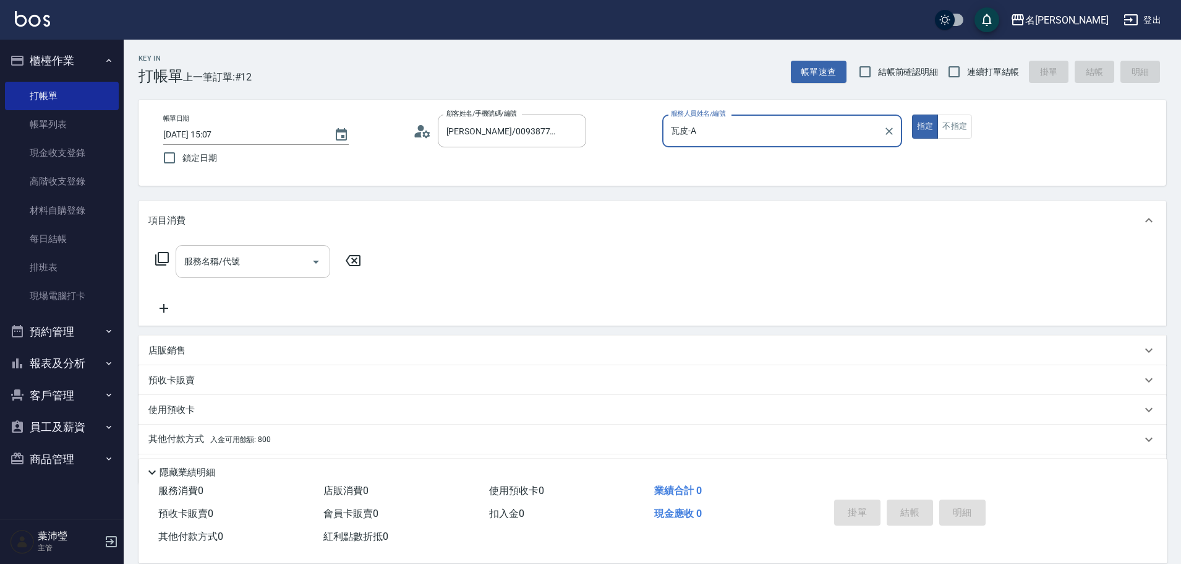
click at [242, 277] on div "服務名稱/代號" at bounding box center [253, 261] width 155 height 33
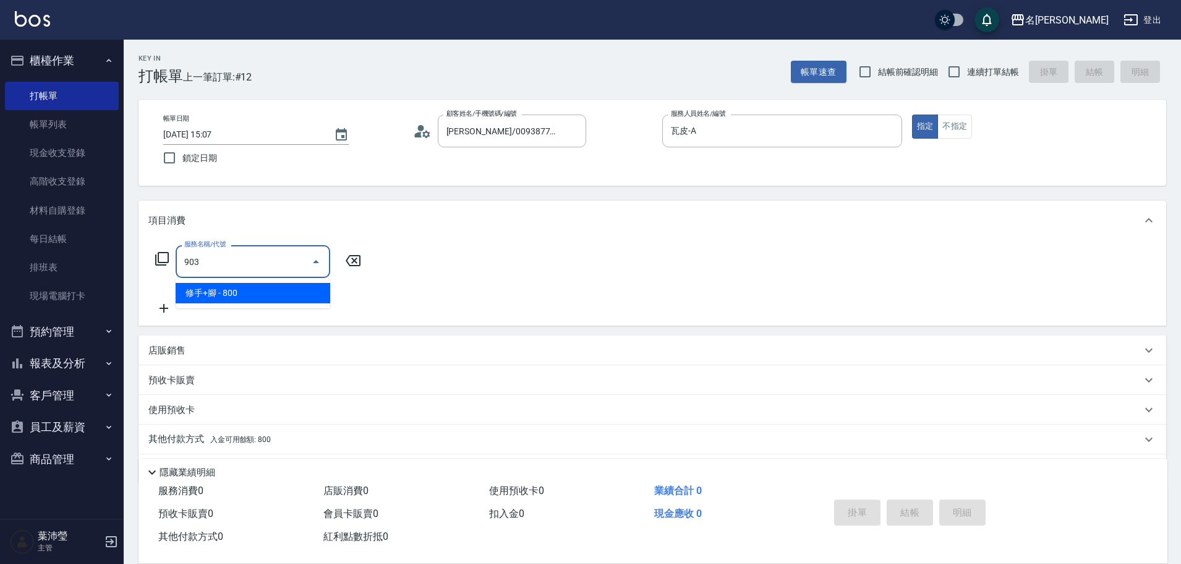
type input "修手+腳(903)"
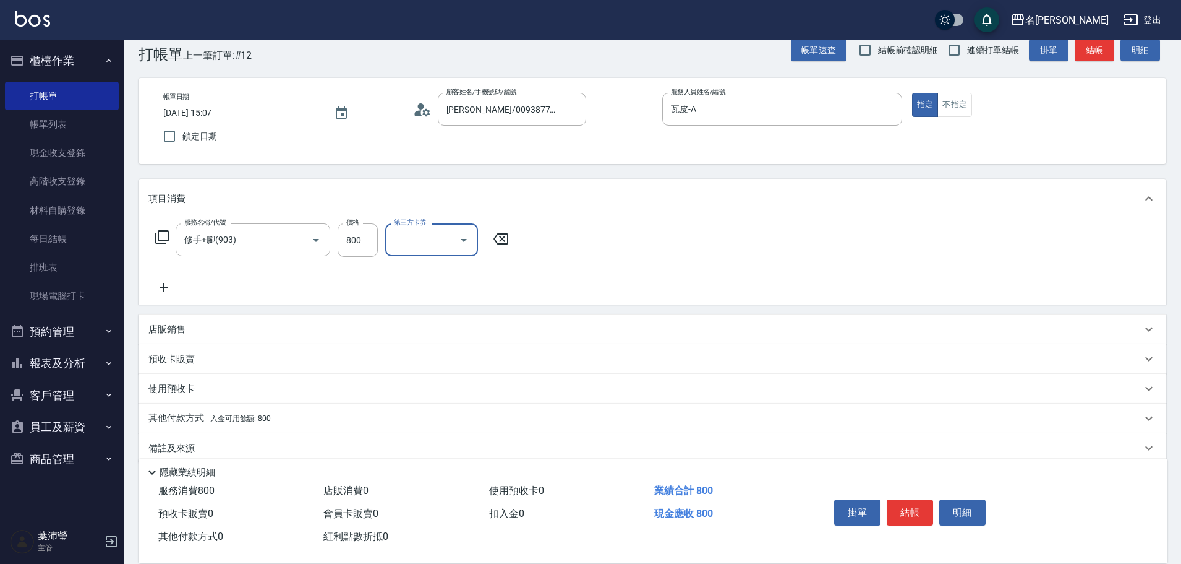
scroll to position [40, 0]
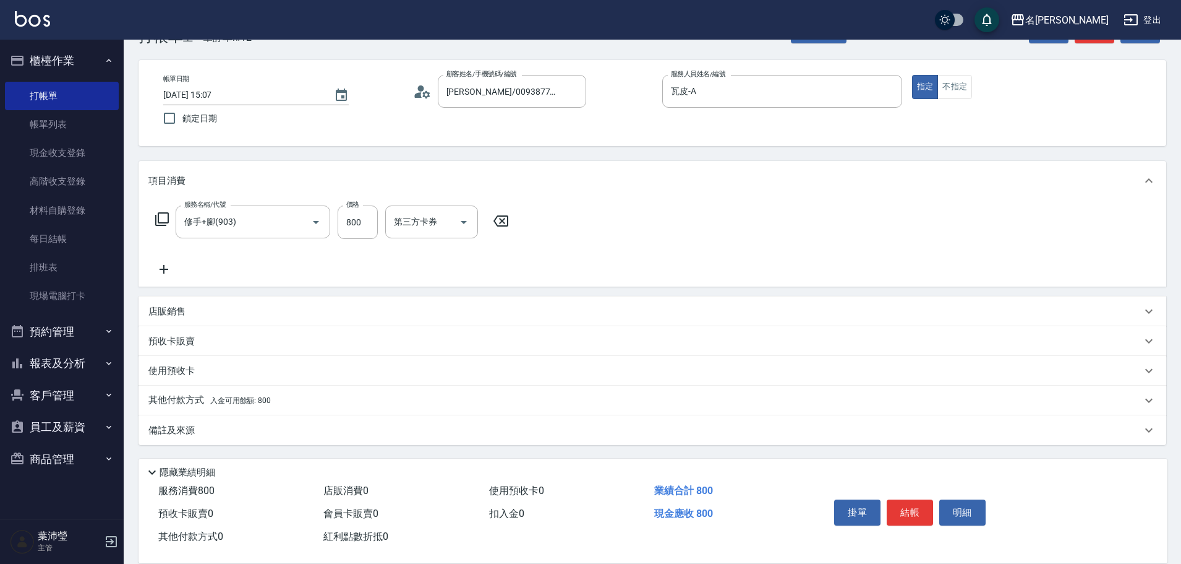
click at [261, 396] on span "入金可用餘額: 800" at bounding box center [240, 400] width 61 height 9
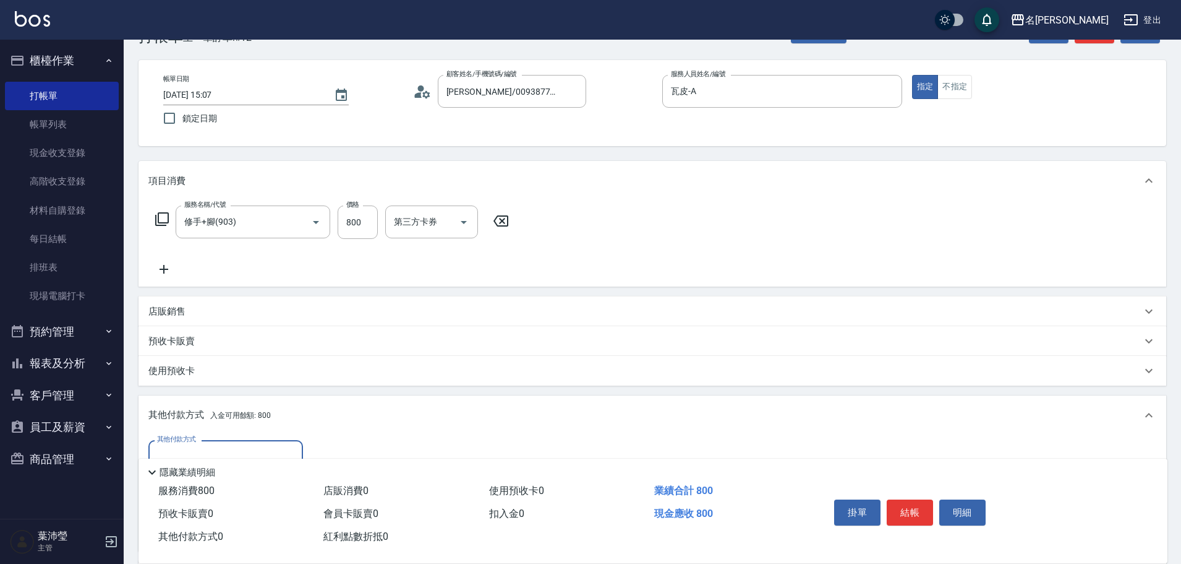
scroll to position [0, 0]
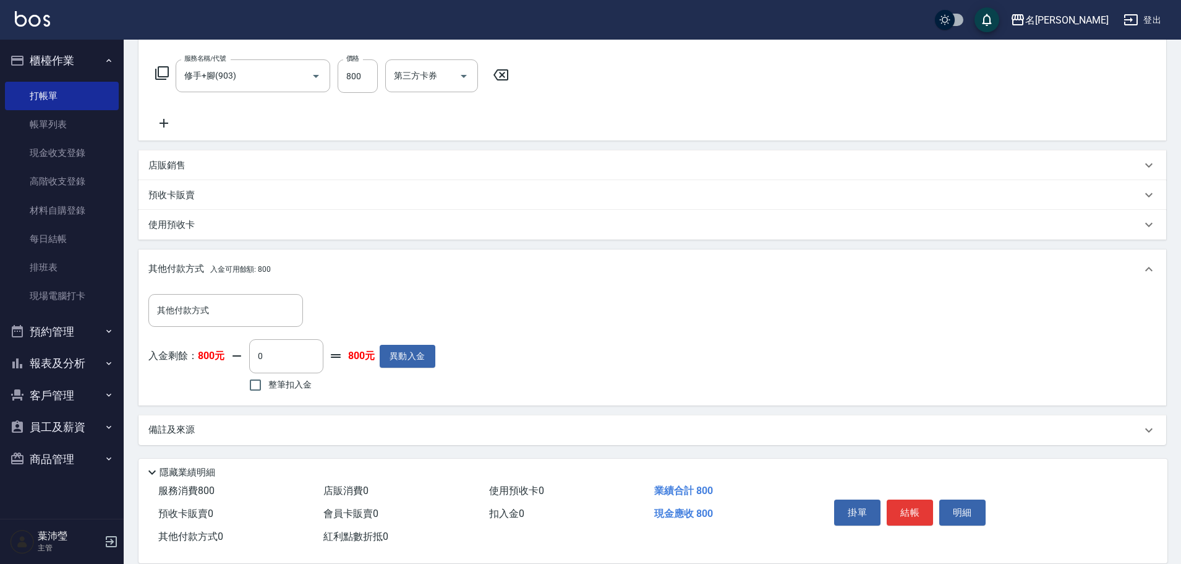
click at [289, 395] on label "整筆扣入金" at bounding box center [276, 385] width 69 height 26
click at [268, 395] on input "整筆扣入金" at bounding box center [255, 385] width 26 height 26
checkbox input "true"
type input "800"
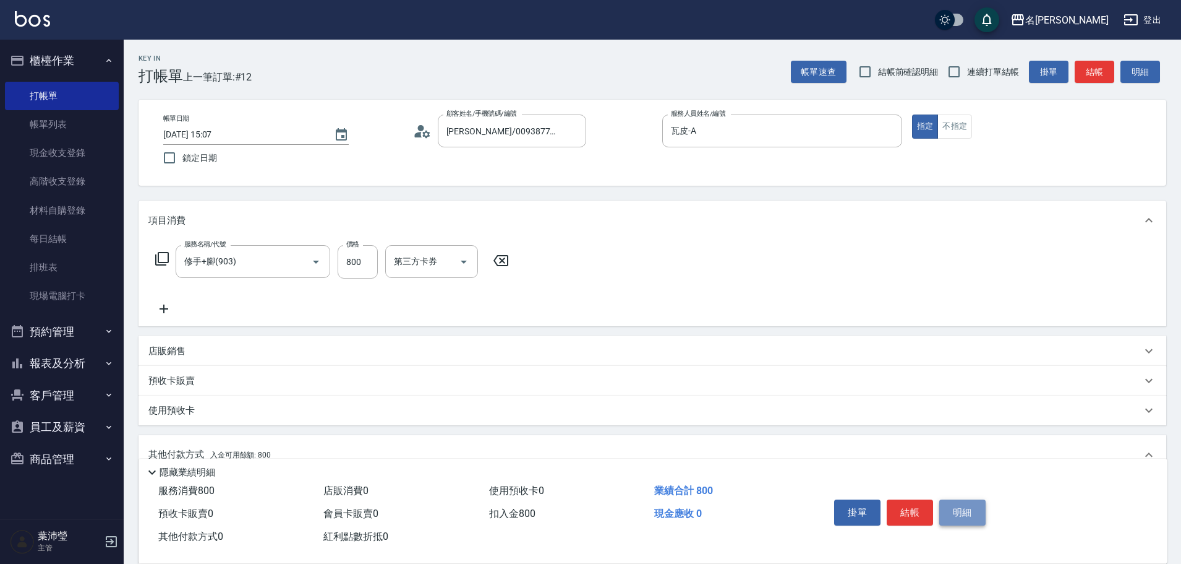
click at [967, 510] on button "明細" at bounding box center [963, 512] width 46 height 26
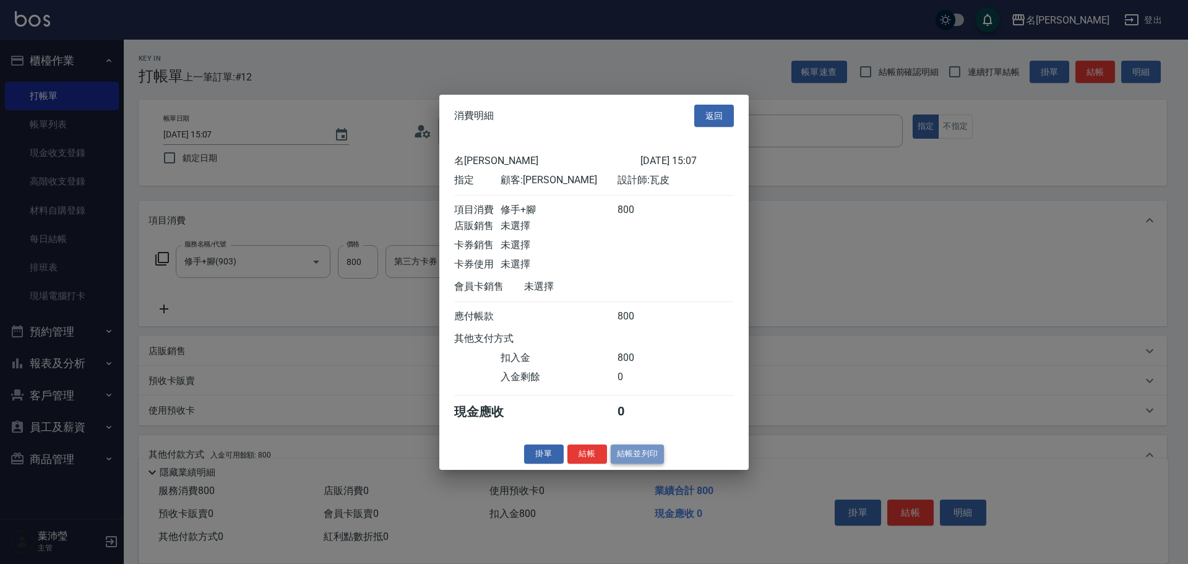
click at [648, 457] on button "結帳並列印" at bounding box center [638, 453] width 54 height 19
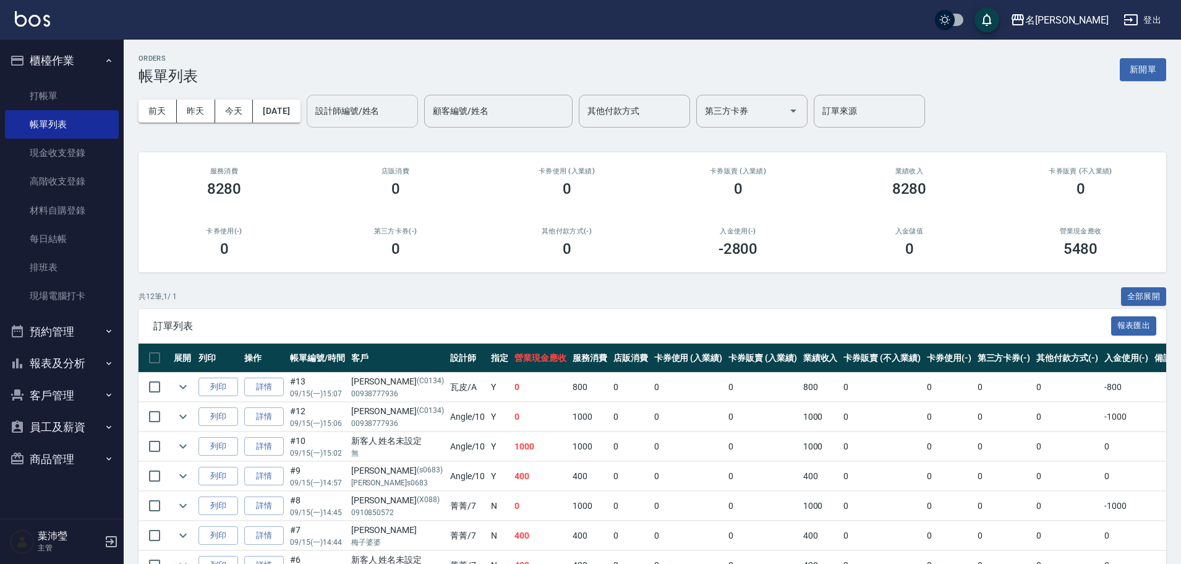
click at [351, 108] on input "設計師編號/姓名" at bounding box center [362, 111] width 100 height 22
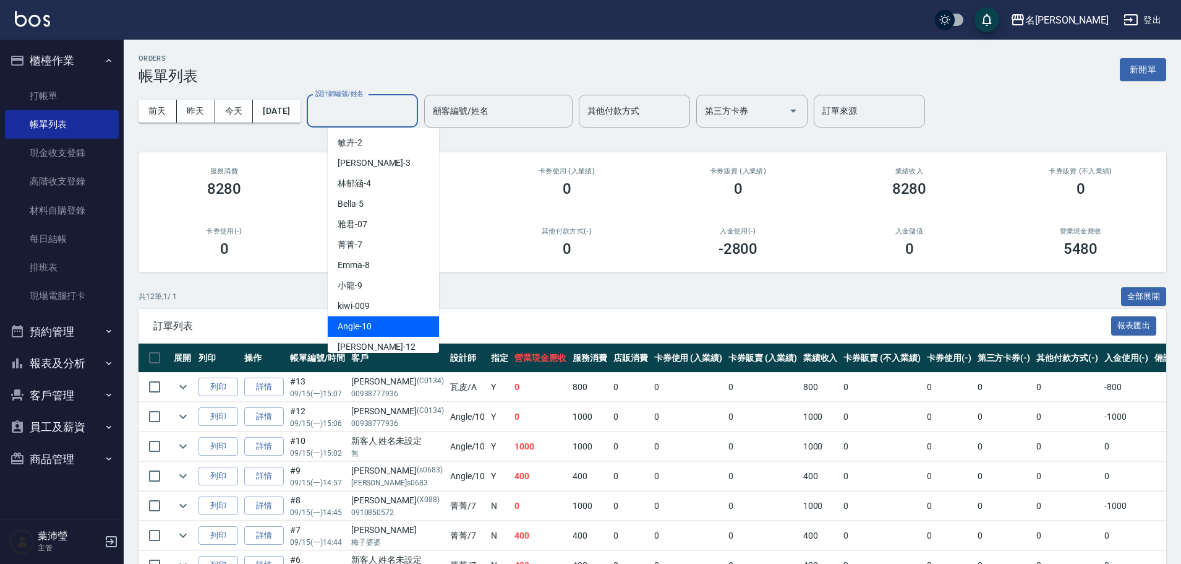
click at [380, 328] on div "Angle -10" at bounding box center [383, 326] width 111 height 20
type input "Angle-10"
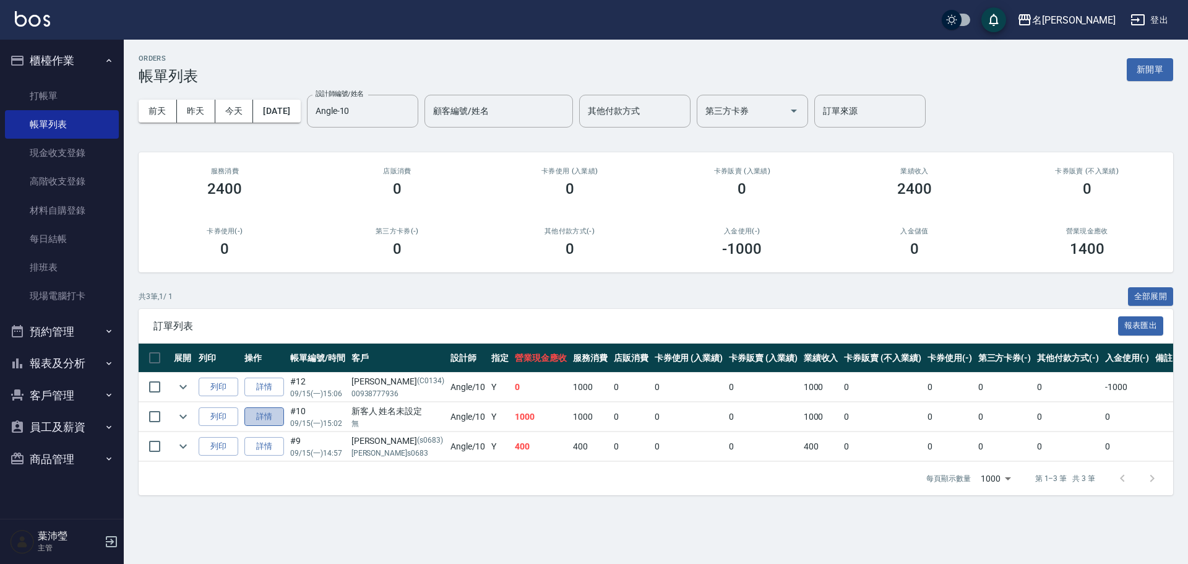
click at [268, 422] on link "詳情" at bounding box center [264, 416] width 40 height 19
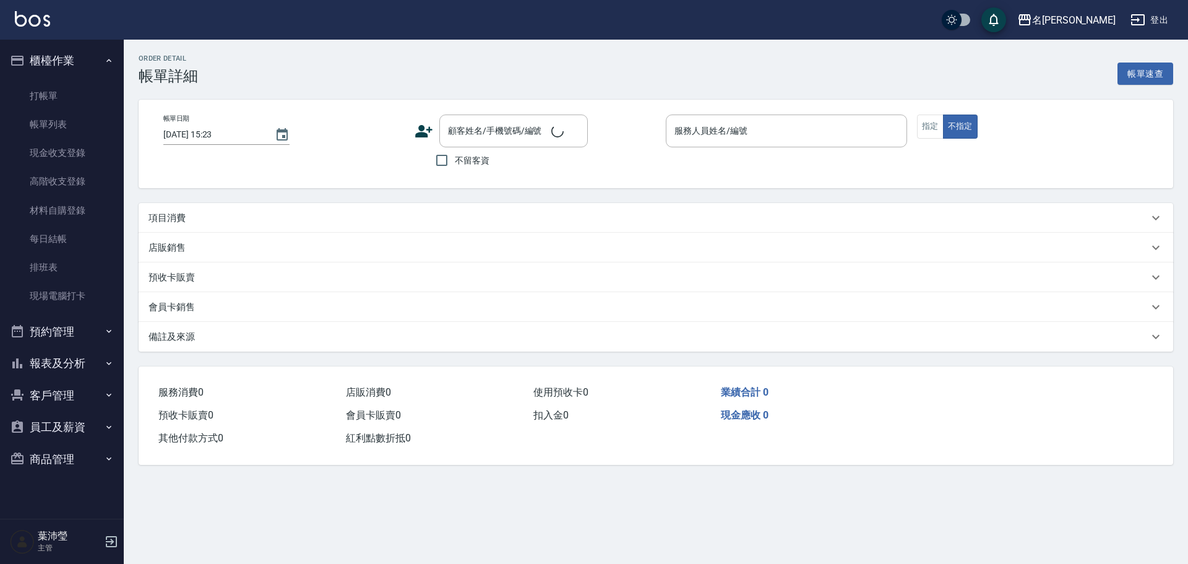
type input "[DATE] 15:02"
type input "Angle-10"
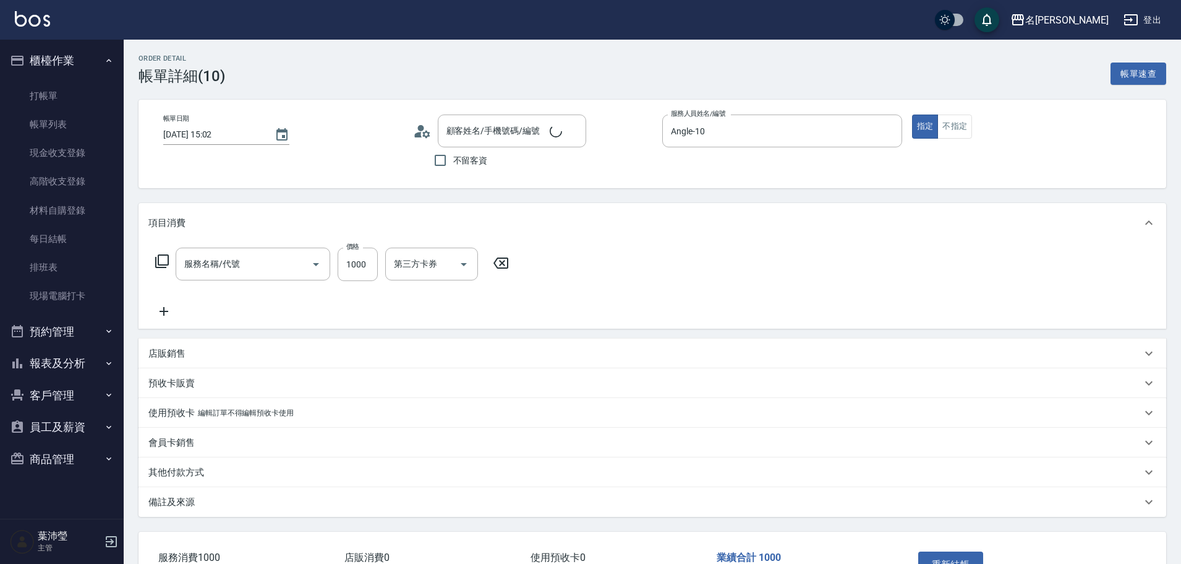
type input "新客人 姓名未設定/無/null"
type input "剪髮 講師級設計師(300)"
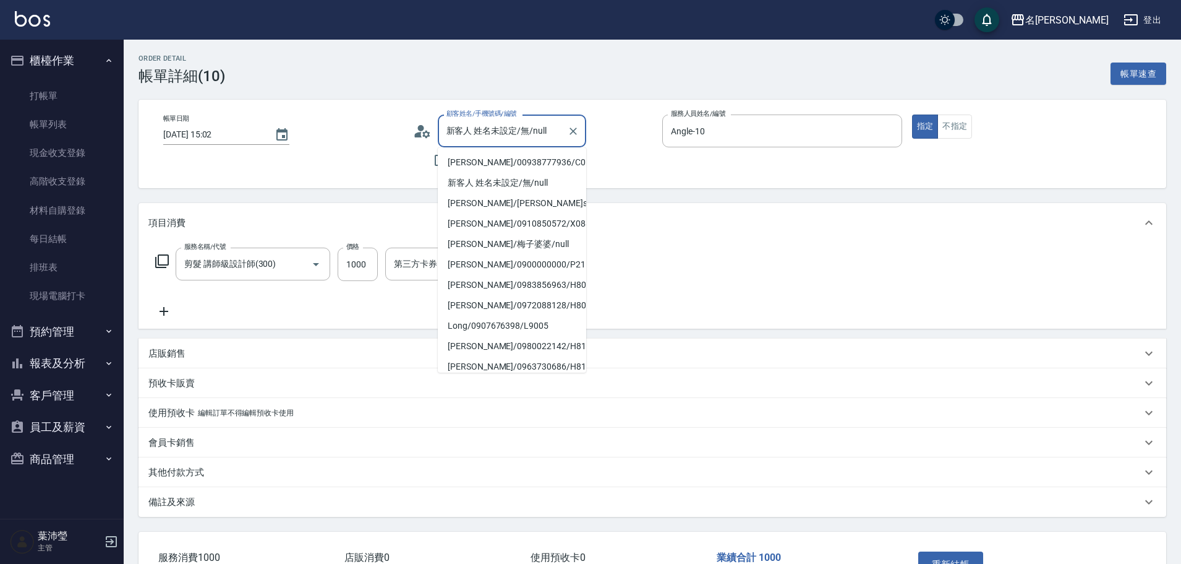
click at [502, 137] on input "新客人 姓名未設定/無/null" at bounding box center [503, 131] width 119 height 22
drag, startPoint x: 549, startPoint y: 134, endPoint x: 437, endPoint y: 139, distance: 112.7
click at [437, 139] on div "顧客姓名/手機號碼/編號 新客人 姓名未設定/無/null 顧客姓名/手機號碼/編號" at bounding box center [533, 130] width 240 height 33
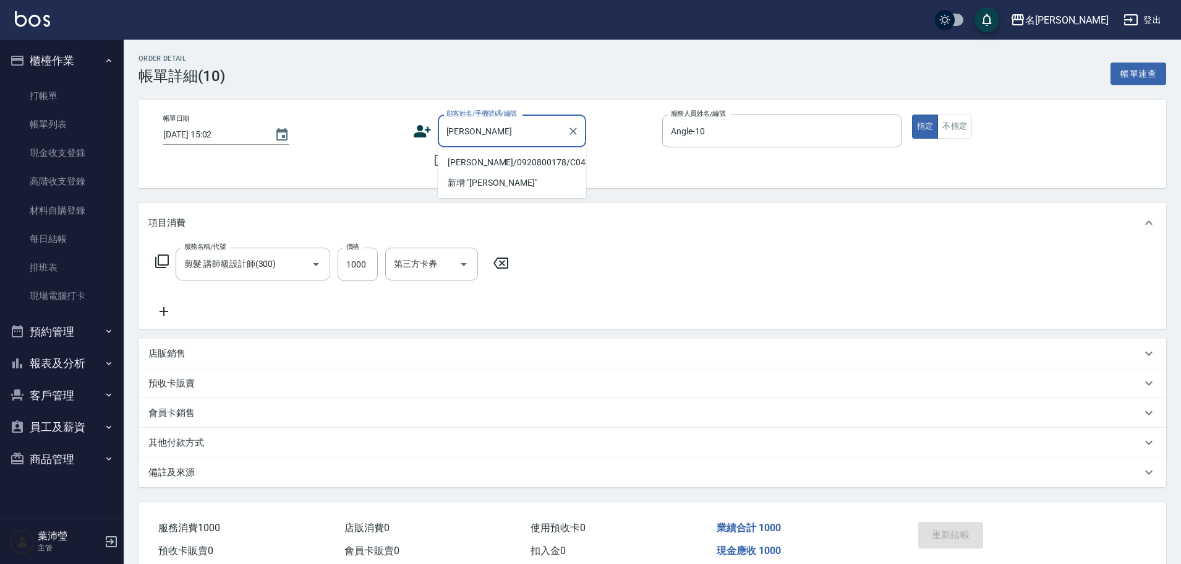
click at [497, 162] on li "[PERSON_NAME]/0920800178/C0431" at bounding box center [512, 162] width 148 height 20
type input "[PERSON_NAME]/0920800178/C0431"
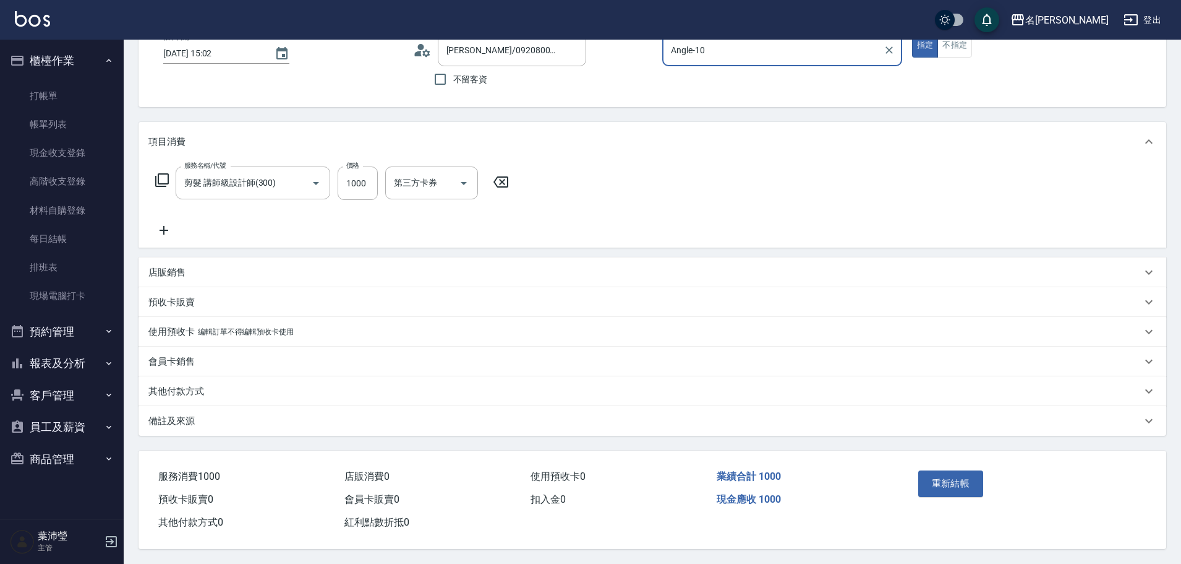
scroll to position [87, 0]
click at [932, 470] on button "重新結帳" at bounding box center [952, 483] width 66 height 26
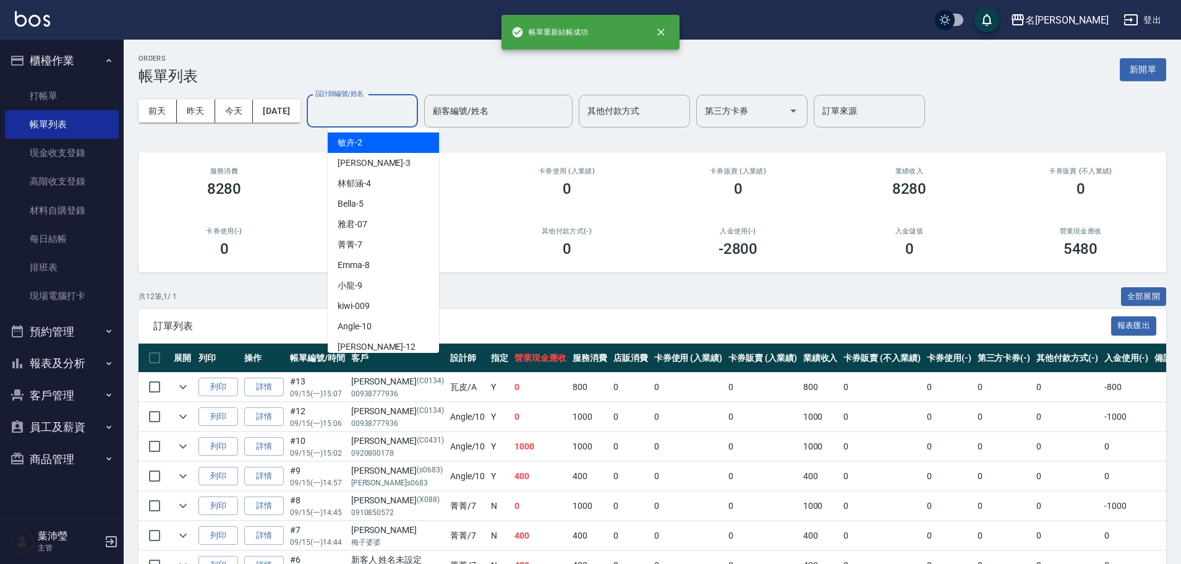
click at [358, 110] on input "設計師編號/姓名" at bounding box center [362, 111] width 100 height 22
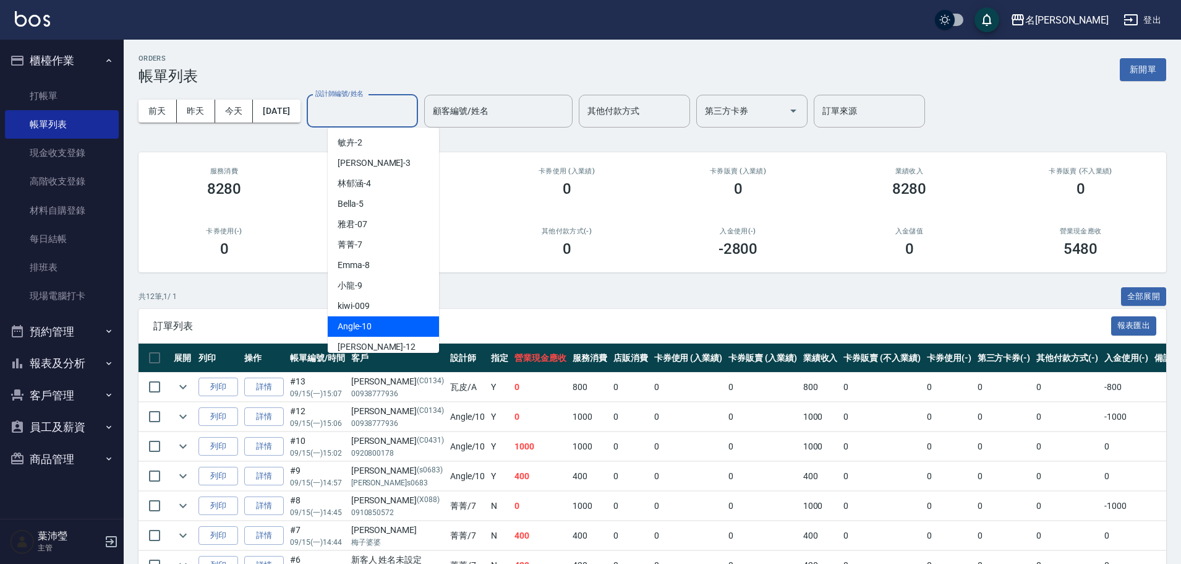
click at [390, 320] on div "Angle -10" at bounding box center [383, 326] width 111 height 20
type input "Angle-10"
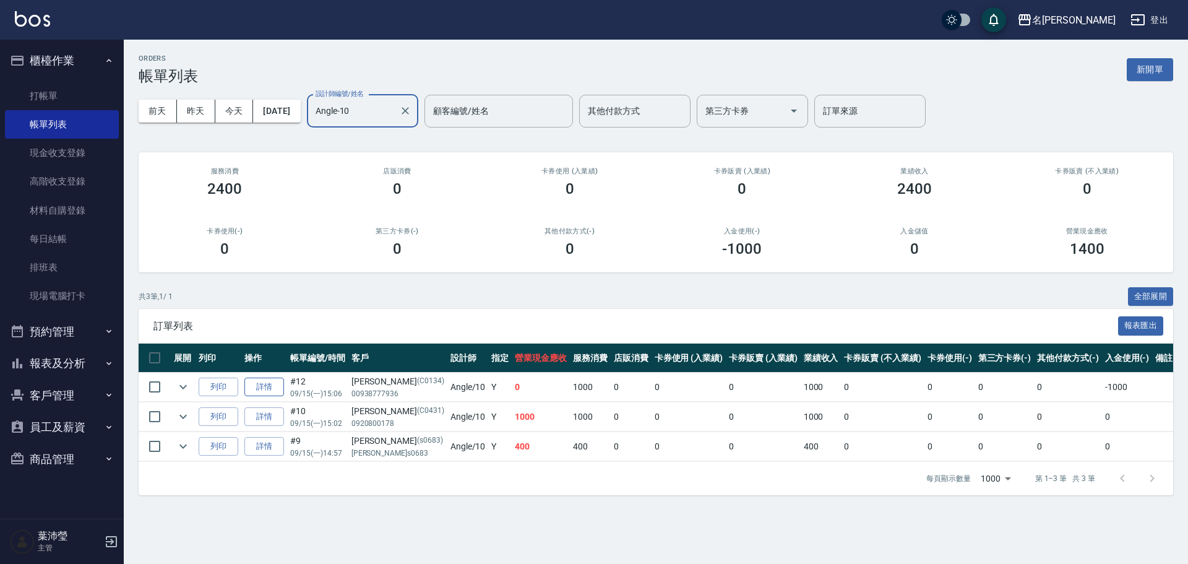
click at [267, 389] on link "詳情" at bounding box center [264, 386] width 40 height 19
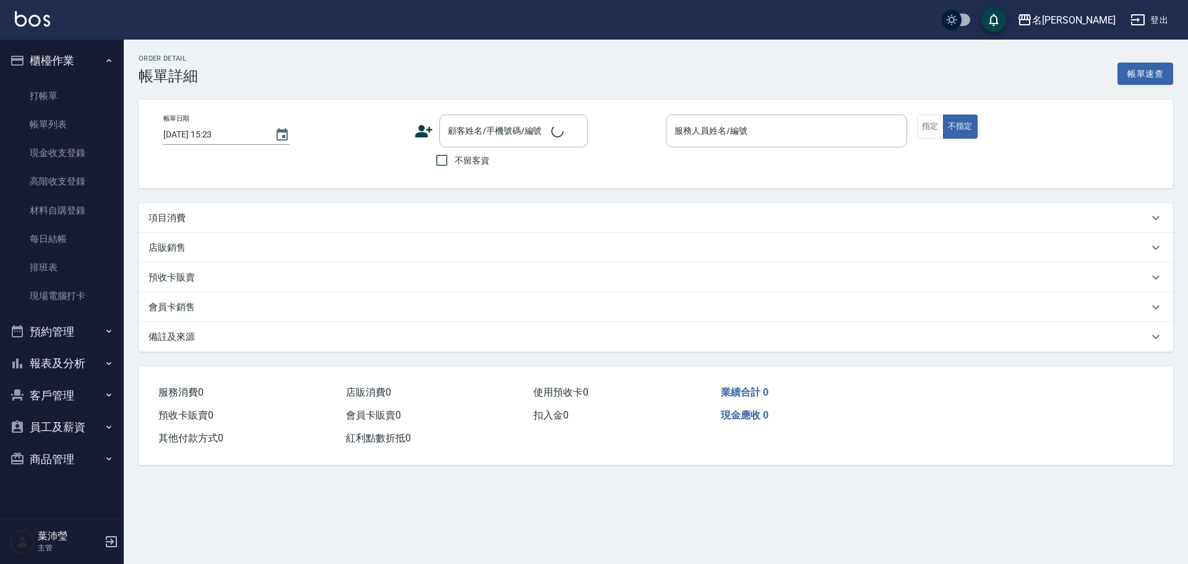
type input "[DATE] 15:06"
type input "Angle-10"
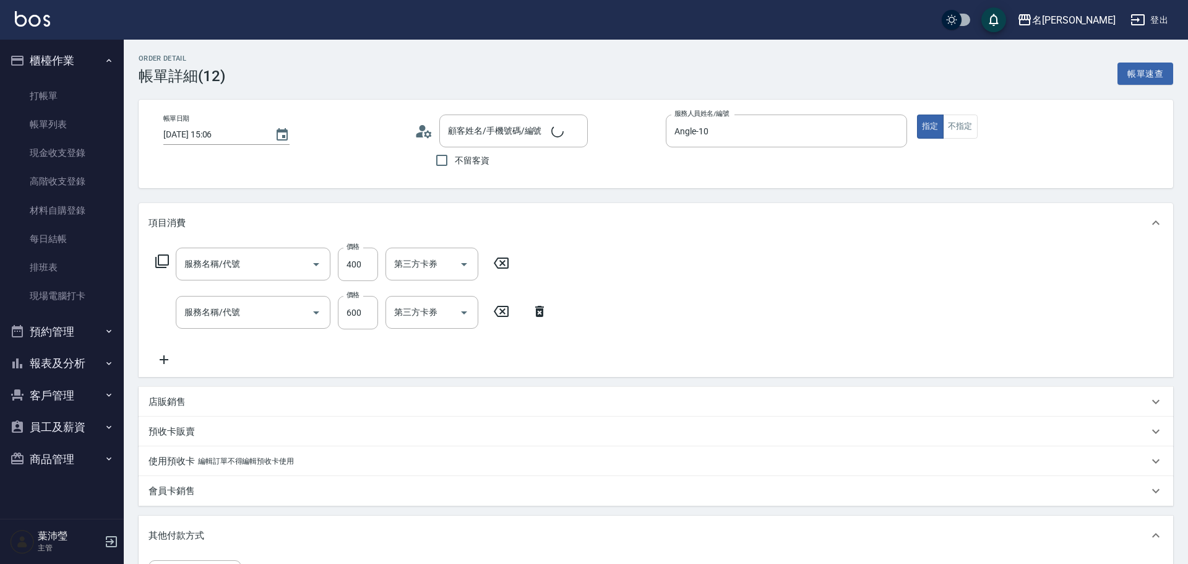
type input "[PERSON_NAME]/00938777936/C0134"
type input "洗髮(A級)(500)"
type input "剪髮 A級設計師(301)"
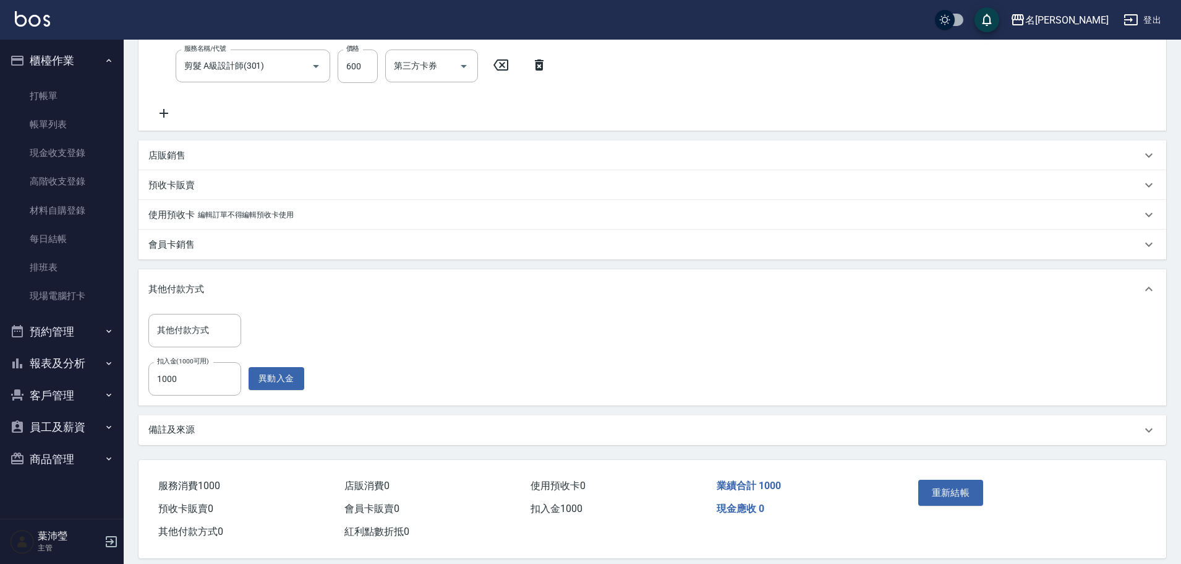
scroll to position [247, 0]
click at [51, 96] on link "打帳單" at bounding box center [62, 96] width 114 height 28
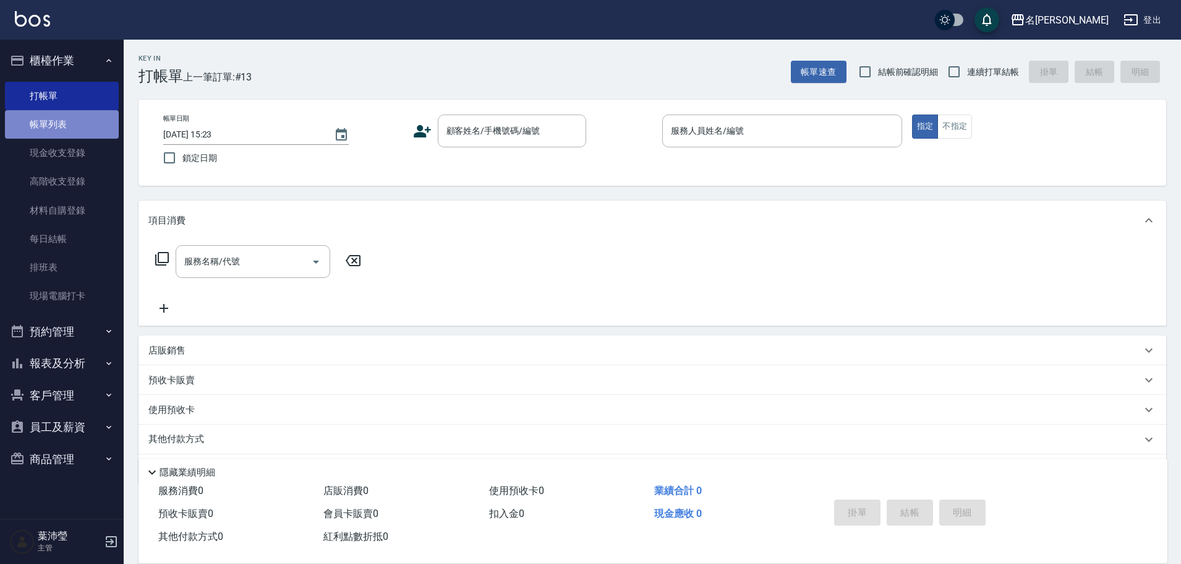
click at [63, 126] on link "帳單列表" at bounding box center [62, 124] width 114 height 28
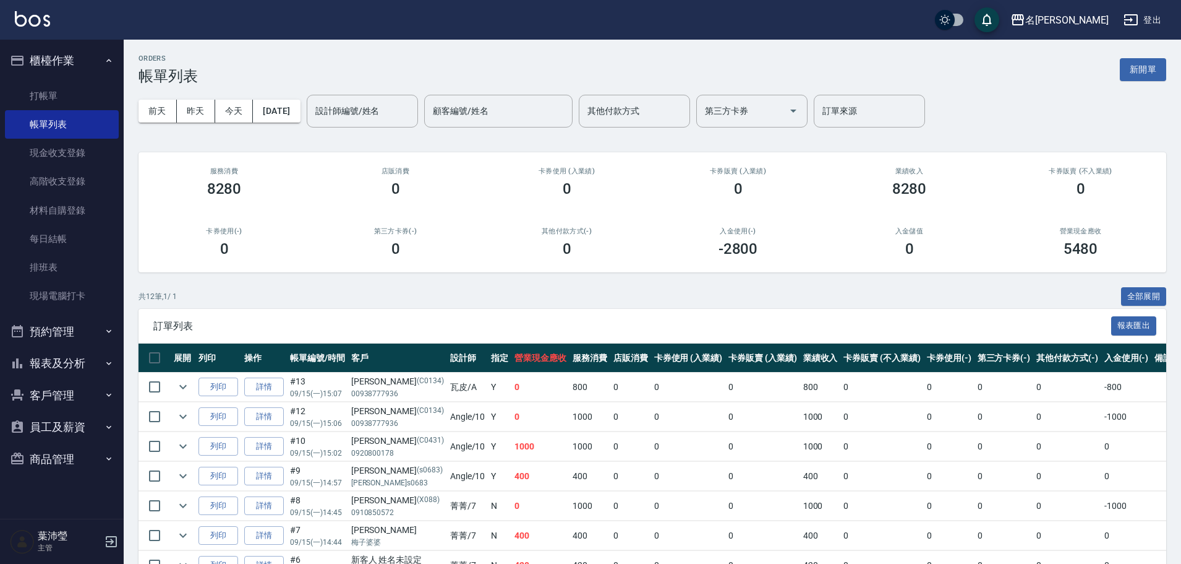
scroll to position [62, 0]
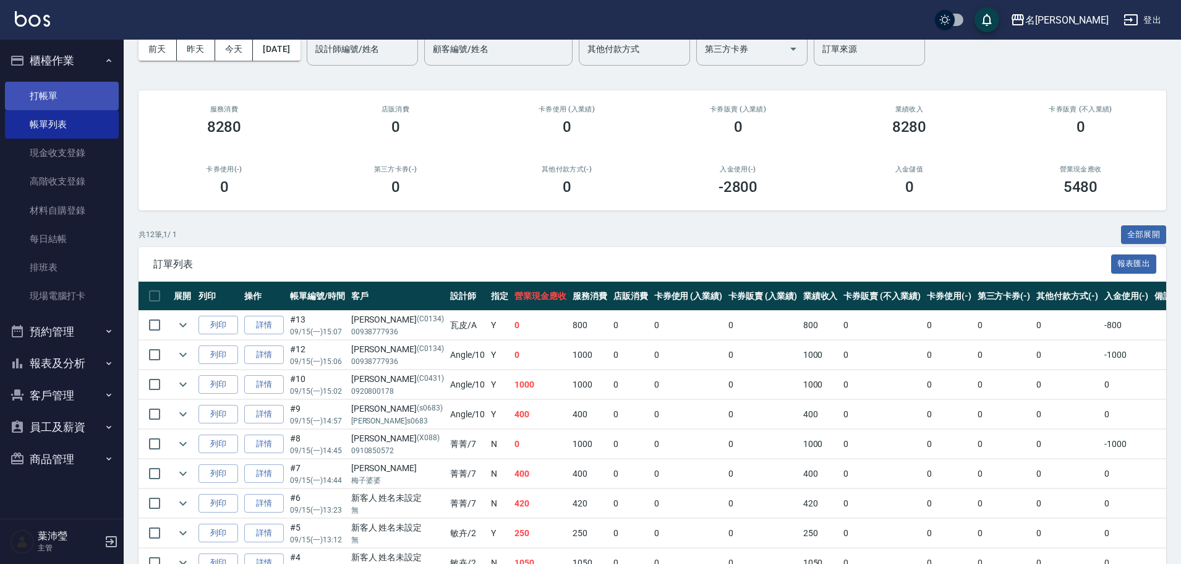
click at [24, 91] on link "打帳單" at bounding box center [62, 96] width 114 height 28
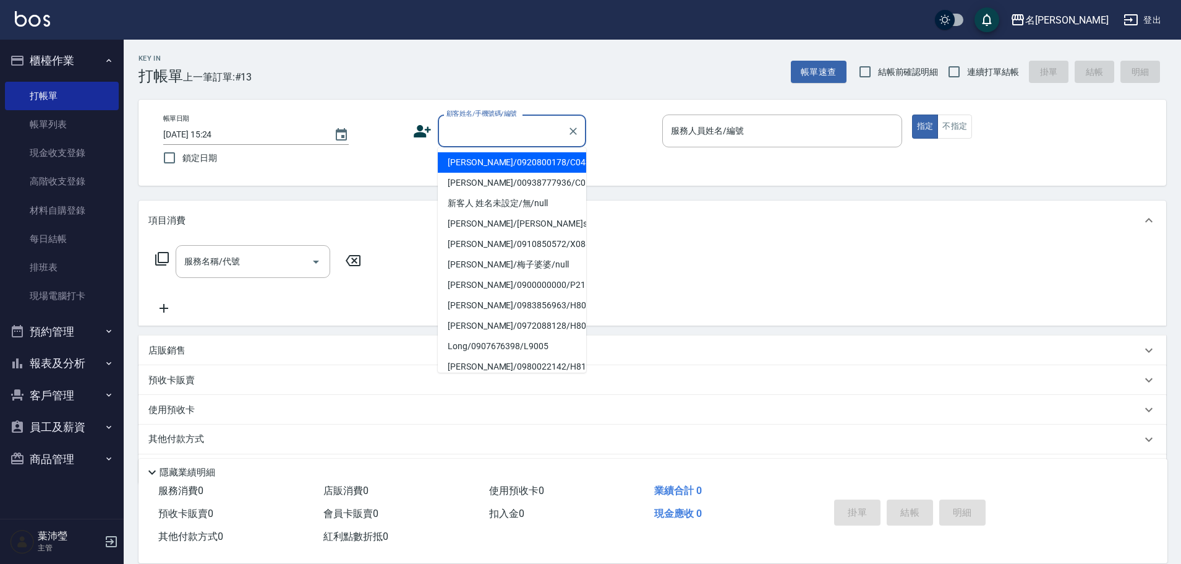
click at [463, 135] on input "顧客姓名/手機號碼/編號" at bounding box center [503, 131] width 119 height 22
click at [495, 187] on li "[PERSON_NAME]/00938777936/C0134" at bounding box center [512, 183] width 148 height 20
type input "[PERSON_NAME]/00938777936/C0134"
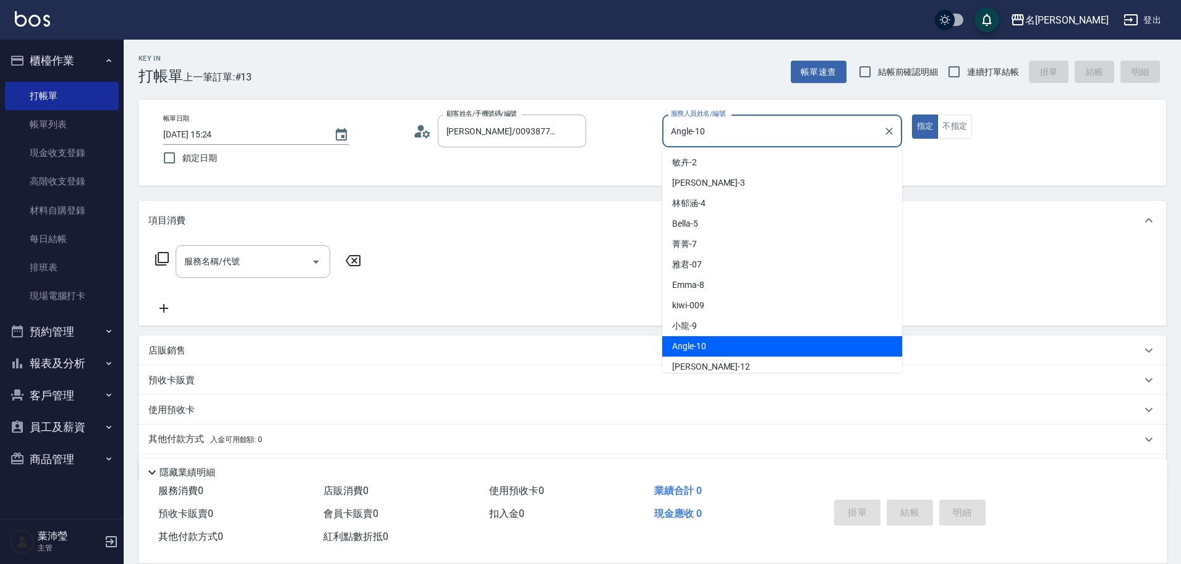
drag, startPoint x: 813, startPoint y: 134, endPoint x: 673, endPoint y: 137, distance: 139.8
click at [673, 137] on input "Angle-10" at bounding box center [773, 131] width 210 height 22
type input "ㄇ"
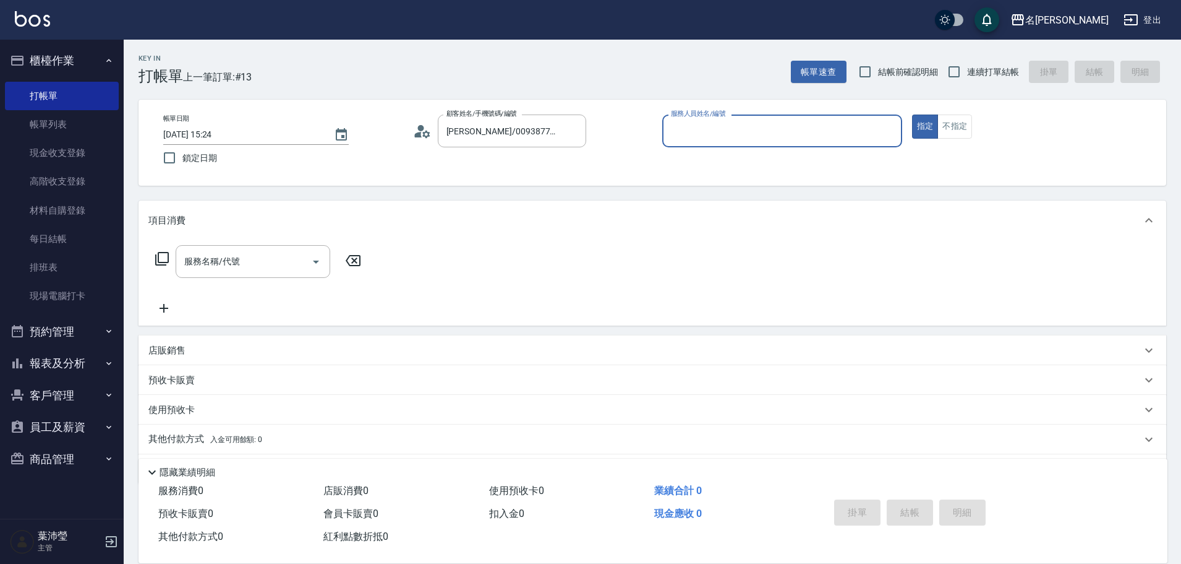
click at [684, 131] on input "服務人員姓名/編號" at bounding box center [782, 131] width 229 height 22
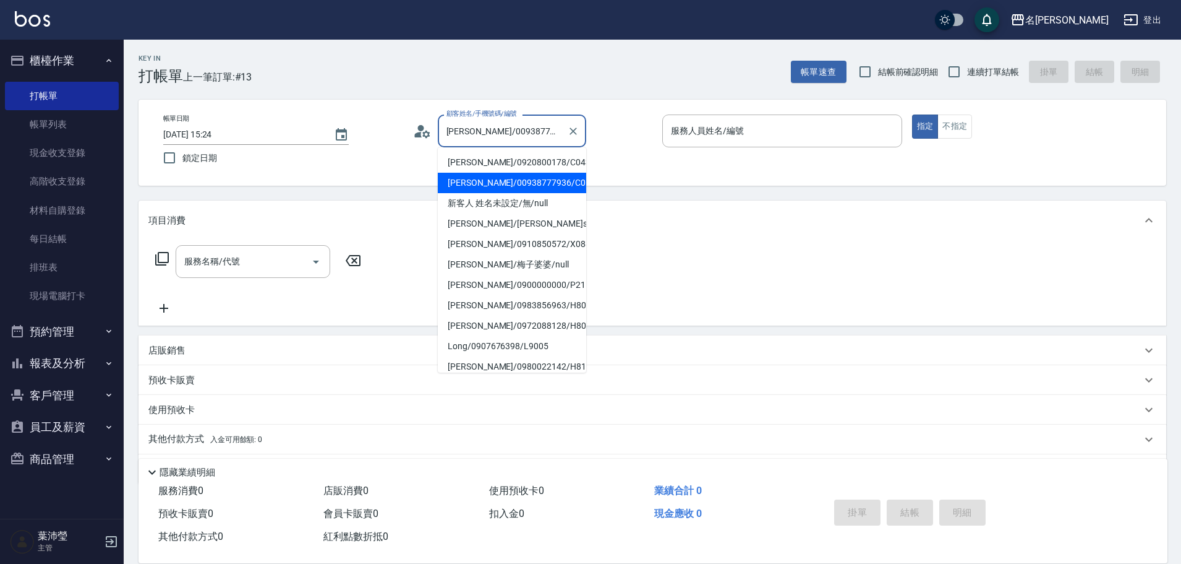
click at [525, 139] on input "[PERSON_NAME]/00938777936/C0134" at bounding box center [503, 131] width 119 height 22
click at [523, 199] on li "新客人 姓名未設定/無/null" at bounding box center [512, 203] width 148 height 20
type input "新客人 姓名未設定/無/null"
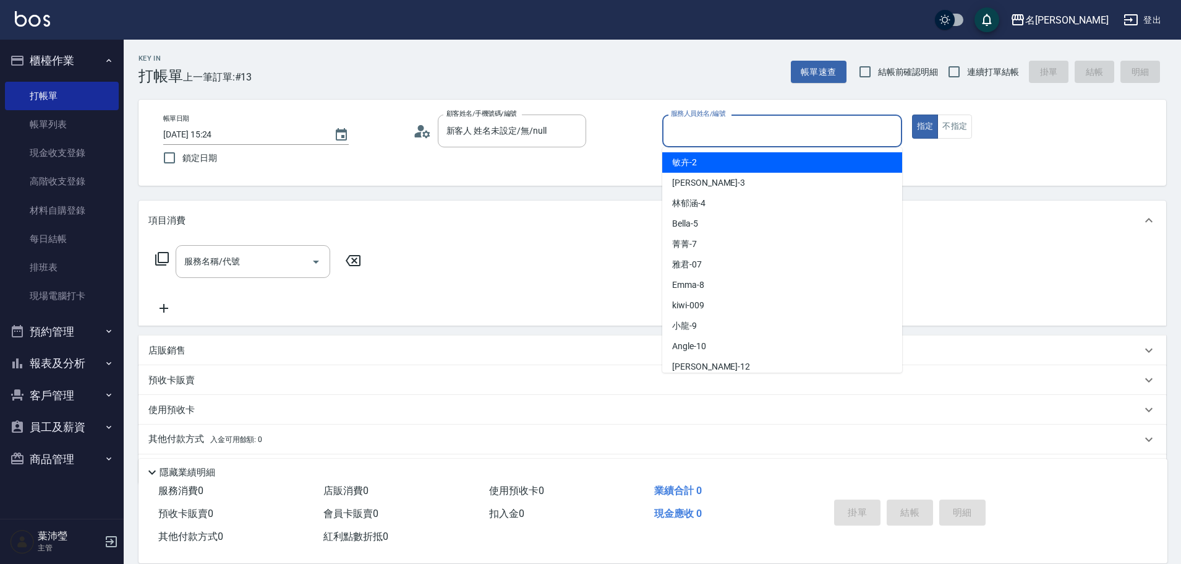
click at [711, 131] on input "服務人員姓名/編號" at bounding box center [782, 131] width 229 height 22
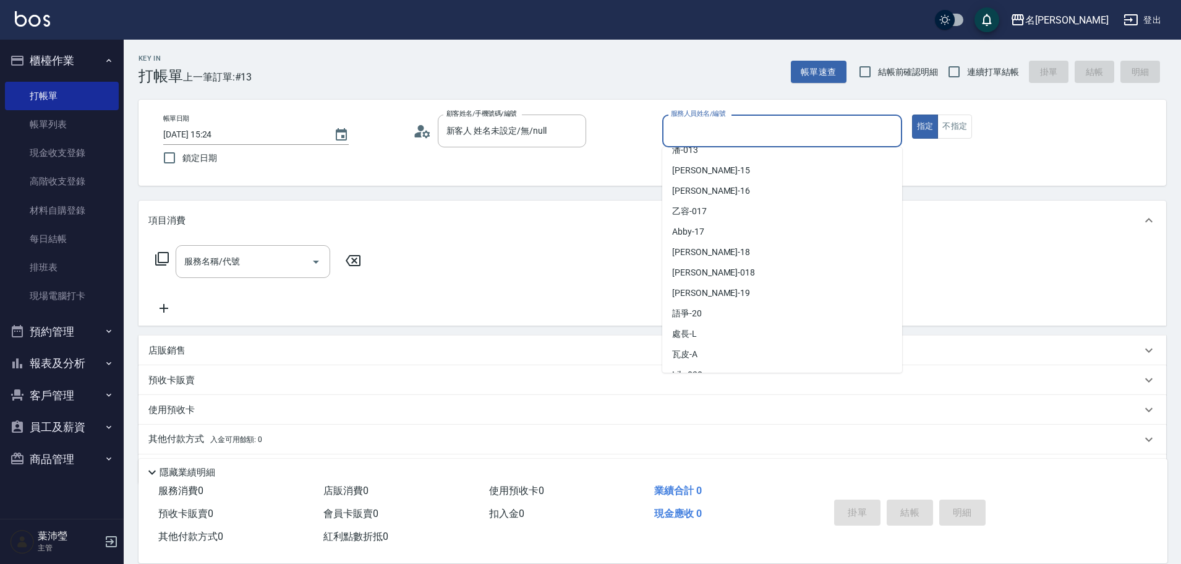
scroll to position [247, 0]
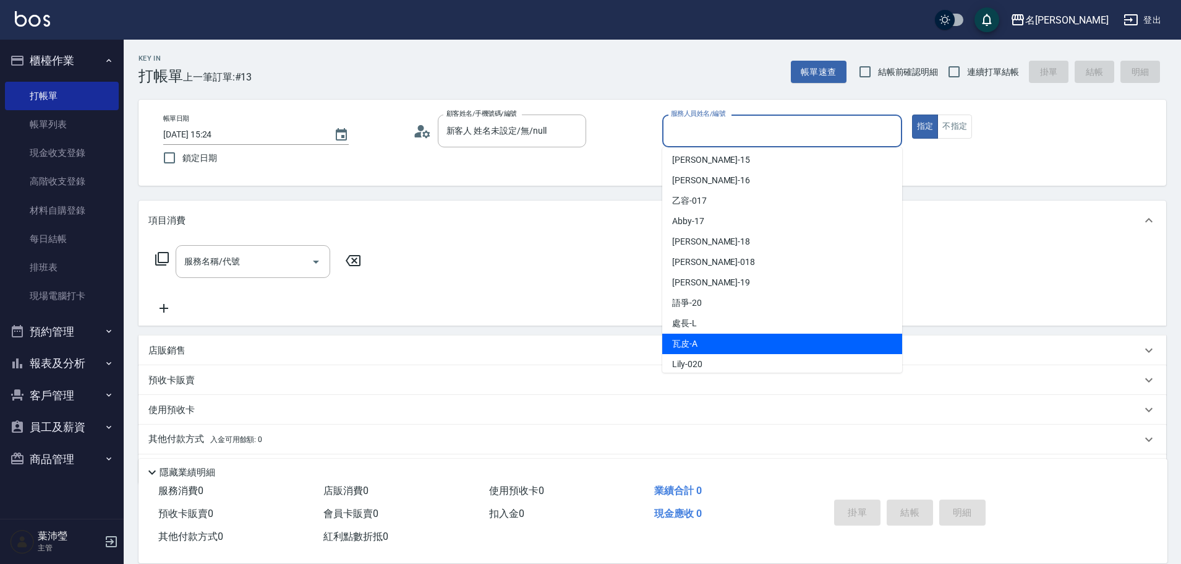
click at [679, 341] on span "瓦皮 -A" at bounding box center [684, 343] width 25 height 13
type input "瓦皮-A"
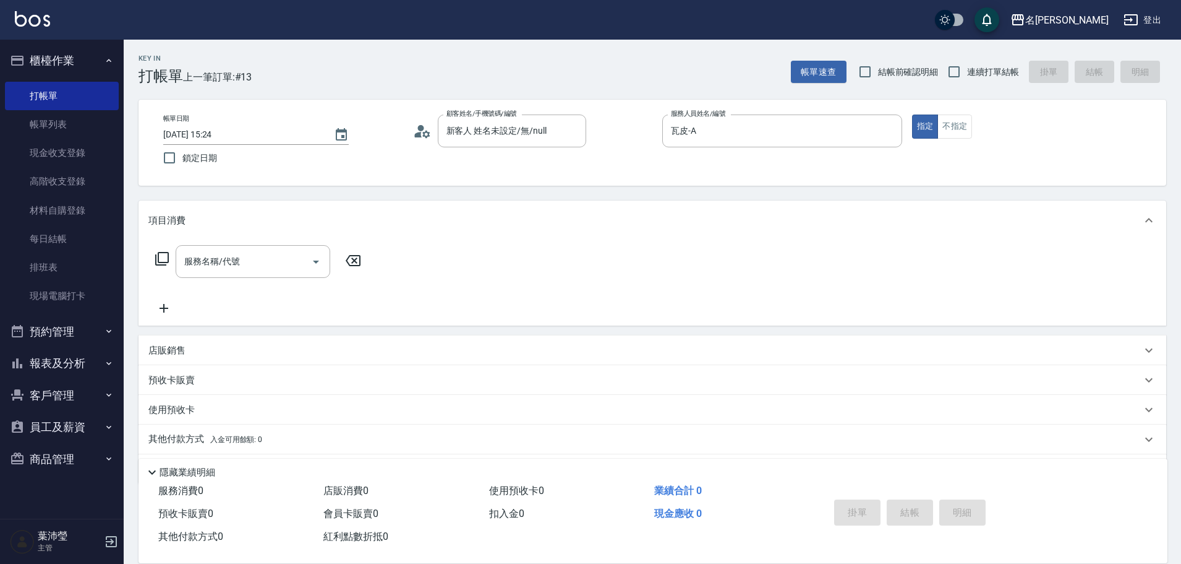
click at [163, 259] on icon at bounding box center [162, 258] width 15 height 15
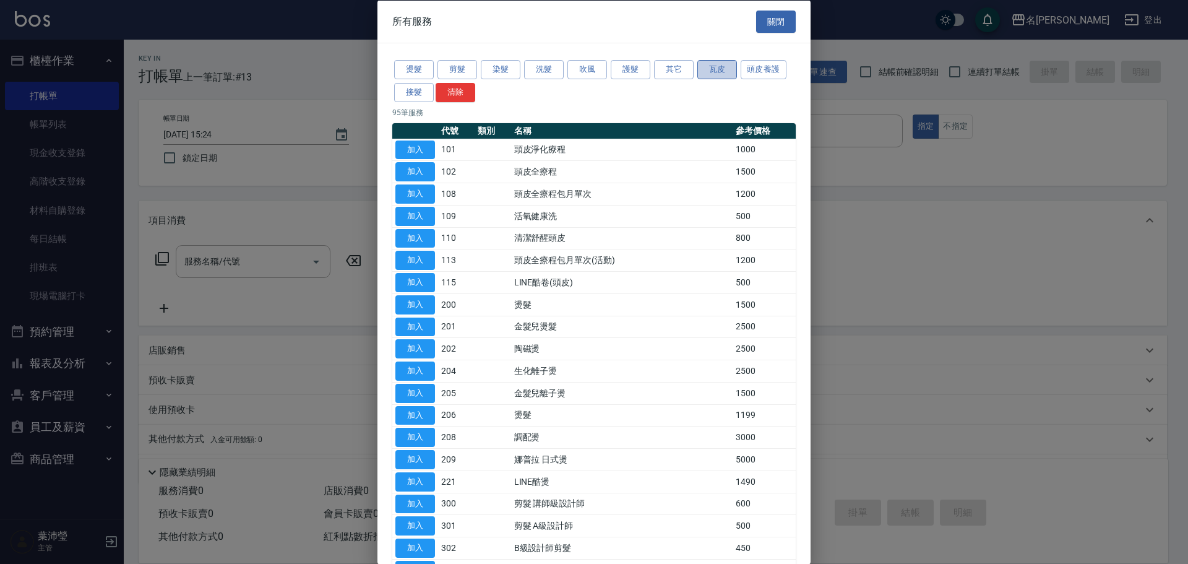
click at [721, 70] on button "瓦皮" at bounding box center [717, 69] width 40 height 19
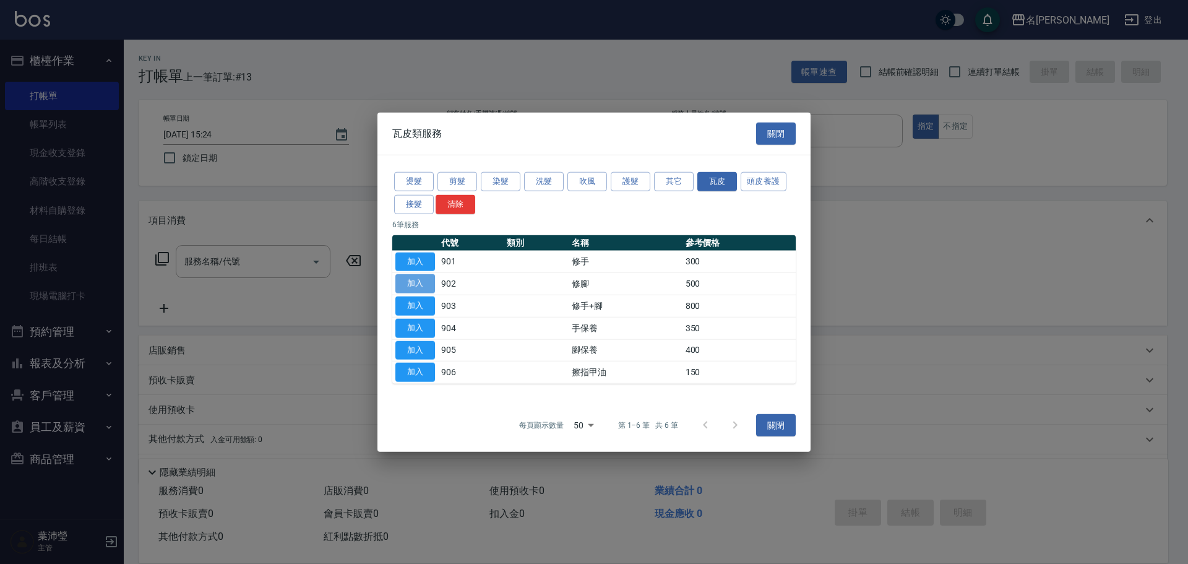
click at [420, 286] on button "加入" at bounding box center [415, 283] width 40 height 19
type input "修腳(902)"
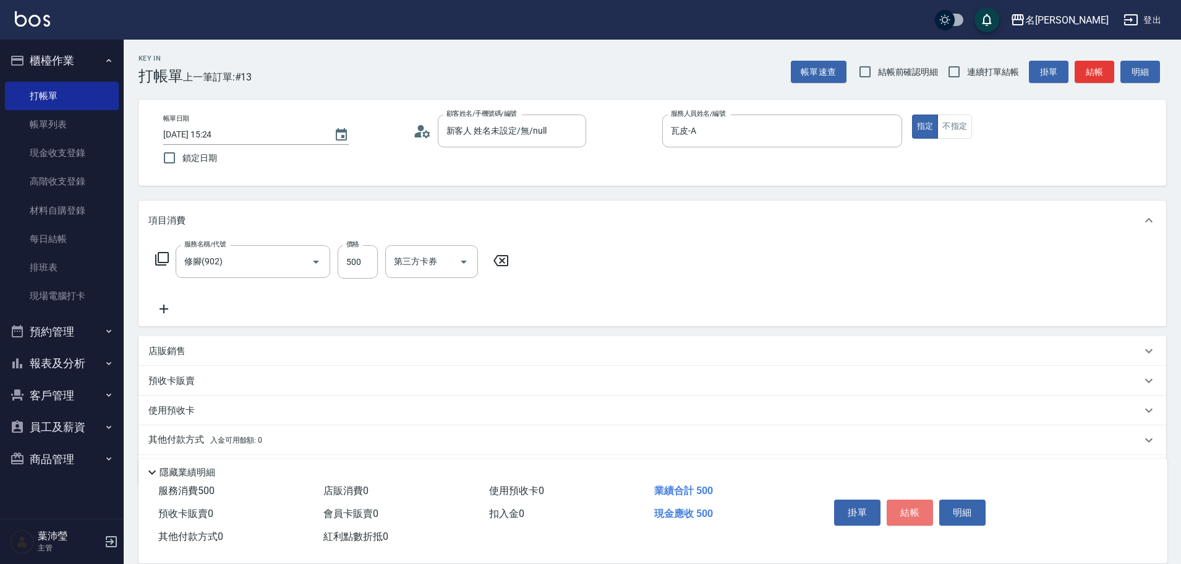
click at [915, 503] on button "結帳" at bounding box center [910, 512] width 46 height 26
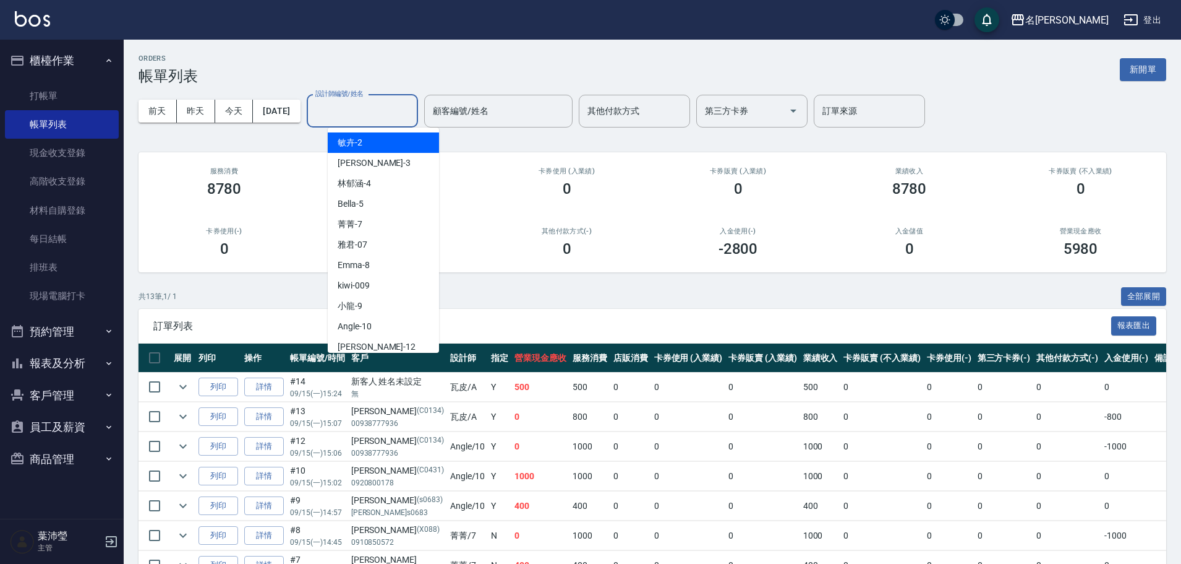
click at [391, 106] on input "設計師編號/姓名" at bounding box center [362, 111] width 100 height 22
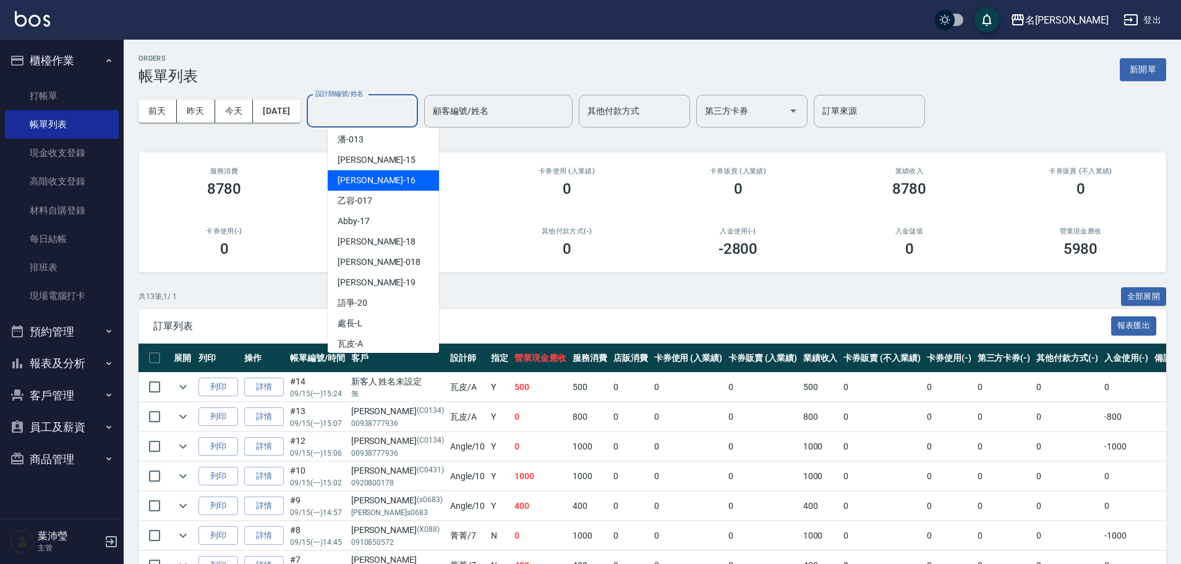
scroll to position [247, 0]
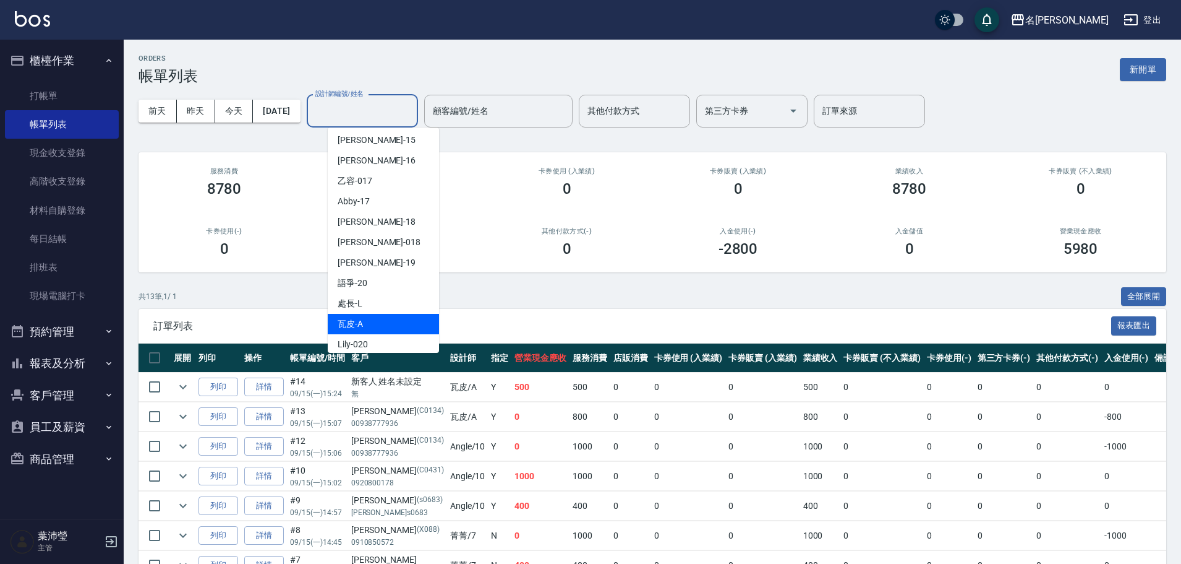
click at [359, 325] on span "瓦皮 -A" at bounding box center [350, 323] width 25 height 13
type input "瓦皮-A"
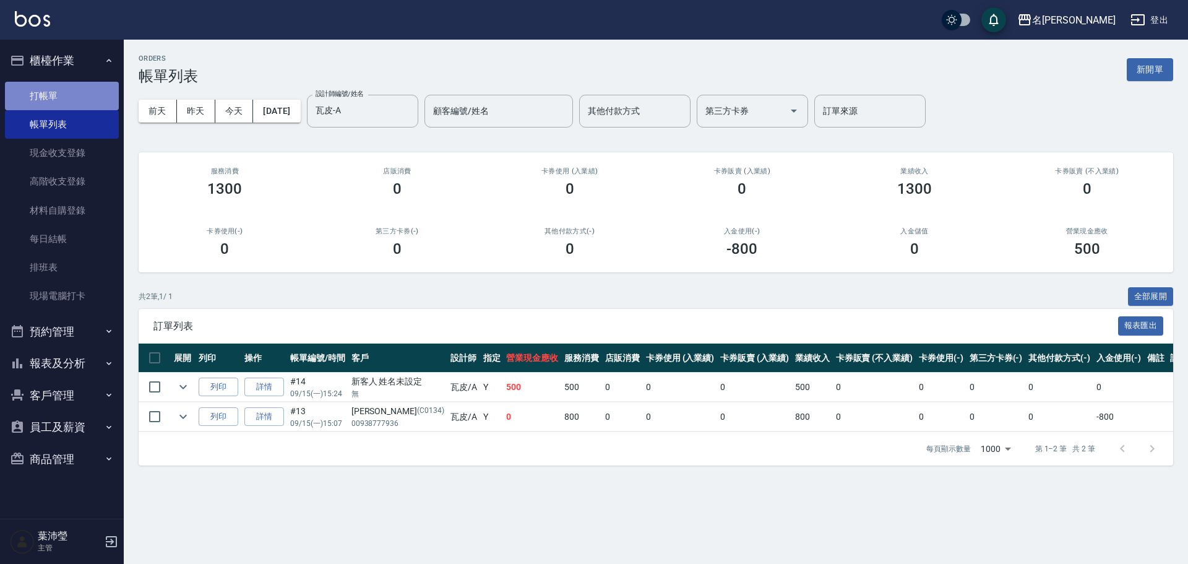
click at [56, 108] on link "打帳單" at bounding box center [62, 96] width 114 height 28
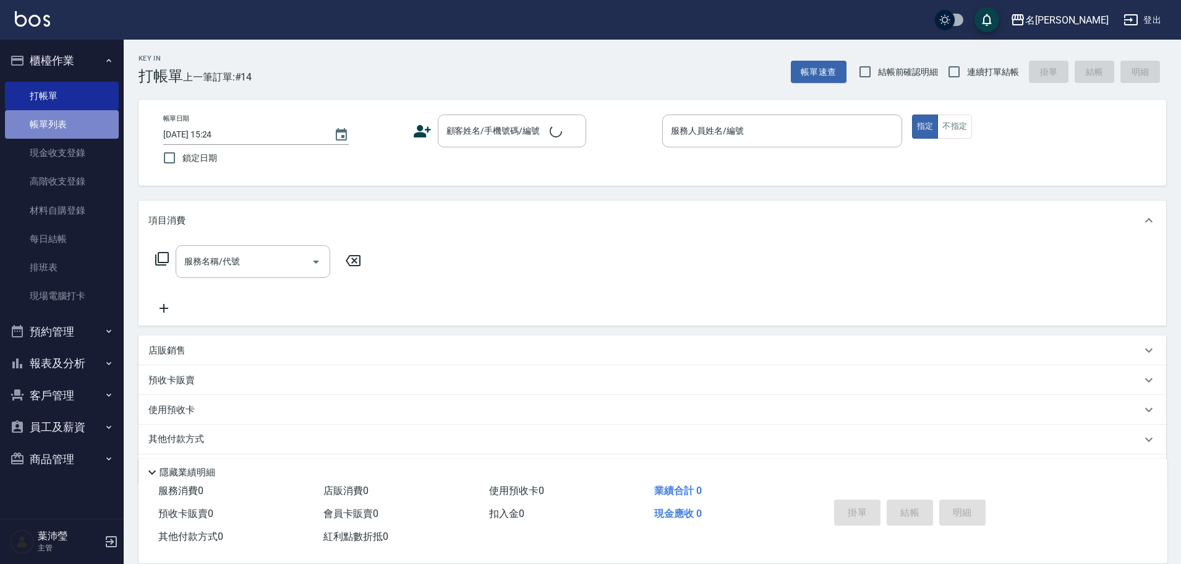
click at [69, 129] on link "帳單列表" at bounding box center [62, 124] width 114 height 28
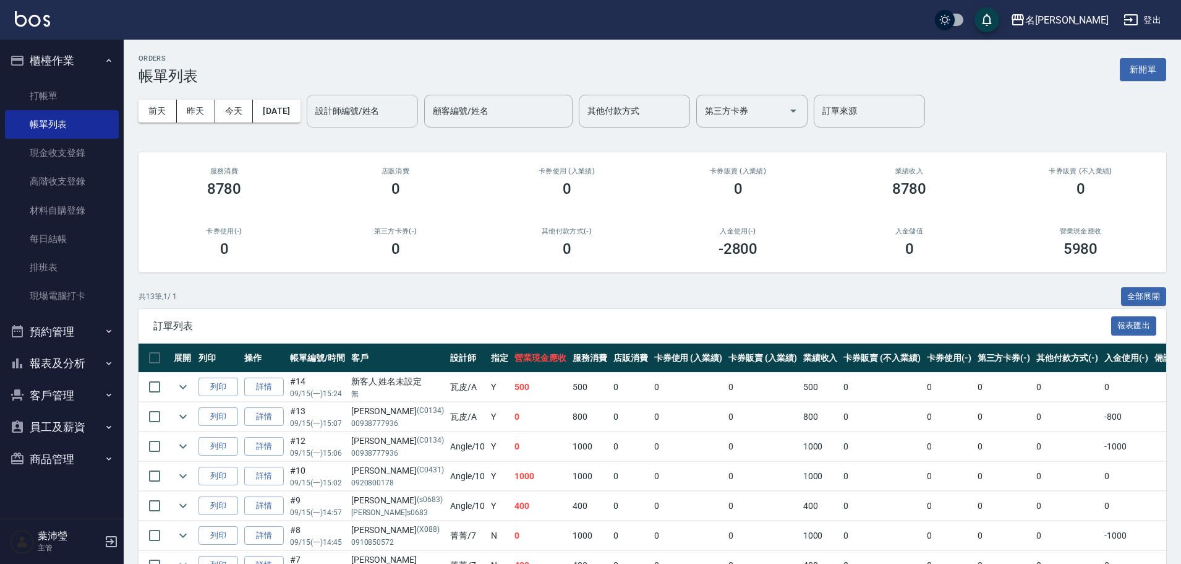
click at [375, 114] on input "設計師編號/姓名" at bounding box center [362, 111] width 100 height 22
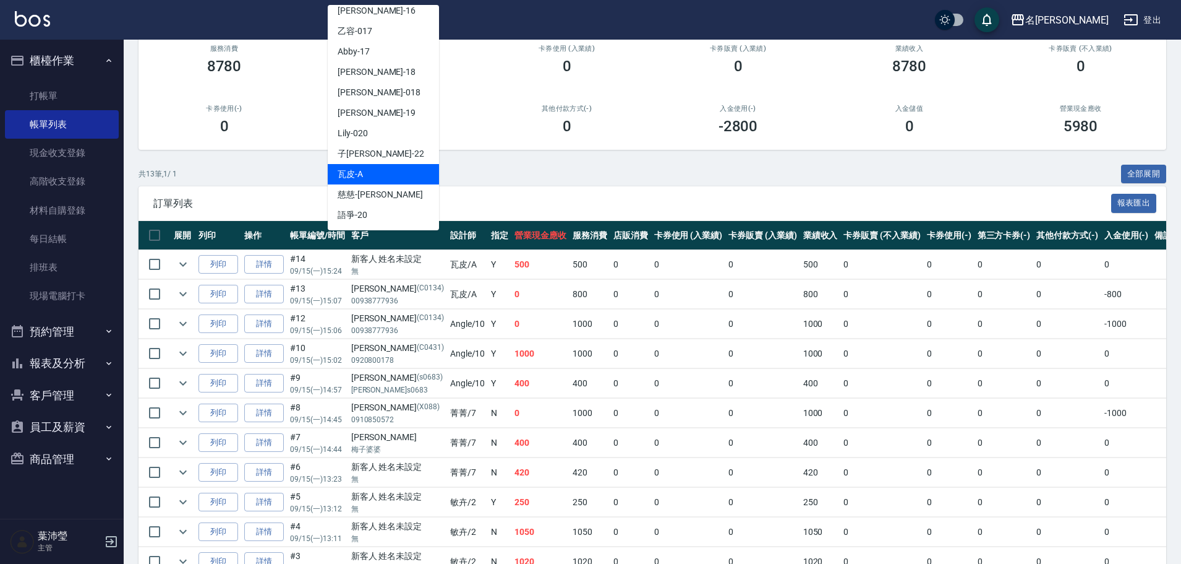
scroll to position [124, 0]
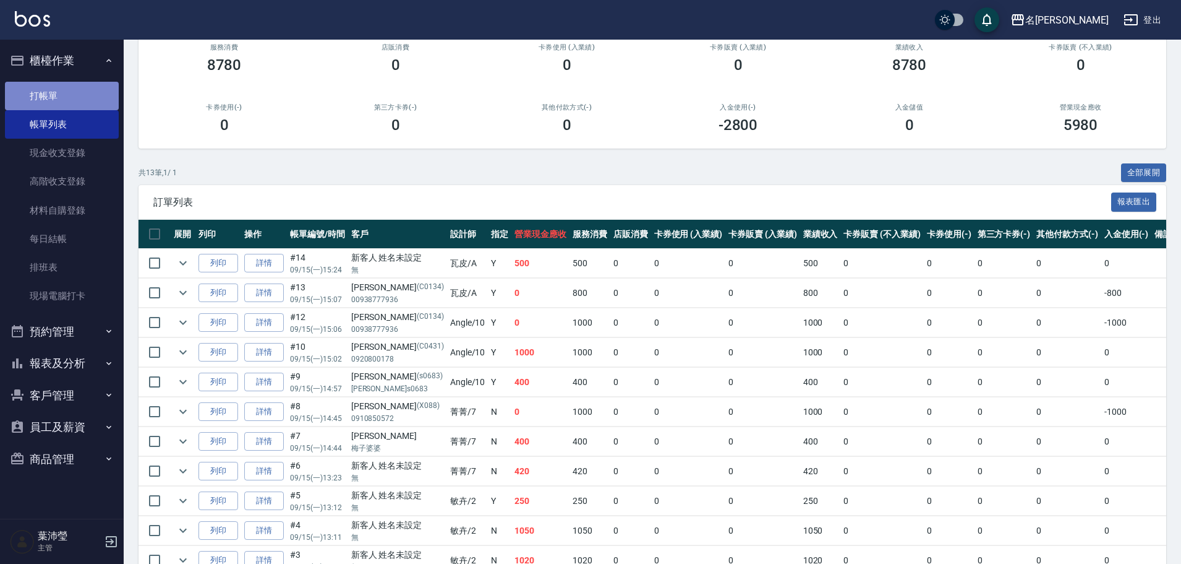
click at [46, 90] on link "打帳單" at bounding box center [62, 96] width 114 height 28
